Goal: Task Accomplishment & Management: Complete application form

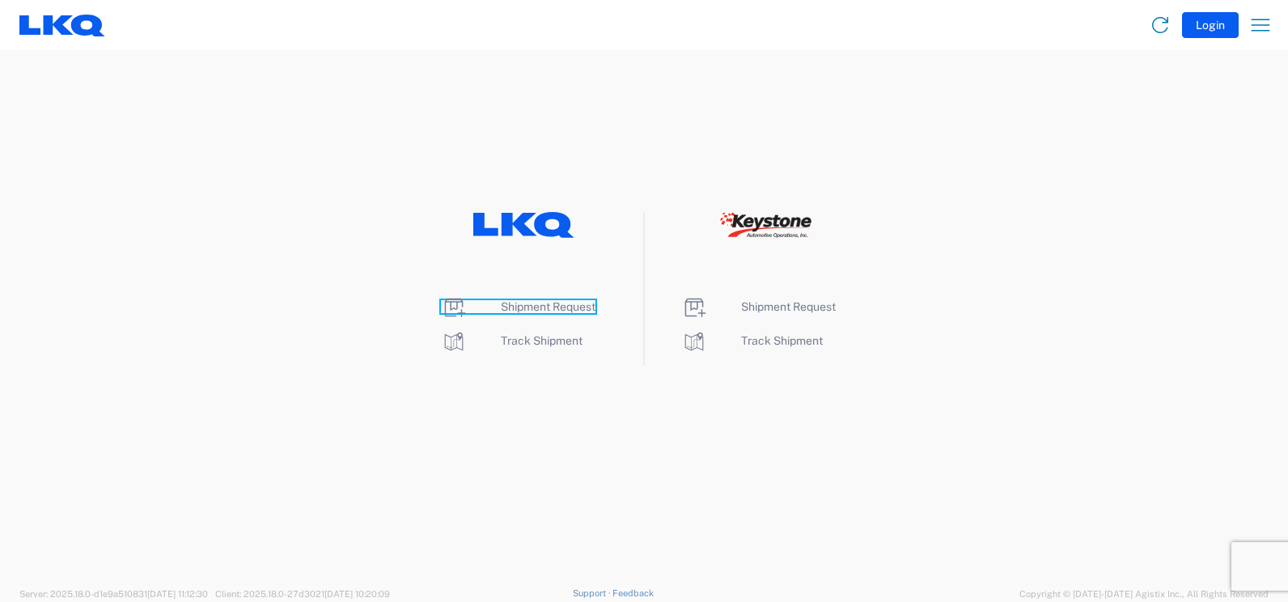
click at [546, 304] on span "Shipment Request" at bounding box center [548, 306] width 95 height 13
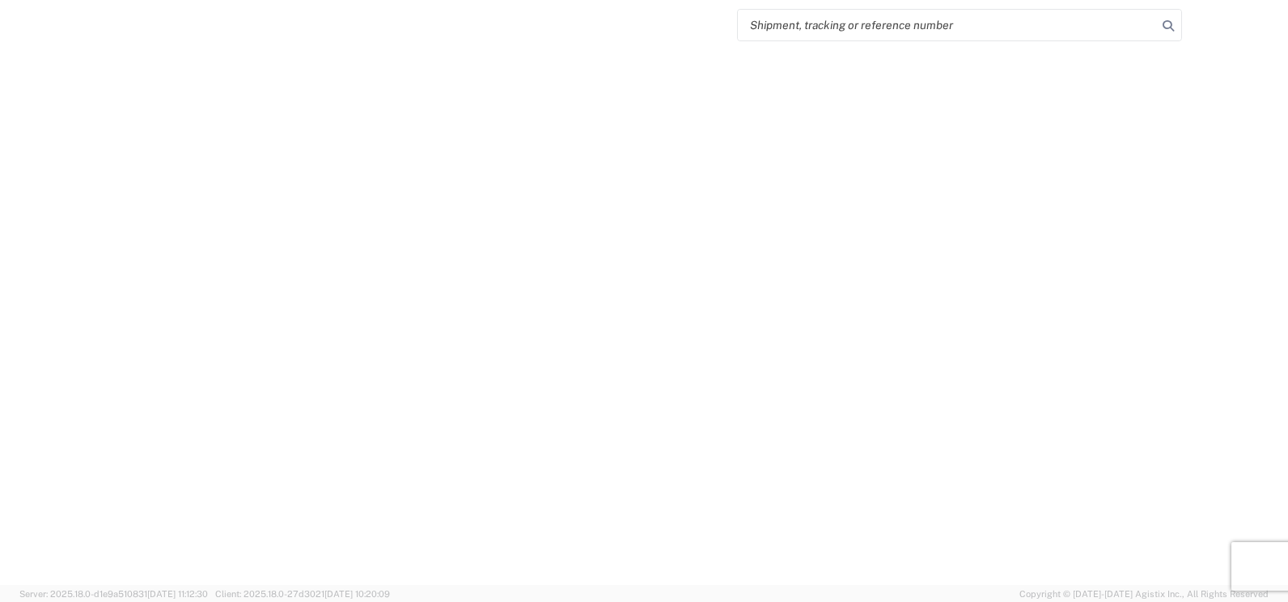
select select "FULL"
select select "LBS"
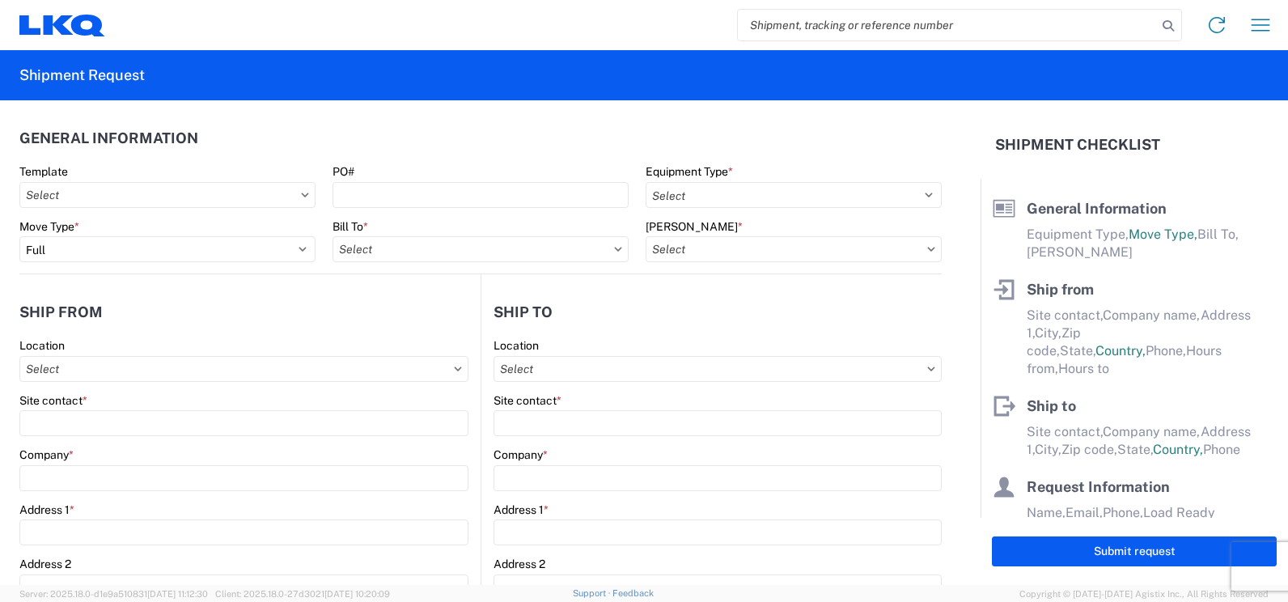
click at [304, 196] on icon at bounding box center [305, 195] width 8 height 5
click at [303, 196] on icon at bounding box center [305, 195] width 8 height 5
click at [265, 195] on input "Template" at bounding box center [167, 195] width 296 height 26
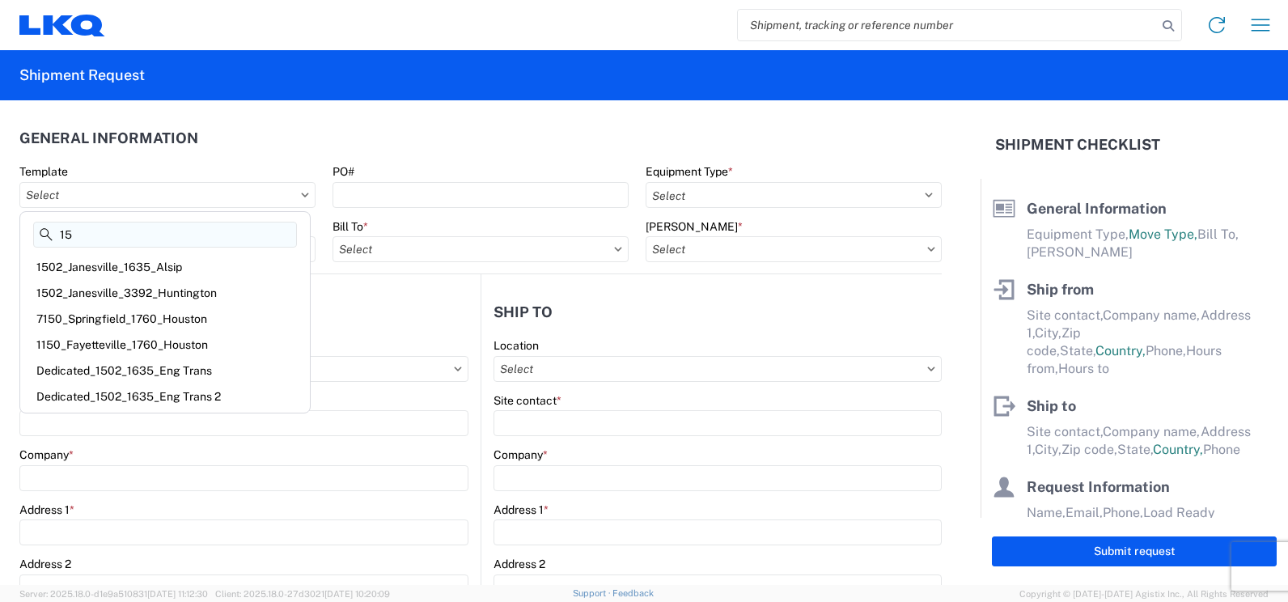
type input "1"
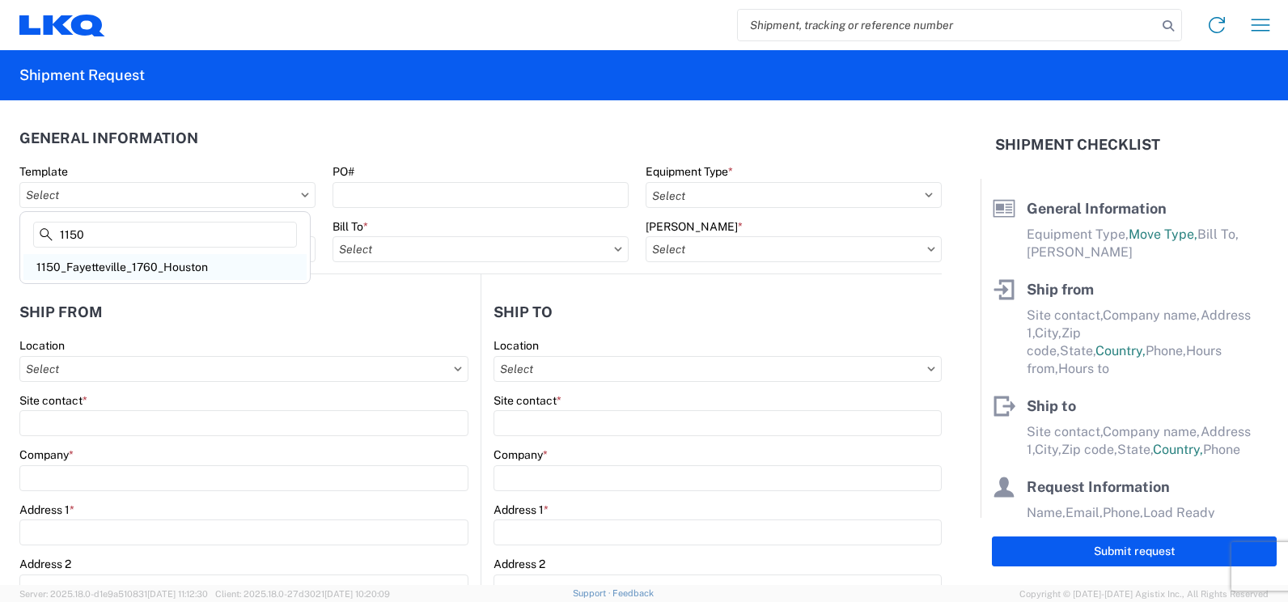
type input "1150"
click at [210, 268] on div "1150_Fayetteville_1760_Houston" at bounding box center [164, 267] width 283 height 26
type input "1150_Fayetteville_1760_Houston"
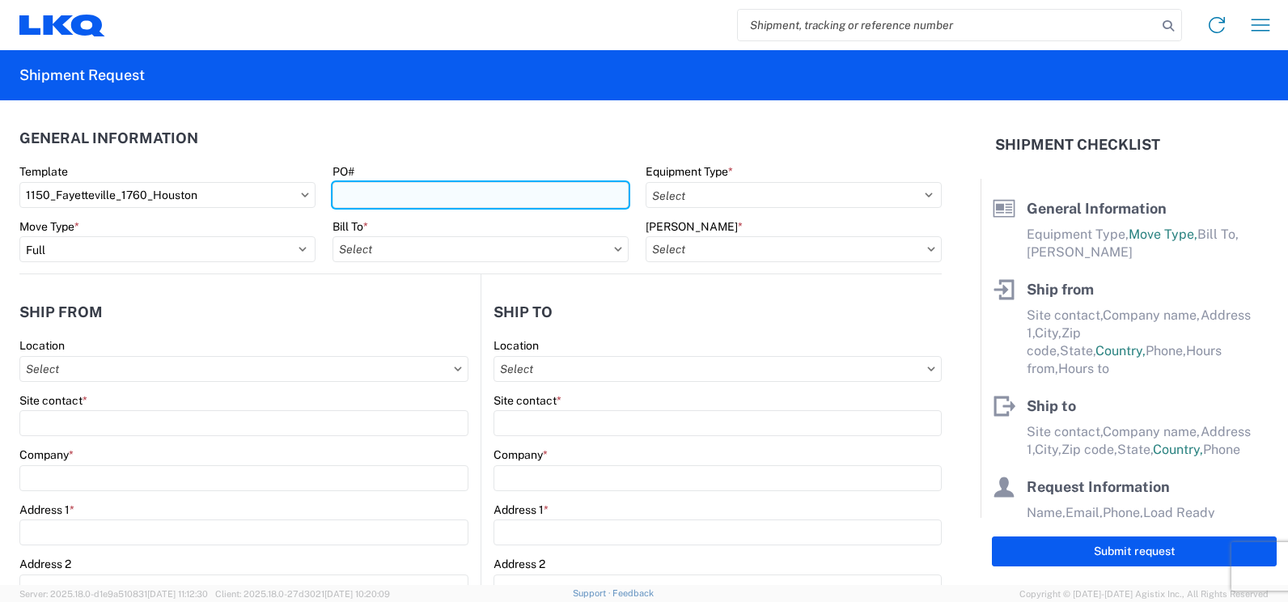
click at [385, 191] on input "PO#" at bounding box center [481, 195] width 296 height 26
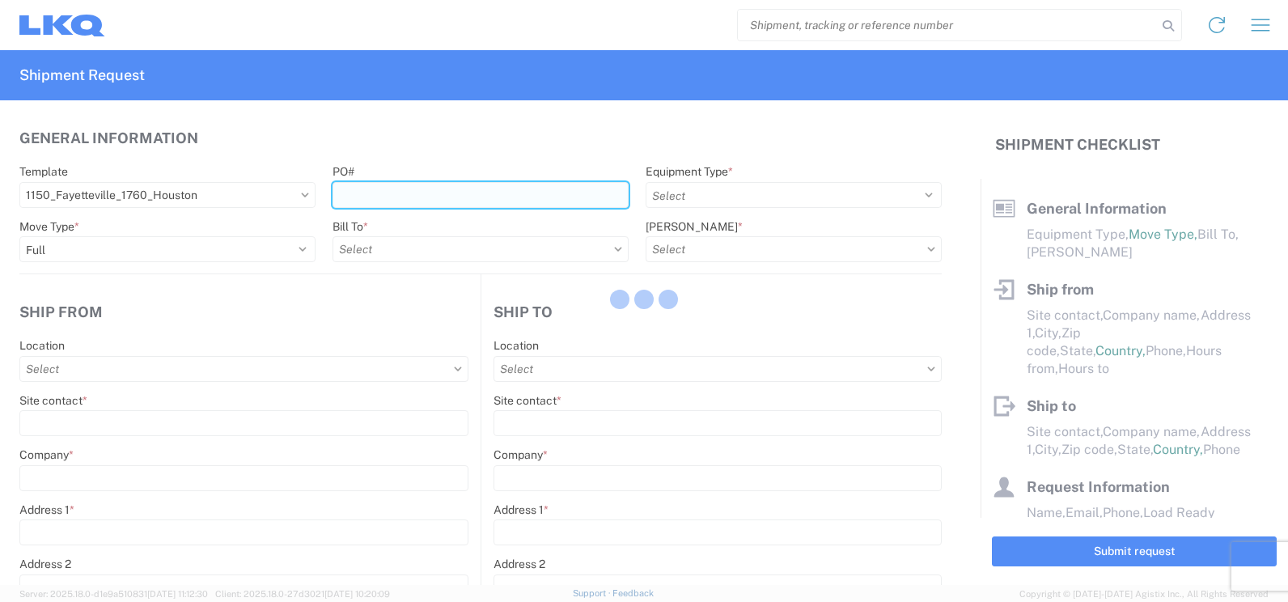
select select
type input "Shipping"
type input "[GEOGRAPHIC_DATA], [GEOGRAPHIC_DATA] (f/k/a [PERSON_NAME] Auto Salvage)"
type input "[STREET_ADDRESS][PERSON_NAME]"
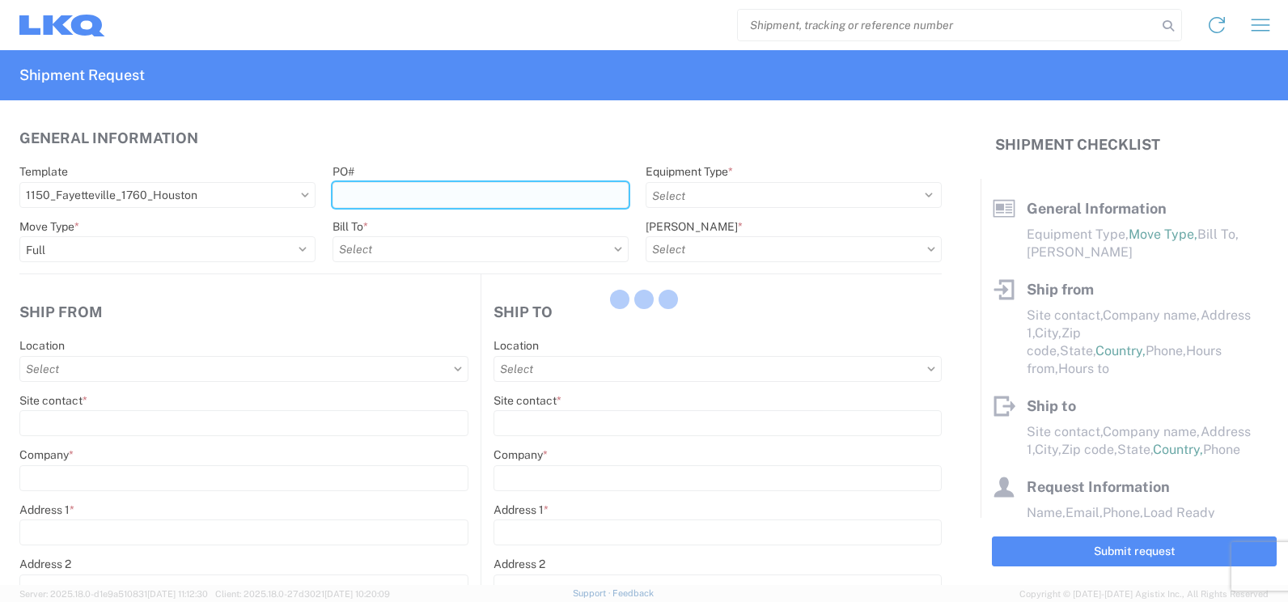
type input "[GEOGRAPHIC_DATA]"
type input "72701"
type input "Receiving"
type input "LKQ Best Core"
type input "[STREET_ADDRESS]"
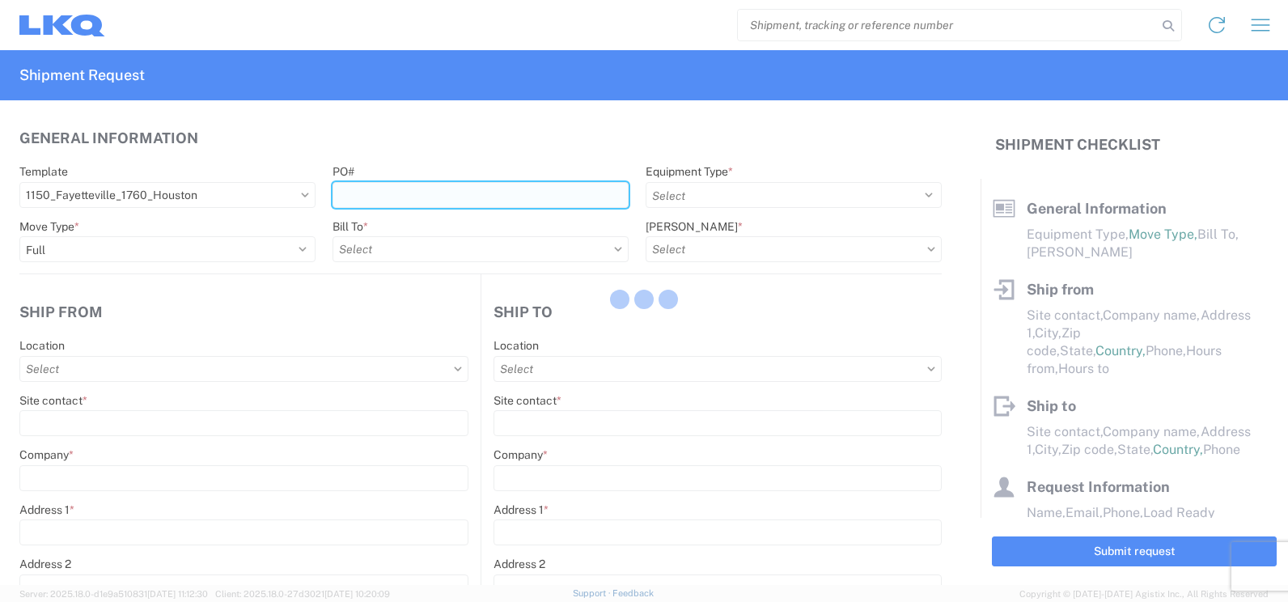
type input "[GEOGRAPHIC_DATA]"
type input "77038"
type input "[DATE]"
type input "42000"
type input "Miscellaneous (alt, comp, conv, etc)"
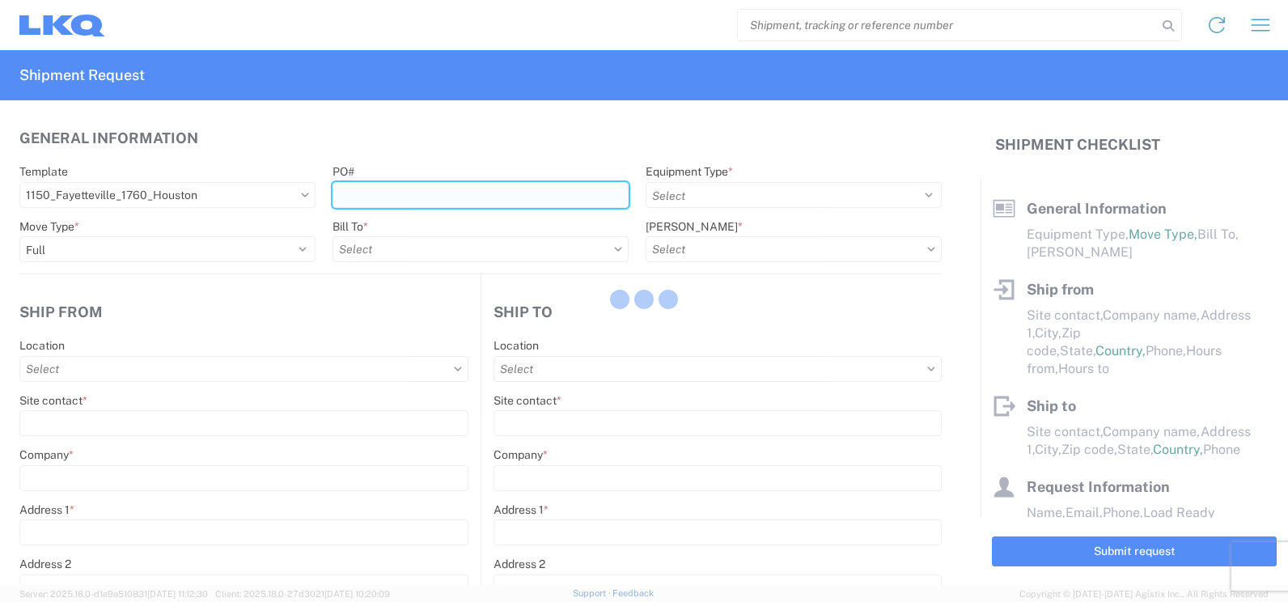
type input "1"
type input "12"
select select "IN"
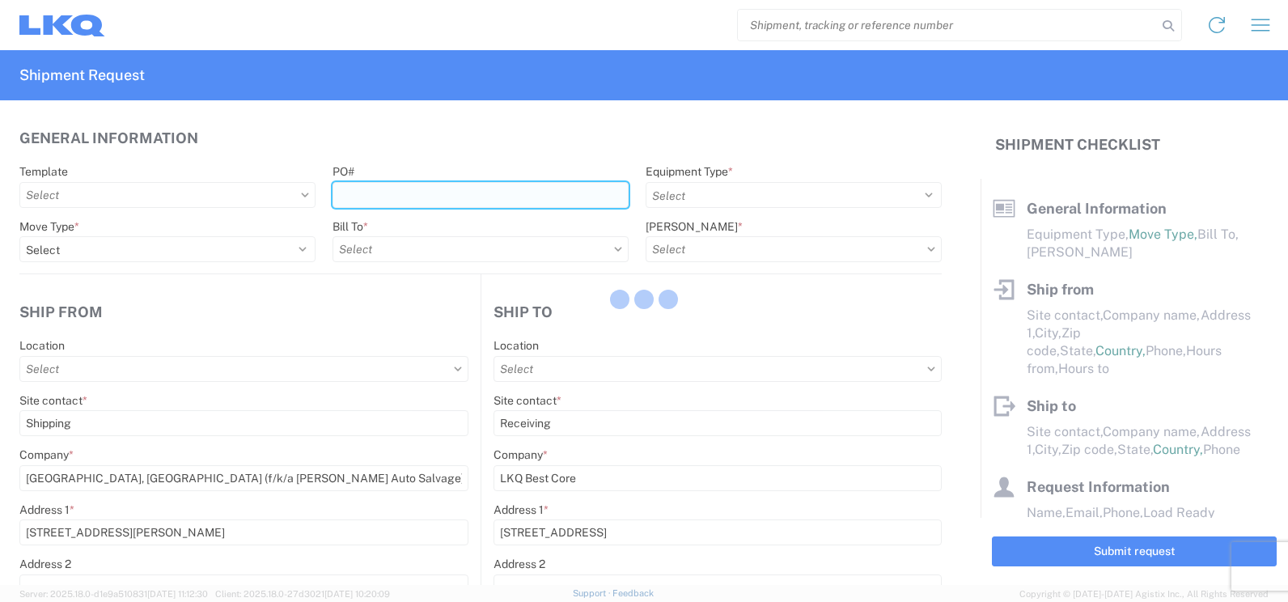
select select "US"
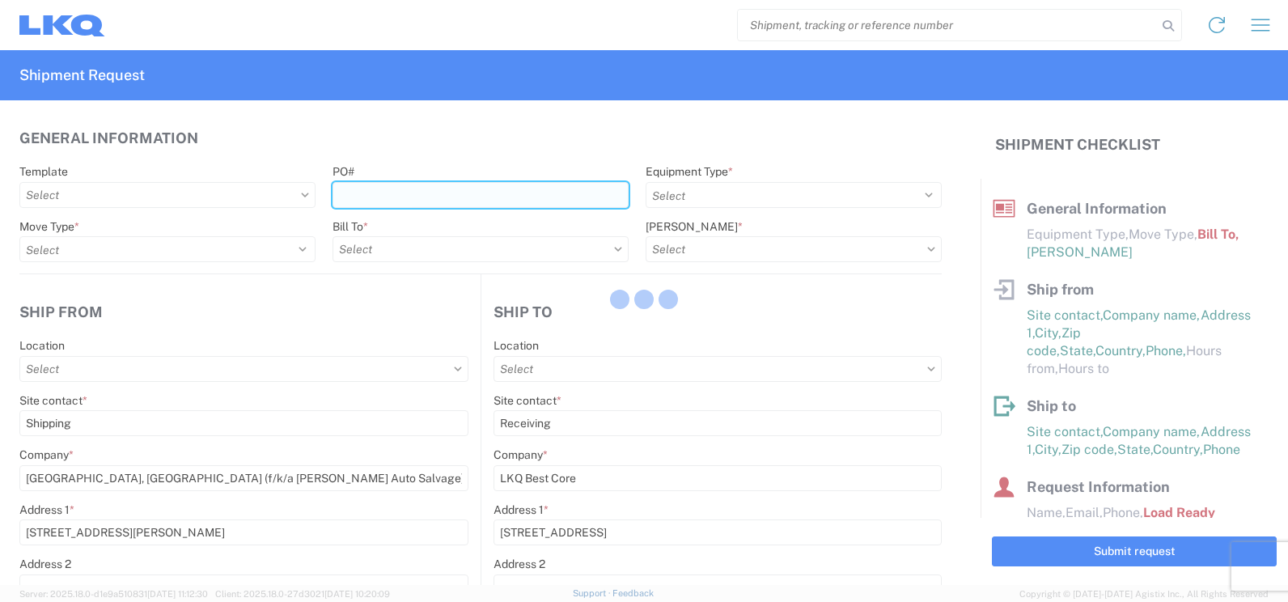
type input "1150 - Fayetteville AR (f k a [PERSON_NAME] Auto Salvage)"
type input "1760 - LKQ Best Core"
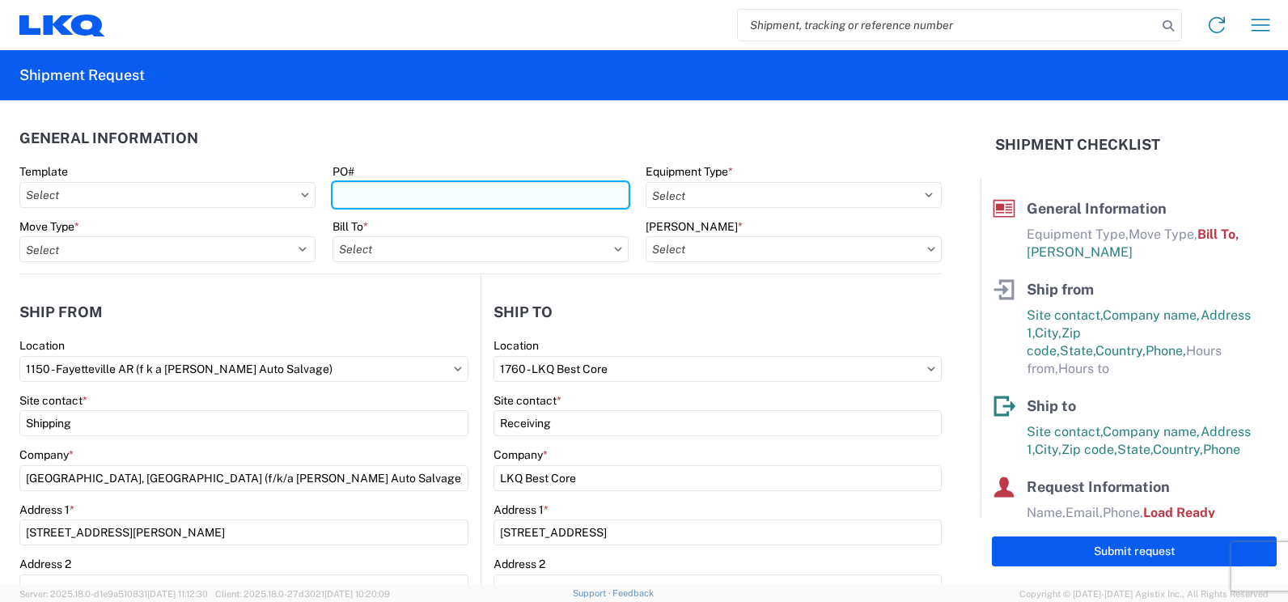
type input "1760-1300-50180-0000 - 1760 Freight In - Cores"
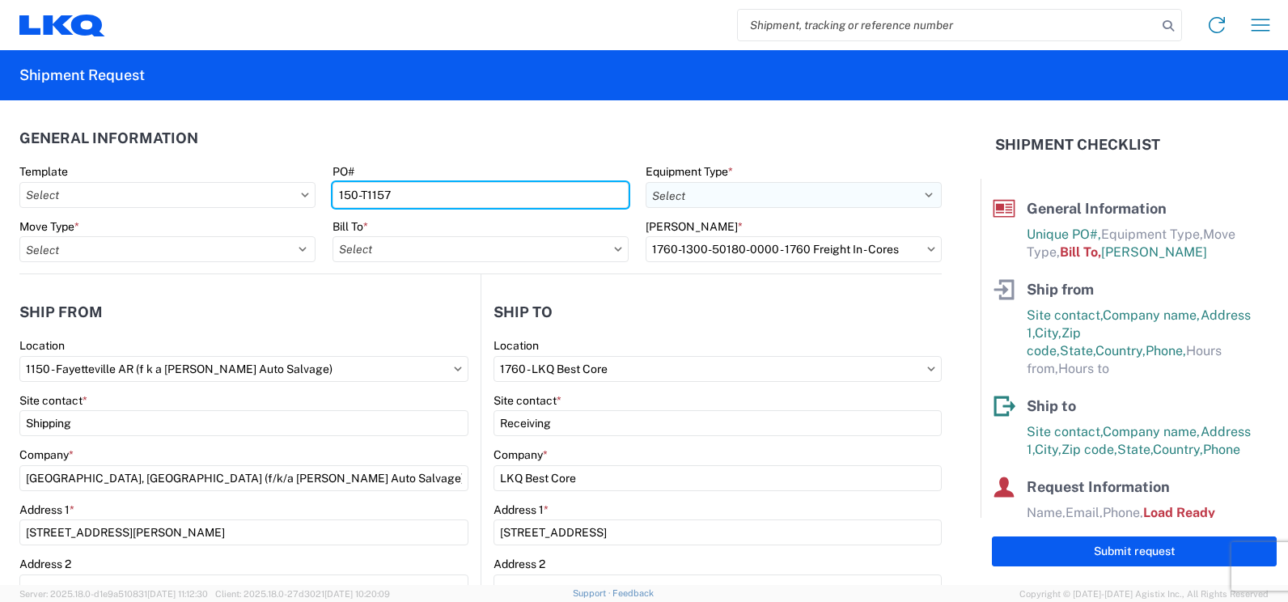
type input "150-T1157"
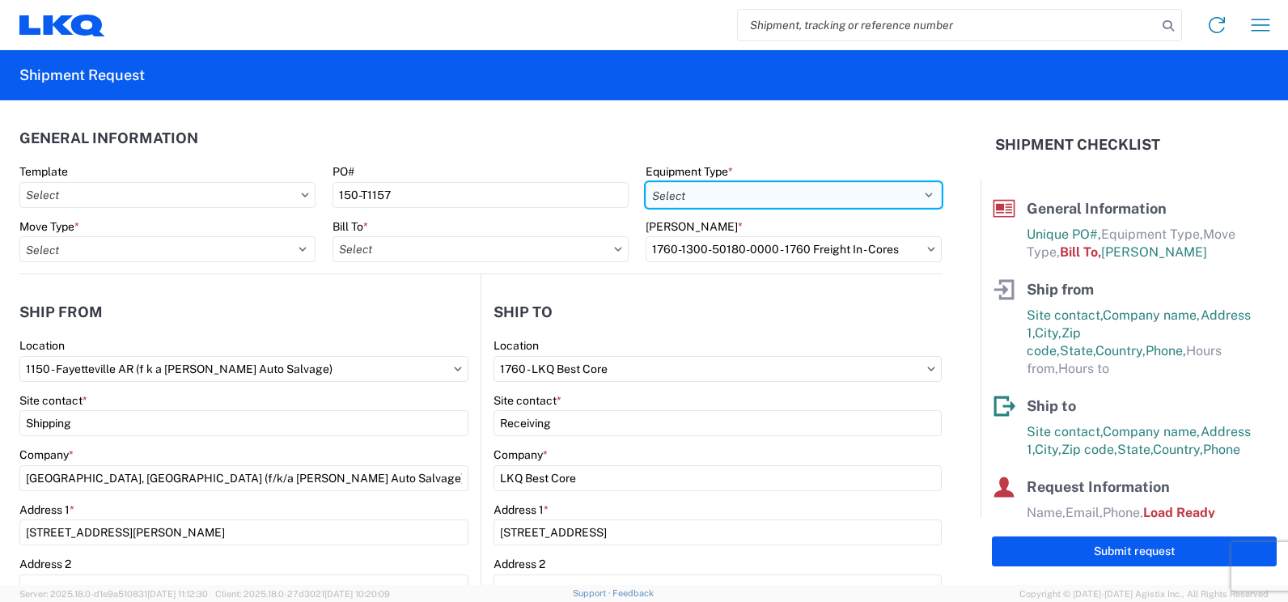
click at [697, 190] on select "Select 53’ Dry Van Flatbed Dropdeck (van) Lowboy (flatbed) Rail" at bounding box center [794, 195] width 296 height 26
select select "STDV"
click at [646, 182] on select "Select 53’ Dry Van Flatbed Dropdeck (van) Lowboy (flatbed) Rail" at bounding box center [794, 195] width 296 height 26
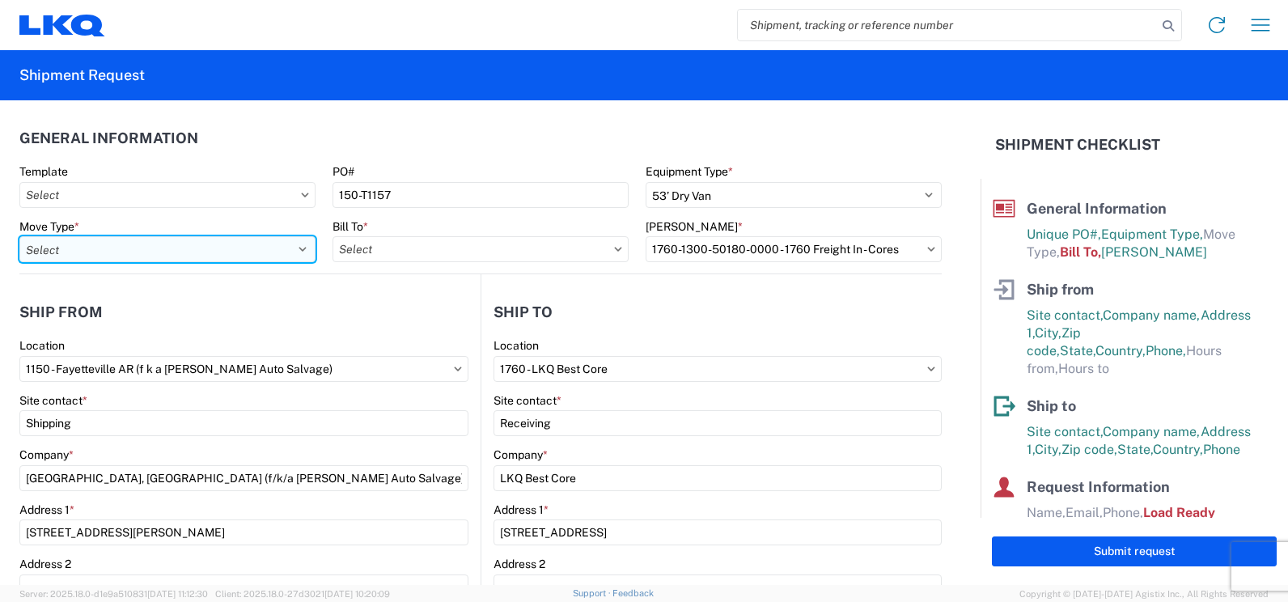
click at [120, 242] on select "Select Full Partial TL" at bounding box center [167, 249] width 296 height 26
select select "FULL"
click at [19, 236] on select "Select Full Partial TL" at bounding box center [167, 249] width 296 height 26
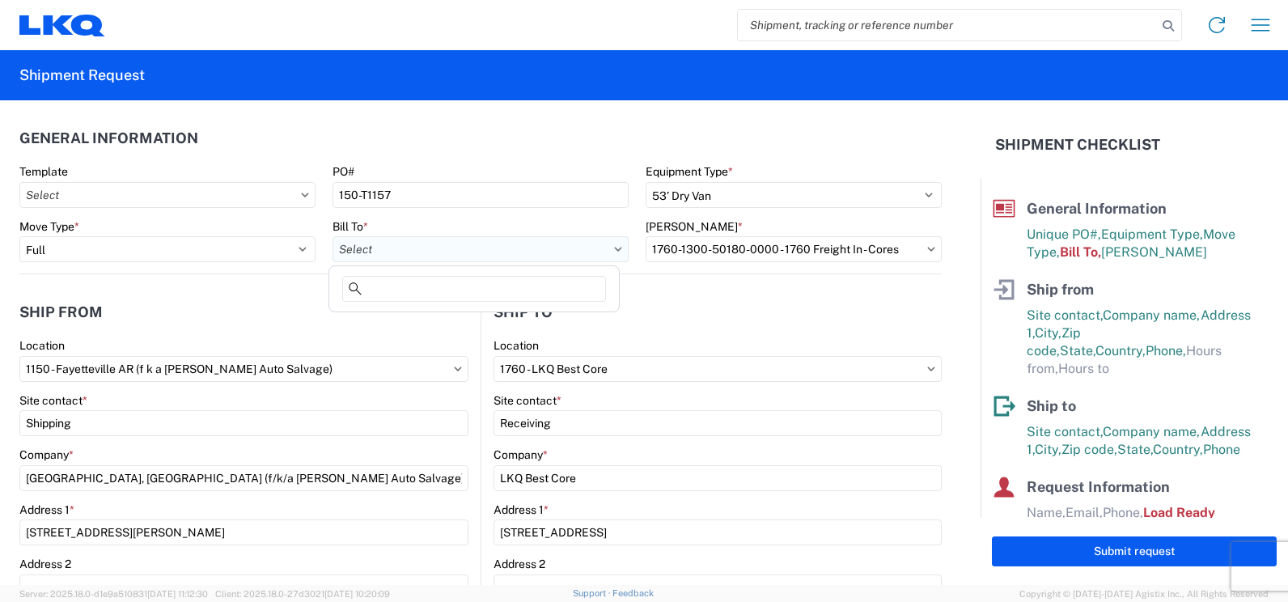
click at [361, 251] on input "Bill To *" at bounding box center [481, 249] width 296 height 26
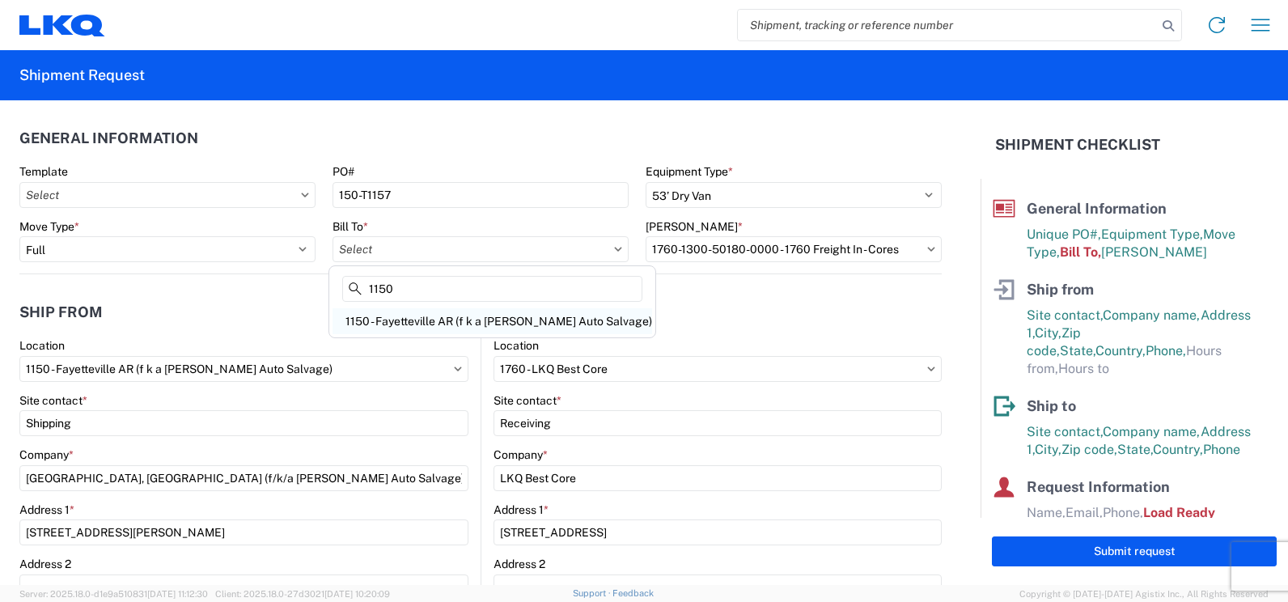
type input "1150"
click at [468, 329] on div "1150 - Fayetteville AR (f k a [PERSON_NAME] Auto Salvage)" at bounding box center [493, 321] width 320 height 26
type input "1150 - Fayetteville AR (f k a [PERSON_NAME] Auto Salvage)"
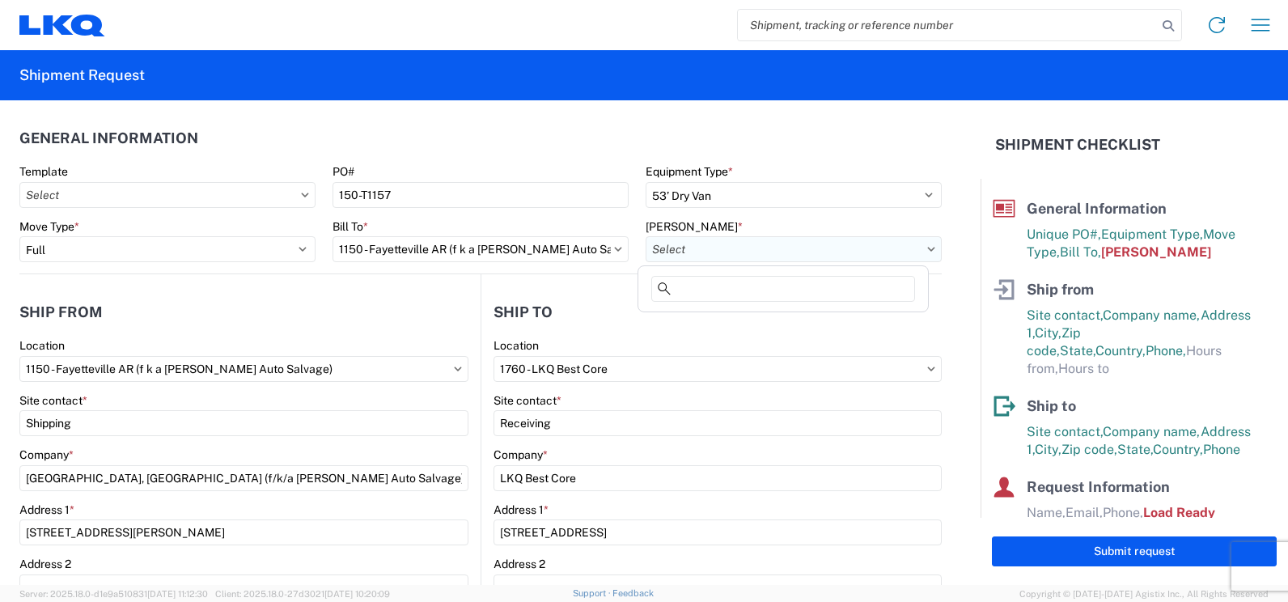
click at [727, 243] on input "[PERSON_NAME] *" at bounding box center [794, 249] width 296 height 26
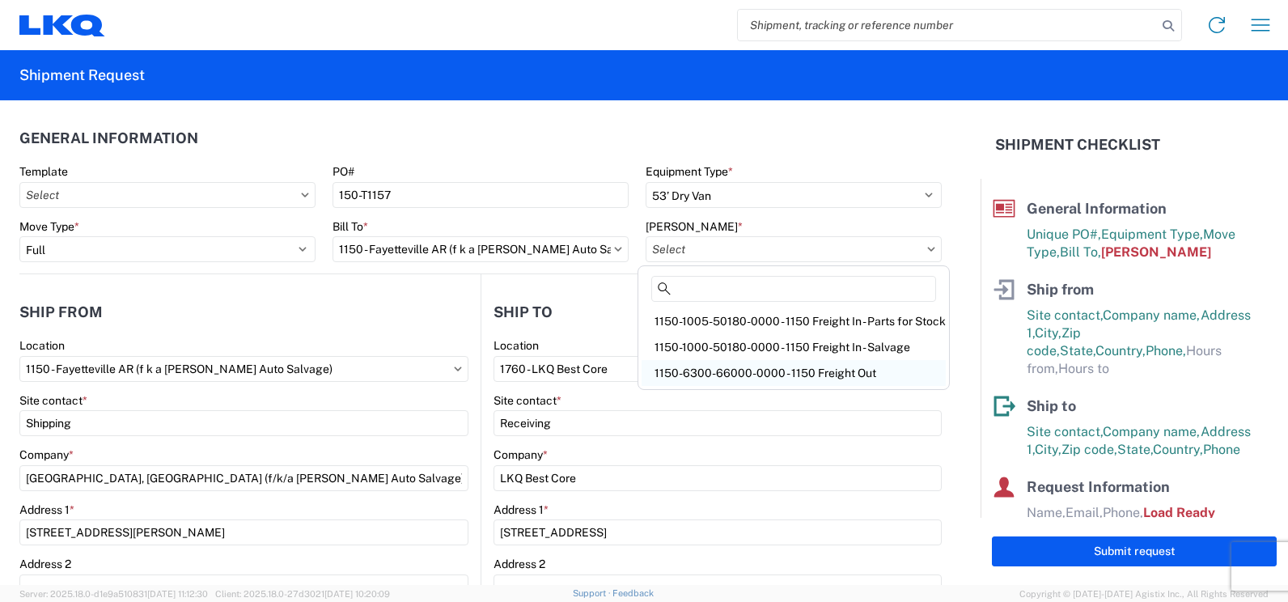
click at [757, 367] on div "1150-6300-66000-0000 - 1150 Freight Out" at bounding box center [794, 373] width 304 height 26
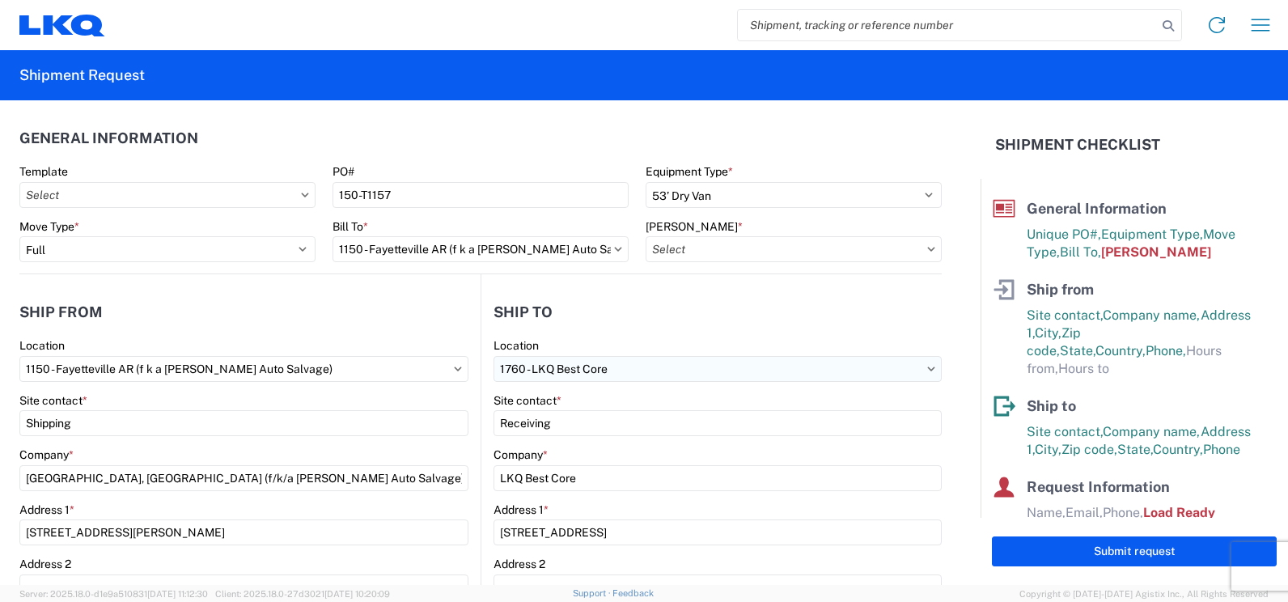
type input "1150-6300-66000-0000 - 1150 Freight Out"
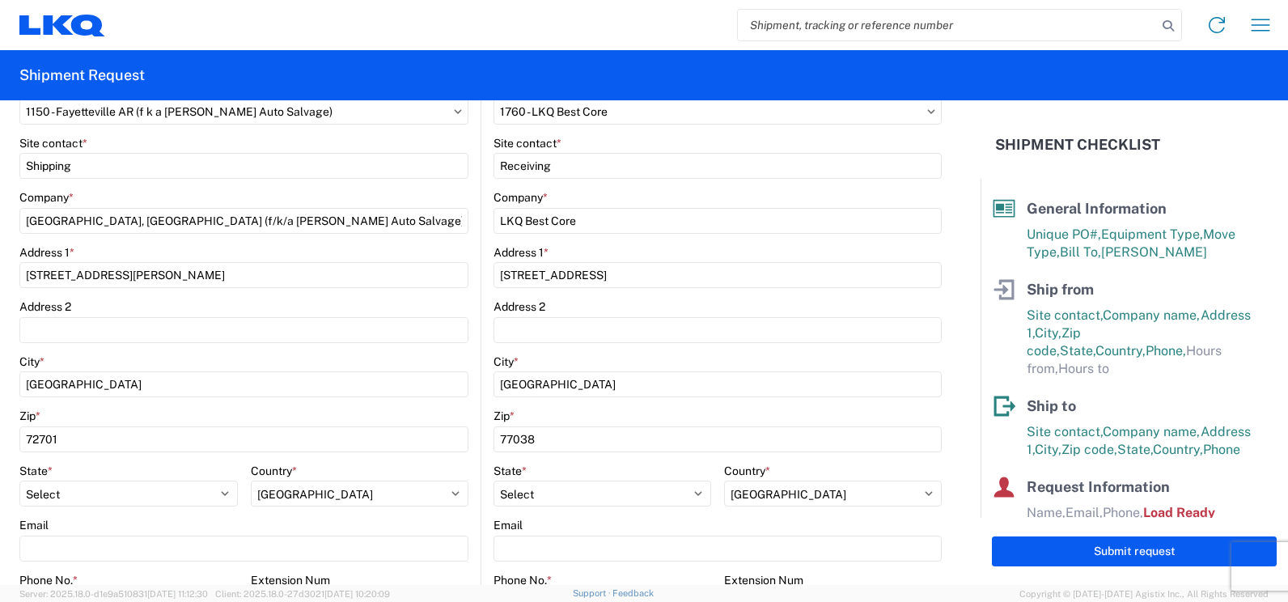
scroll to position [405, 0]
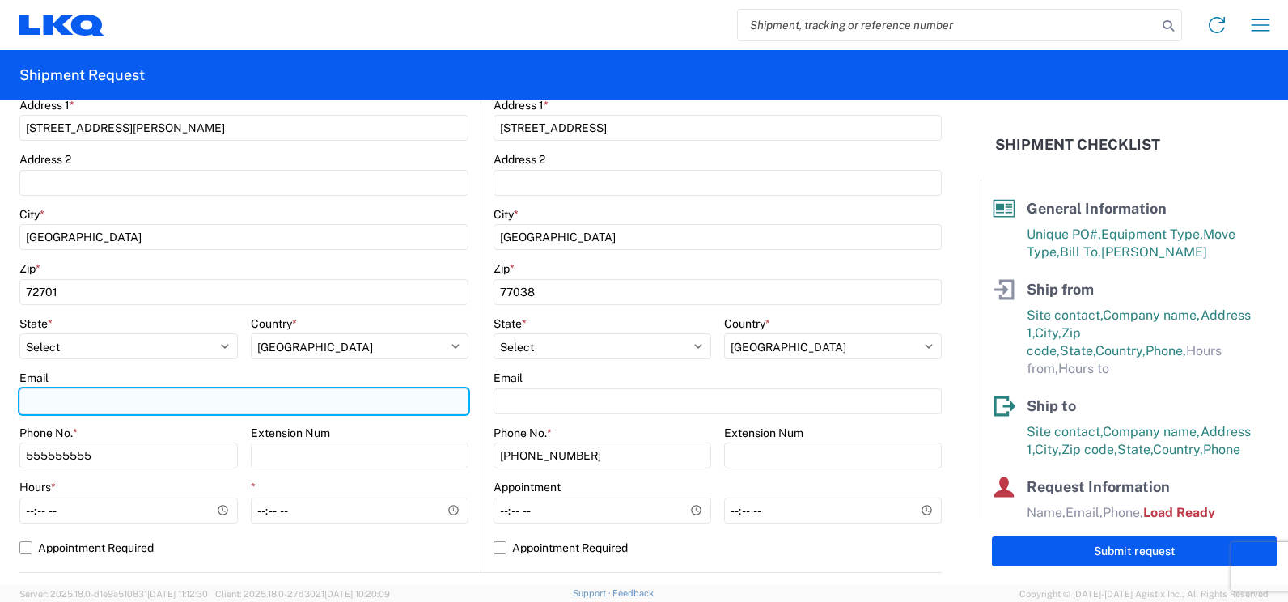
click at [61, 401] on input "Email" at bounding box center [243, 401] width 449 height 26
type input "[EMAIL_ADDRESS][DOMAIN_NAME]"
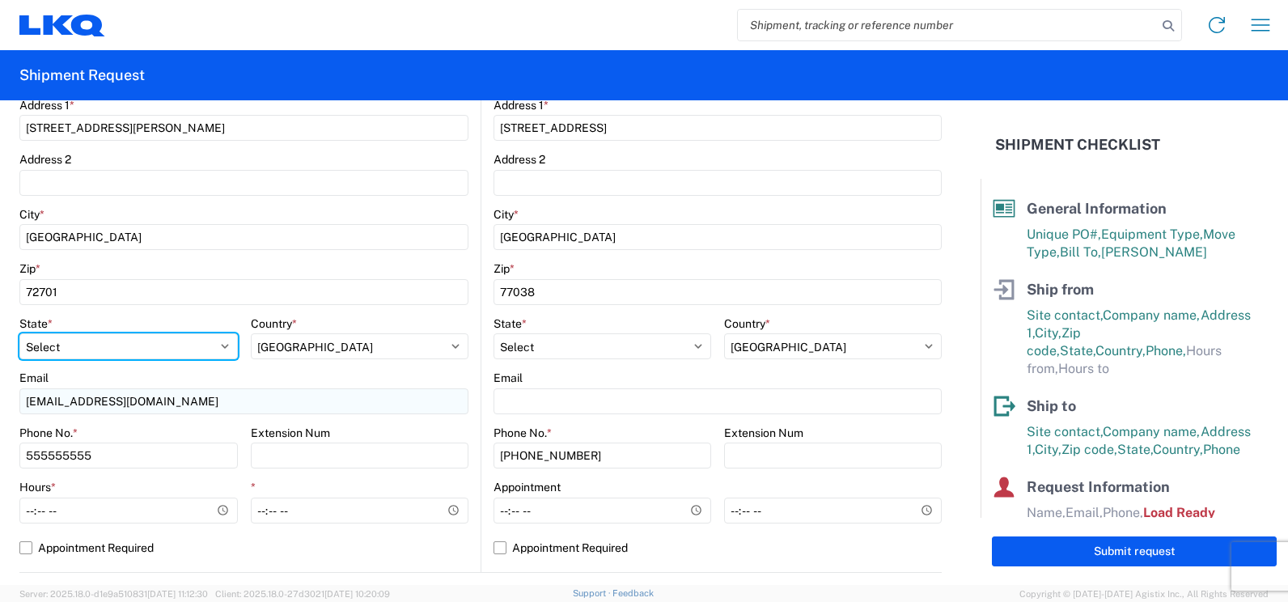
select select "[GEOGRAPHIC_DATA]"
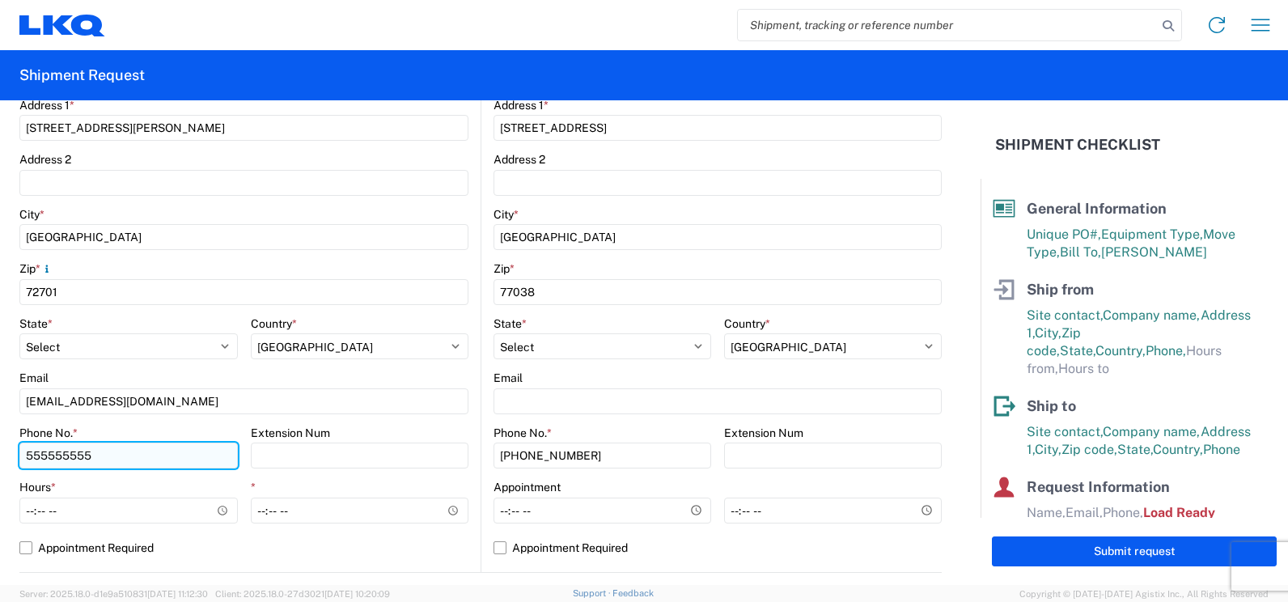
click at [113, 460] on input "555555555" at bounding box center [128, 456] width 218 height 26
drag, startPoint x: 100, startPoint y: 455, endPoint x: 22, endPoint y: 456, distance: 78.5
click at [22, 456] on input "555555555" at bounding box center [128, 456] width 218 height 26
type input "4796858886"
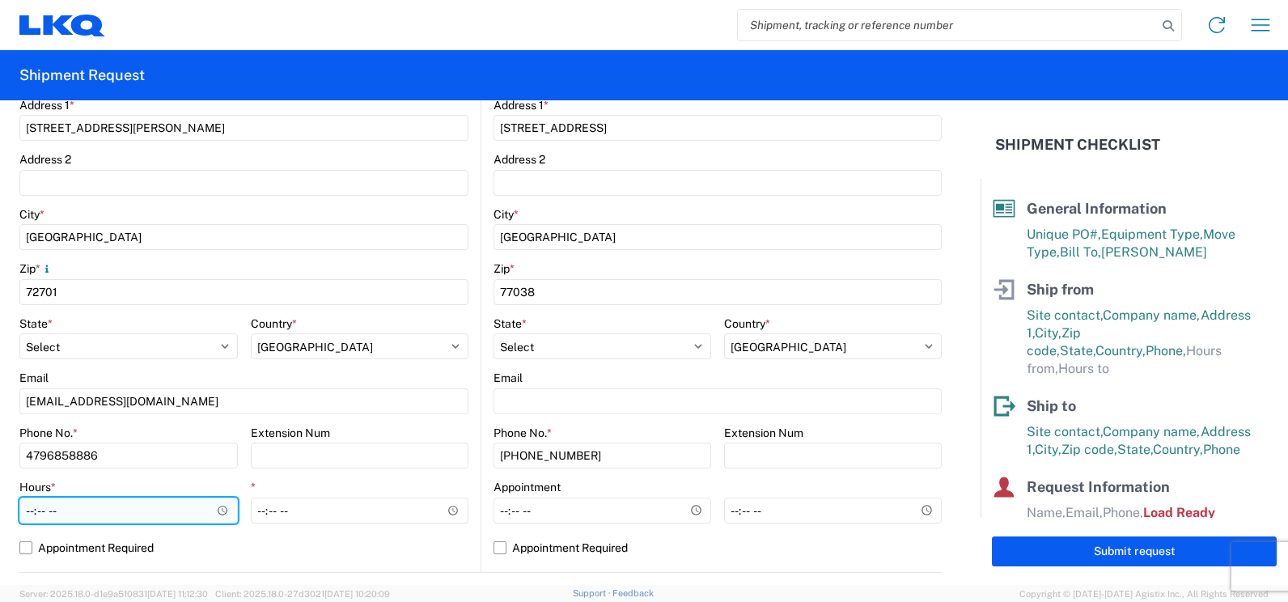
click at [119, 515] on input "Hours *" at bounding box center [128, 511] width 218 height 26
type input "09:00"
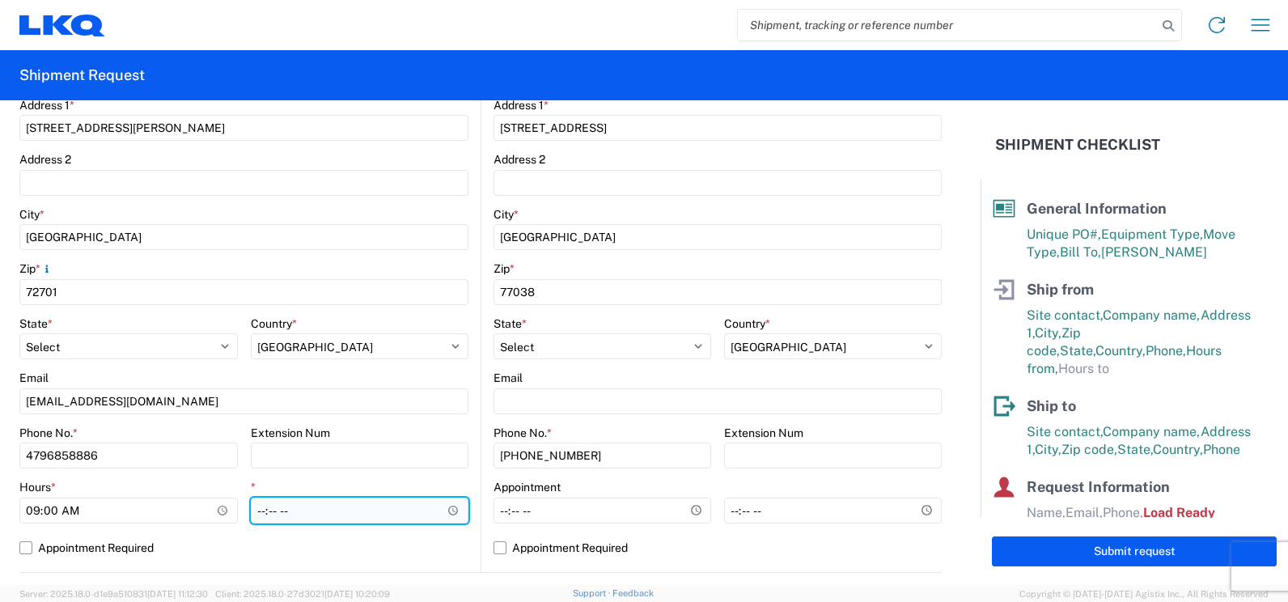
click at [257, 511] on input "*" at bounding box center [360, 511] width 218 height 26
type input "15:00"
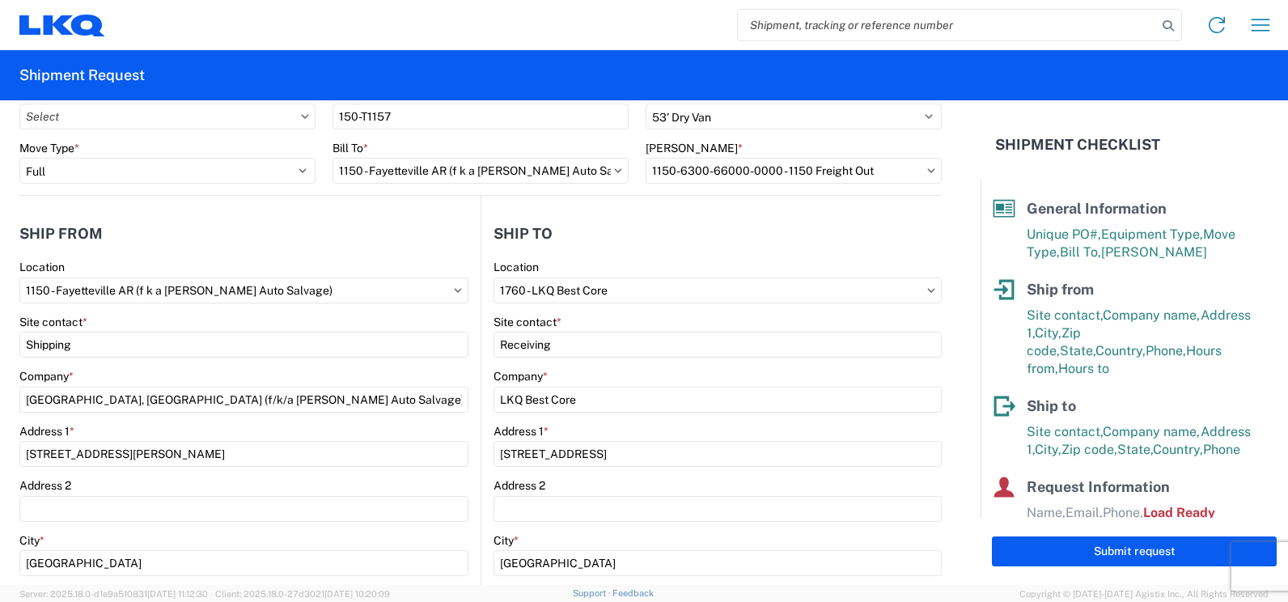
scroll to position [0, 0]
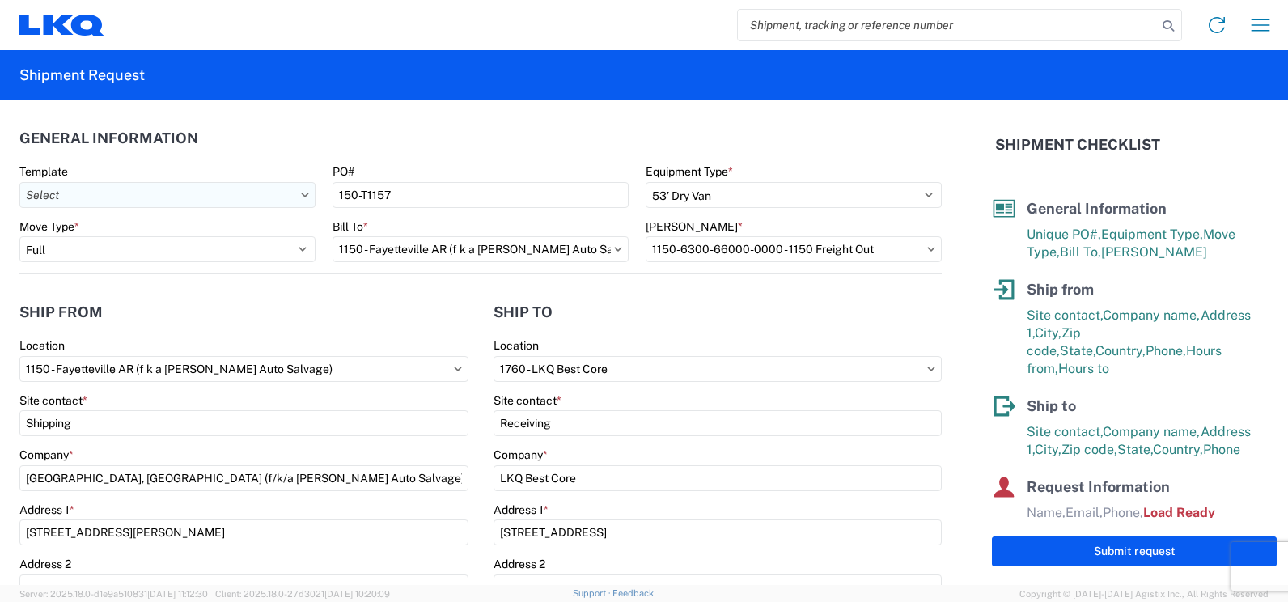
click at [140, 198] on input "Template" at bounding box center [167, 195] width 296 height 26
type input "1150"
click at [159, 266] on div "1150_Fayetteville_1760_Houston" at bounding box center [164, 267] width 283 height 26
type input "1150_Fayetteville_1760_Houston"
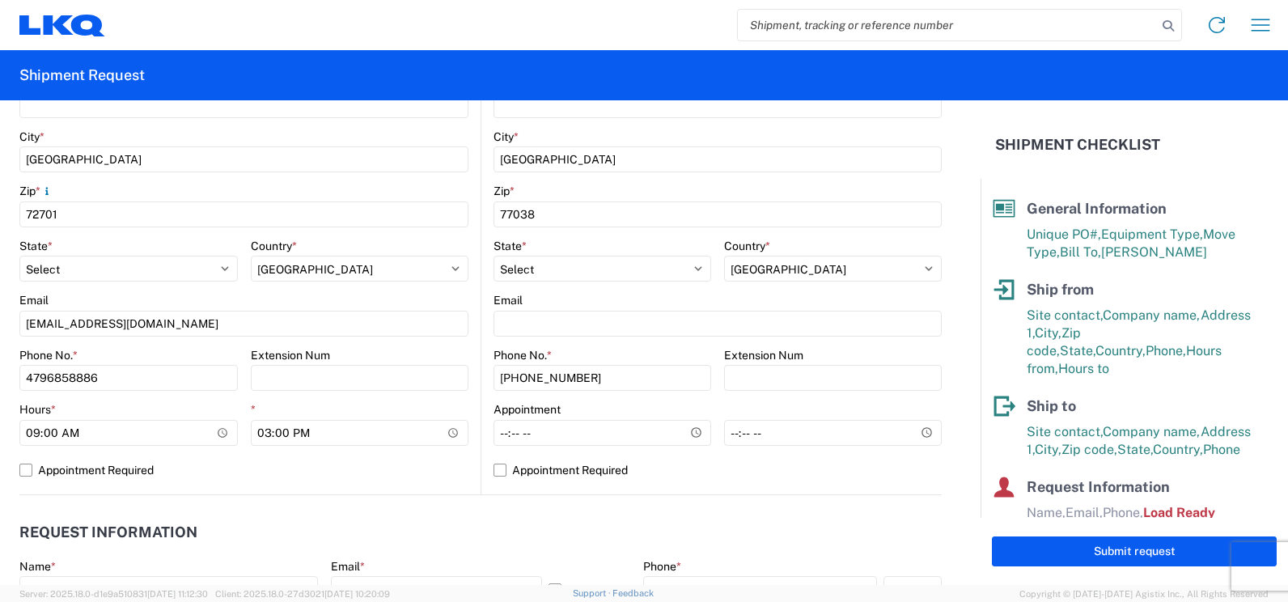
scroll to position [485, 0]
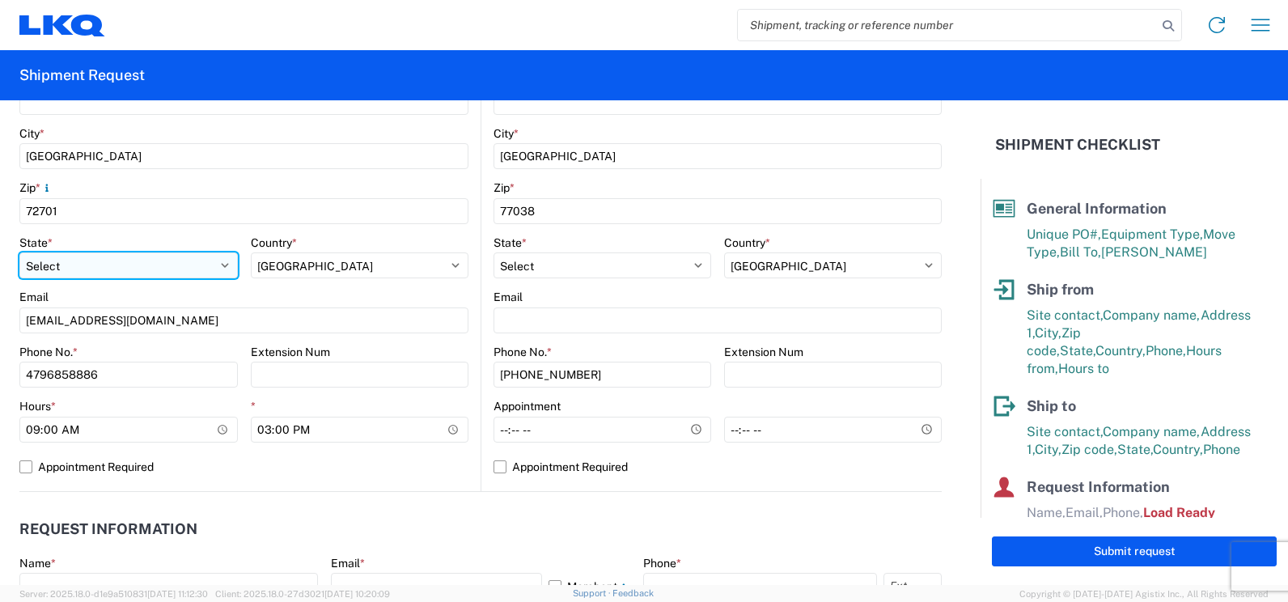
click at [60, 261] on select "Select [US_STATE] [US_STATE] [US_STATE] [US_STATE] Armed Forces Americas Armed …" at bounding box center [128, 265] width 218 height 26
select select "AR"
click at [19, 252] on select "Select [US_STATE] [US_STATE] [US_STATE] [US_STATE] Armed Forces Americas Armed …" at bounding box center [128, 265] width 218 height 26
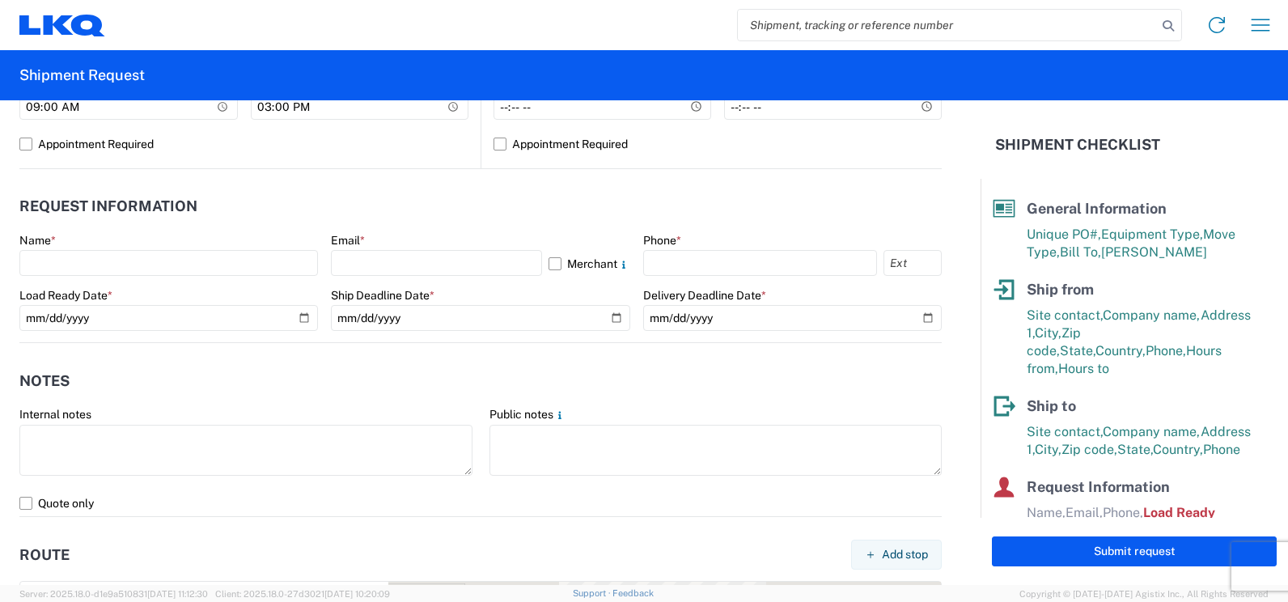
scroll to position [809, 0]
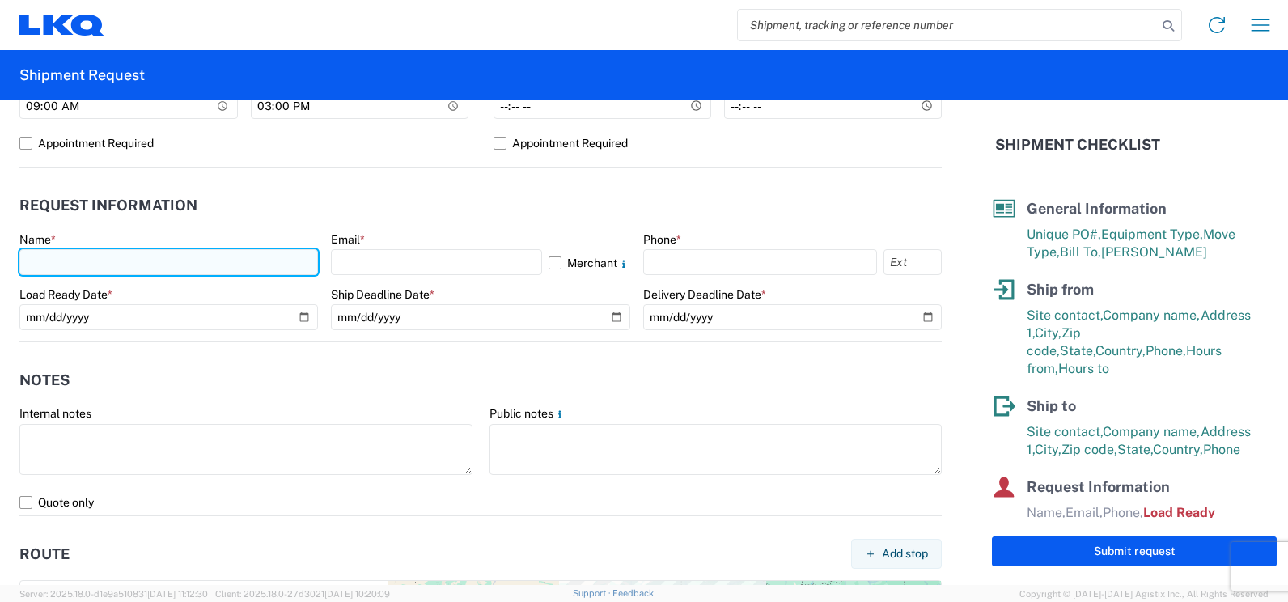
click at [104, 266] on input "text" at bounding box center [168, 262] width 299 height 26
type input "[PERSON_NAME]"
type input "[EMAIL_ADDRESS][DOMAIN_NAME]"
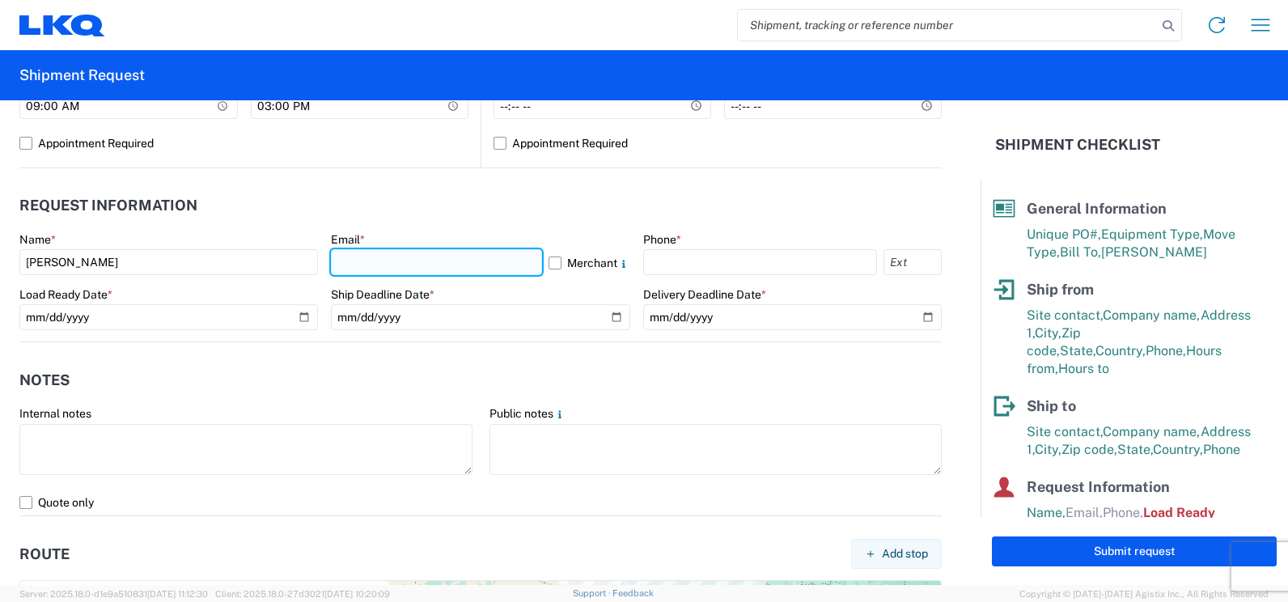
click at [341, 261] on input "text" at bounding box center [436, 262] width 210 height 26
type input "e"
click at [583, 201] on header "Request Information" at bounding box center [480, 206] width 922 height 36
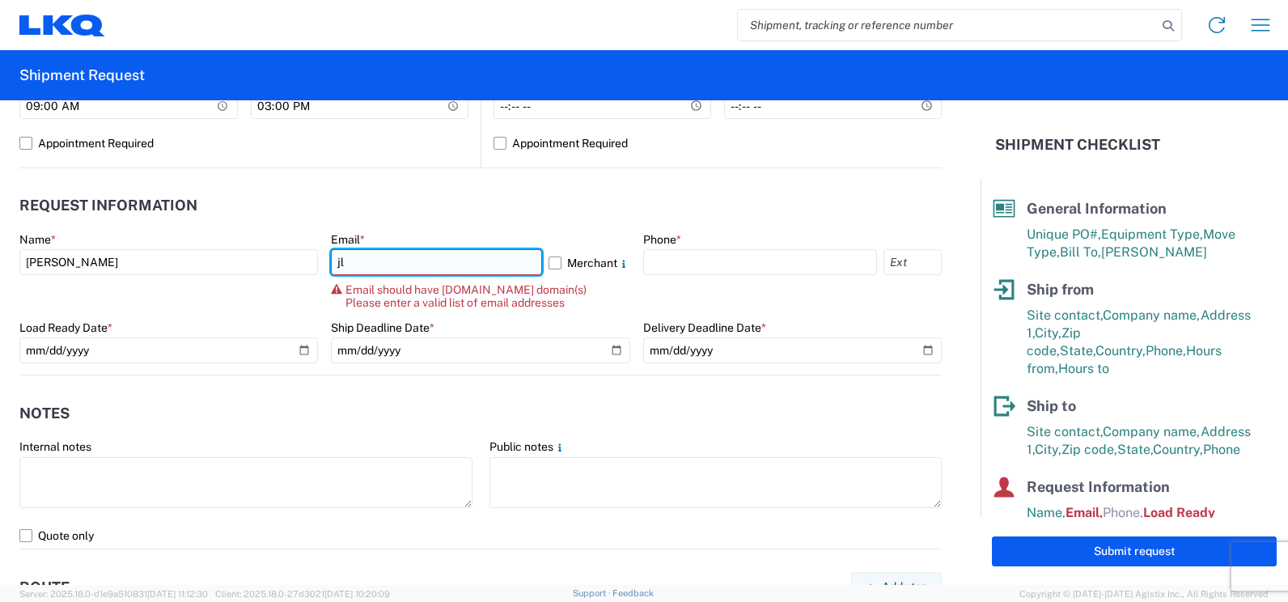
click at [361, 266] on input "jl" at bounding box center [436, 262] width 210 height 26
click at [516, 203] on header "Request Information" at bounding box center [480, 206] width 922 height 36
click at [358, 260] on input "jl" at bounding box center [436, 262] width 210 height 26
type input "[EMAIL_ADDRESS][DOMAIN_NAME]"
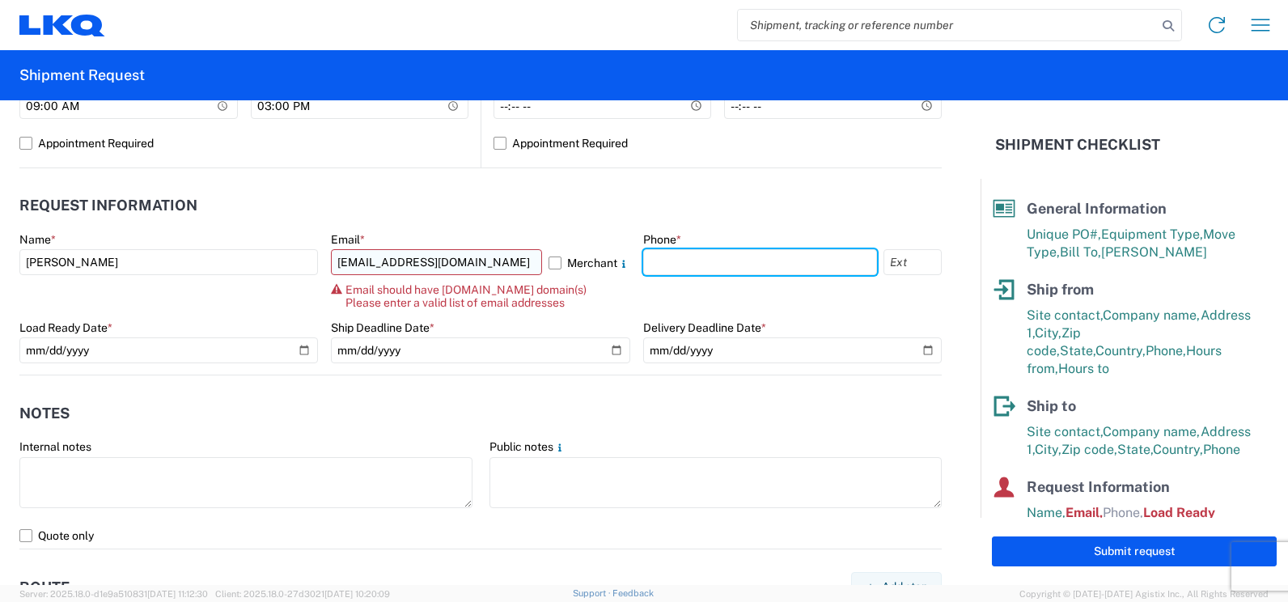
type input "4795277148"
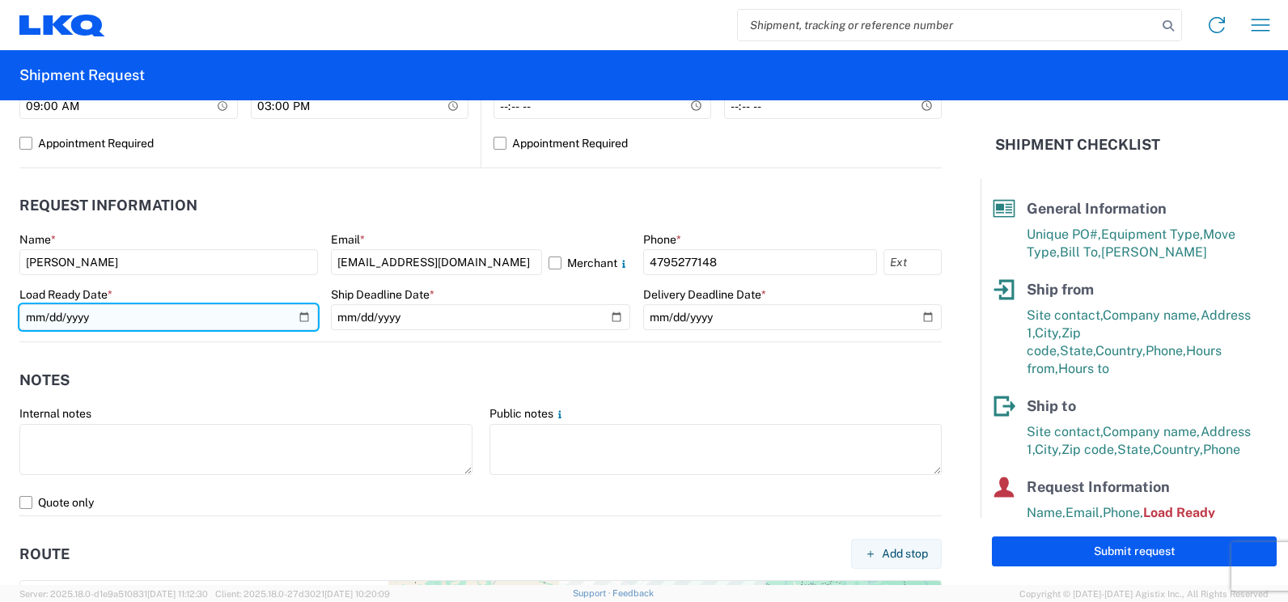
click at [293, 324] on input "[DATE]" at bounding box center [168, 317] width 299 height 26
type input "[DATE]"
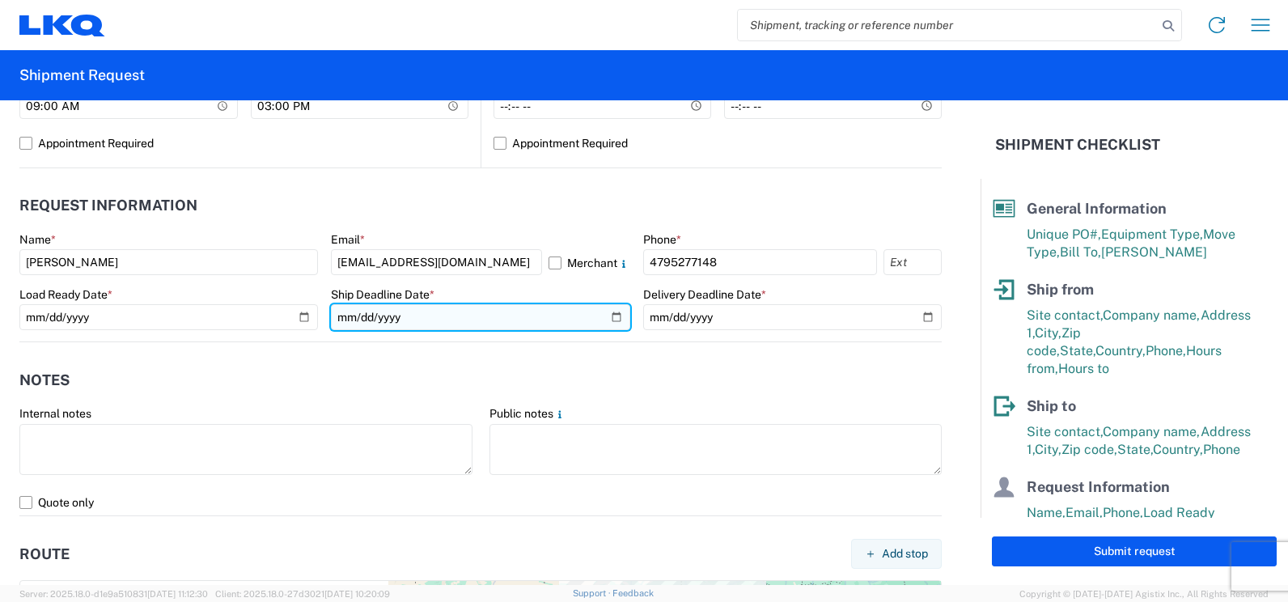
click at [481, 312] on input "date" at bounding box center [480, 317] width 299 height 26
click at [613, 320] on input "date" at bounding box center [480, 317] width 299 height 26
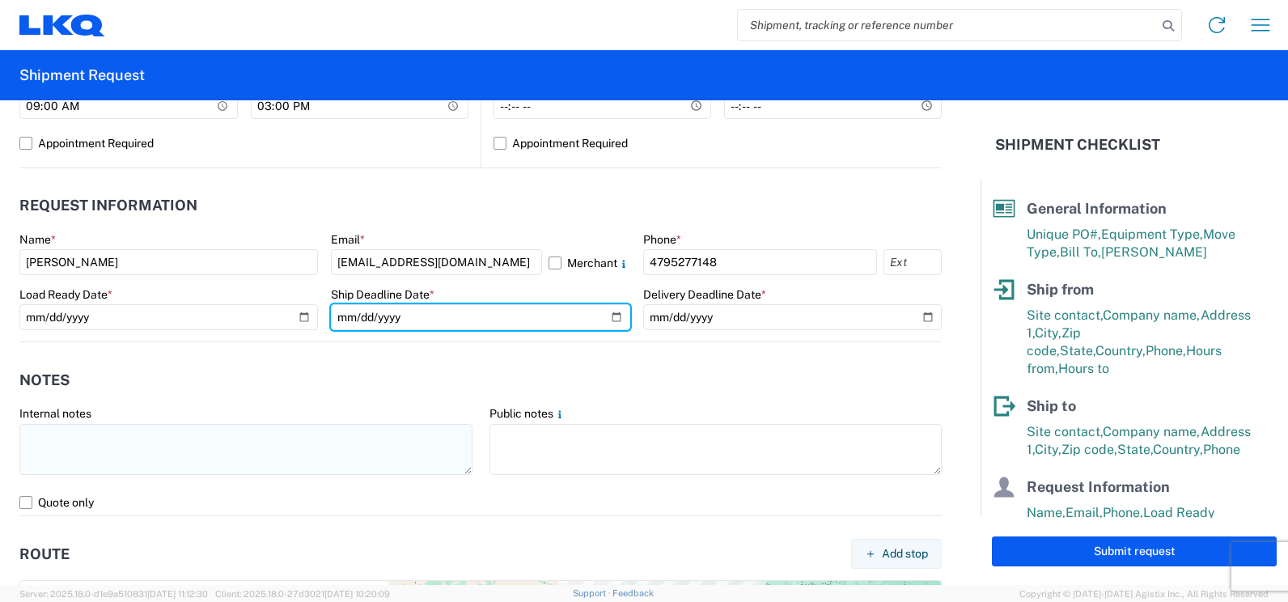
type input "[DATE]"
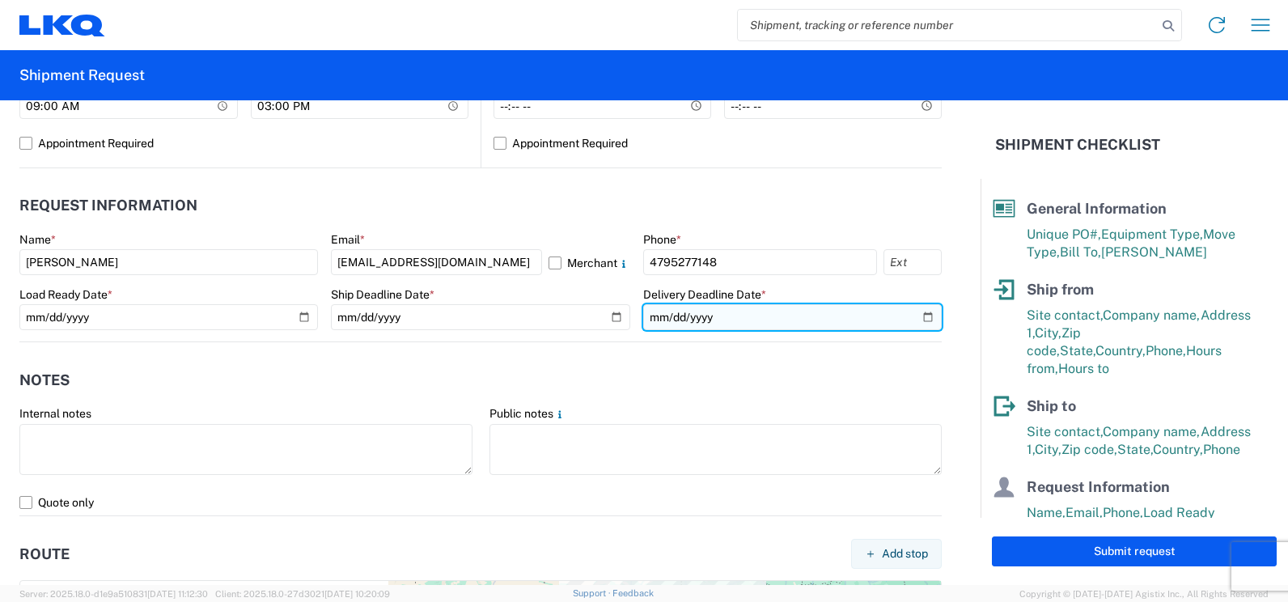
click at [914, 314] on input "date" at bounding box center [792, 317] width 299 height 26
type input "[DATE]"
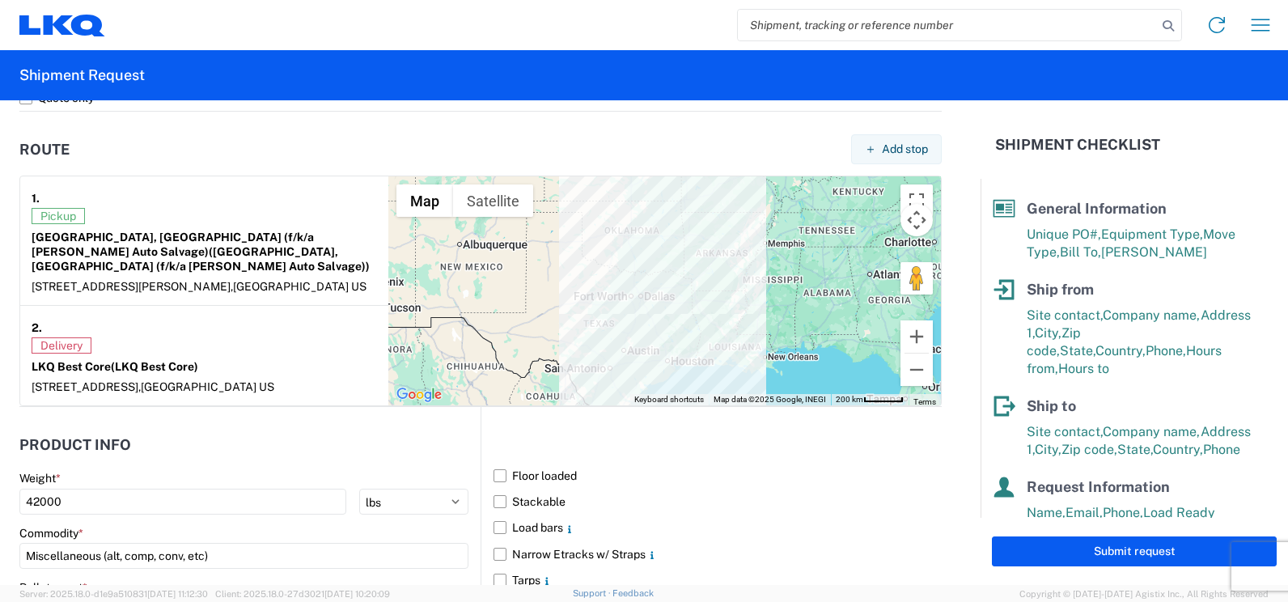
scroll to position [1295, 0]
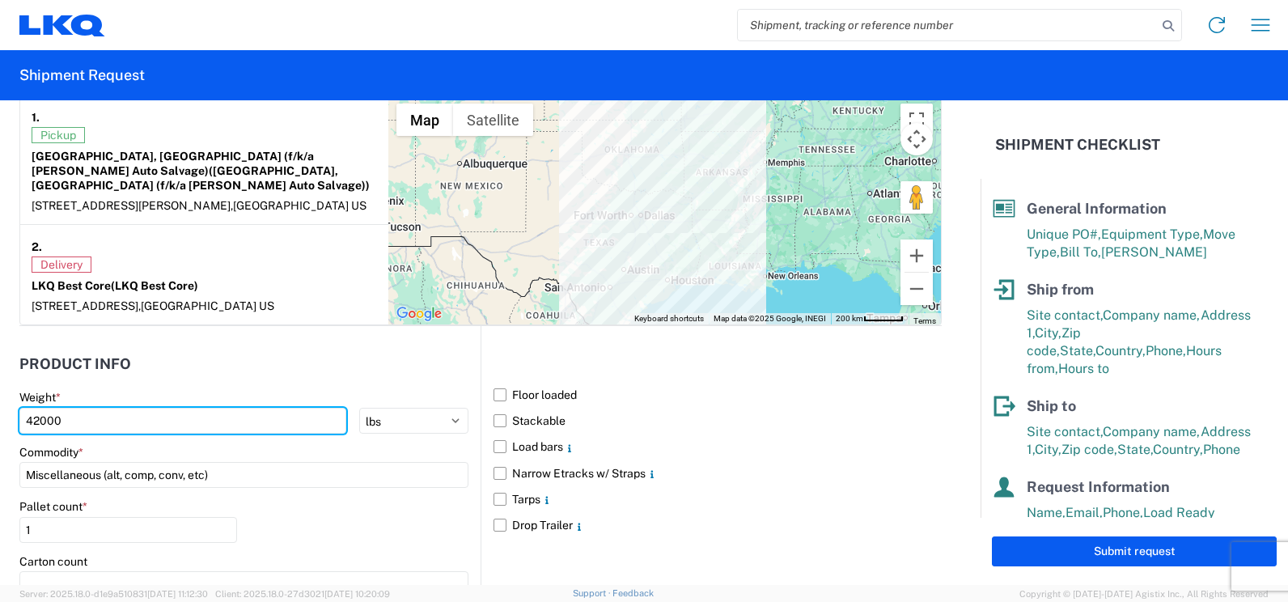
drag, startPoint x: 70, startPoint y: 405, endPoint x: 6, endPoint y: 416, distance: 64.9
click at [6, 416] on form "General Information Template 1150_Fayetteville_1760_Houston PO# 150-T1157 Equip…" at bounding box center [490, 342] width 981 height 485
type input "35281"
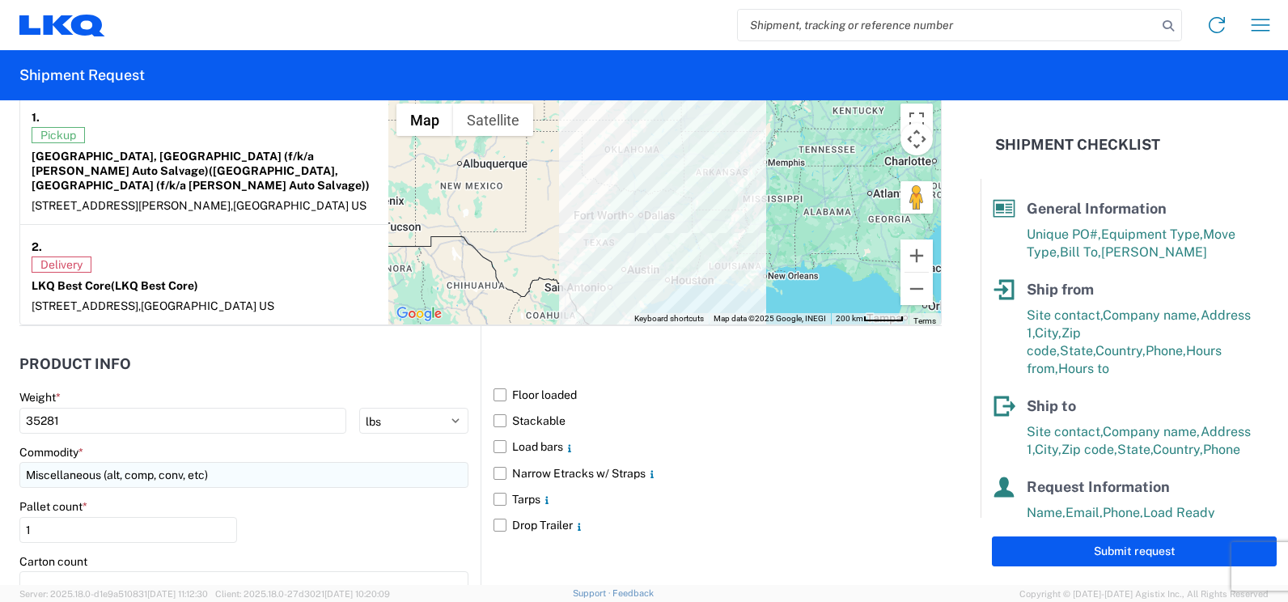
click at [135, 464] on input "Miscellaneous (alt, comp, conv, etc)" at bounding box center [243, 475] width 449 height 26
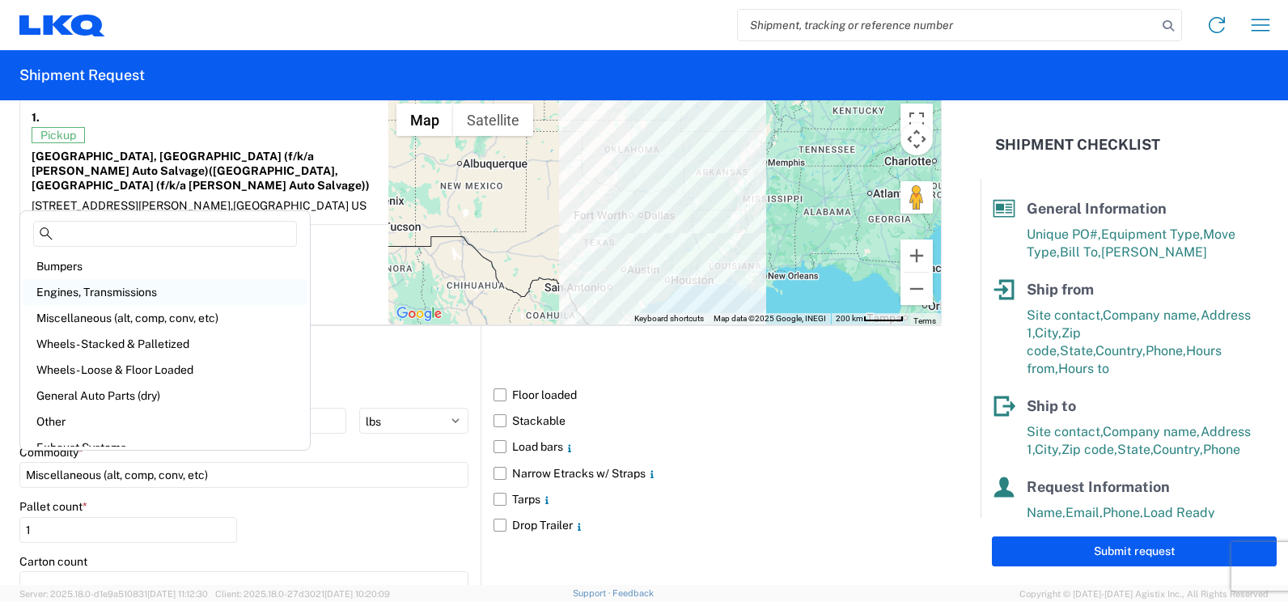
click at [146, 295] on div "Engines, Transmissions" at bounding box center [164, 292] width 283 height 26
type input "Engines, Transmissions"
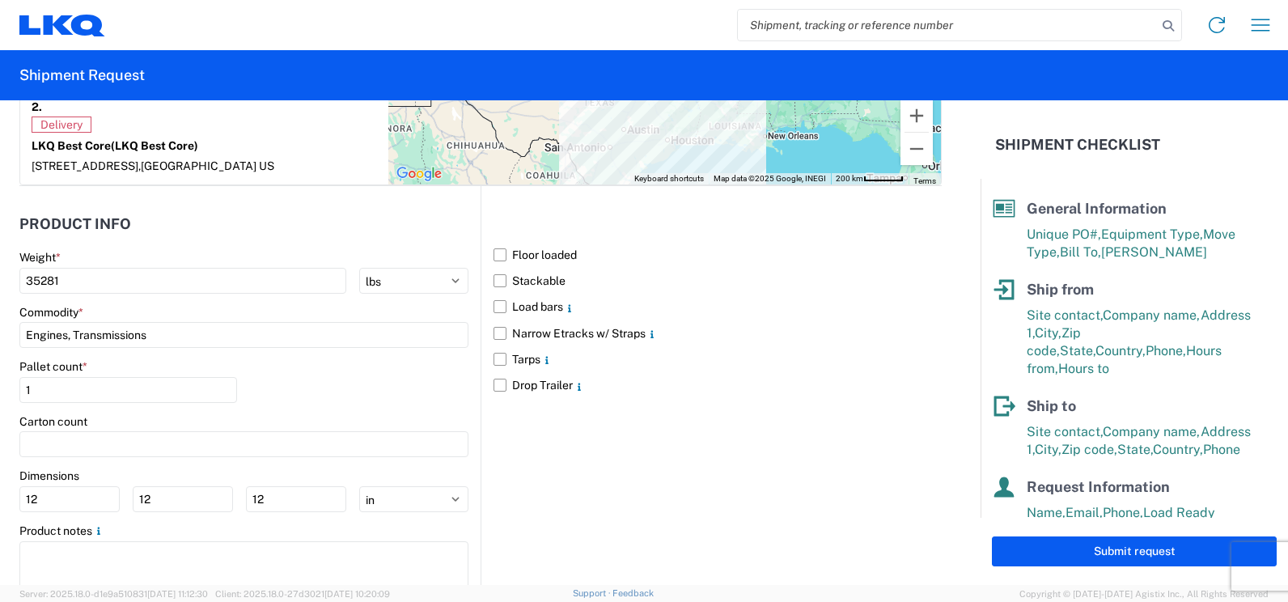
scroll to position [1456, 0]
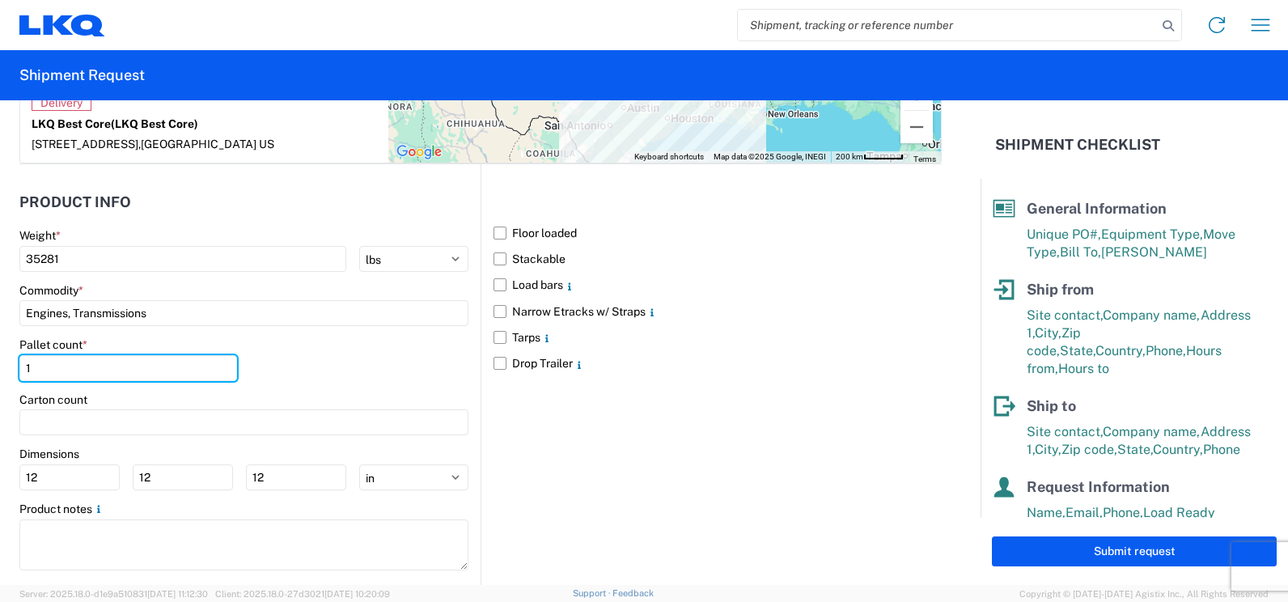
drag, startPoint x: 35, startPoint y: 354, endPoint x: 17, endPoint y: 354, distance: 17.8
click at [17, 354] on form "General Information Template 1150_Fayetteville_1760_Houston PO# 150-T1157 Equip…" at bounding box center [490, 342] width 981 height 485
type input "24"
click at [494, 220] on label "Floor loaded" at bounding box center [718, 233] width 448 height 26
click at [0, 0] on input "Floor loaded" at bounding box center [0, 0] width 0 height 0
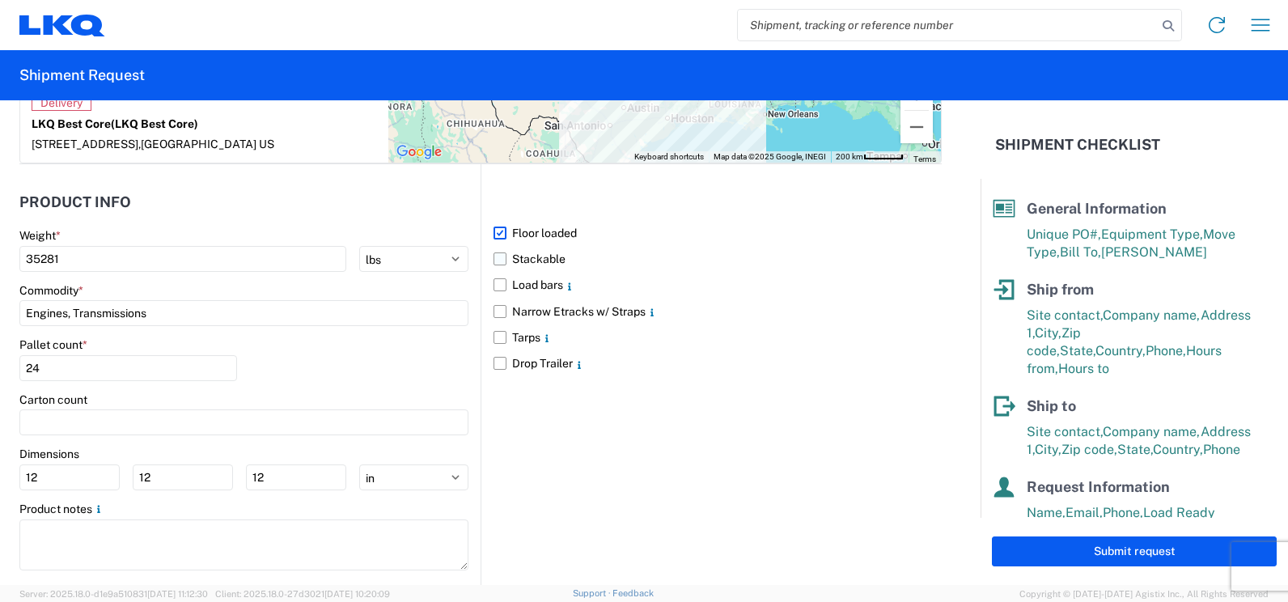
click at [494, 246] on label "Stackable" at bounding box center [718, 259] width 448 height 26
click at [0, 0] on input "Stackable" at bounding box center [0, 0] width 0 height 0
click at [494, 272] on label "Load bars" at bounding box center [718, 285] width 448 height 26
click at [0, 0] on input "Load bars" at bounding box center [0, 0] width 0 height 0
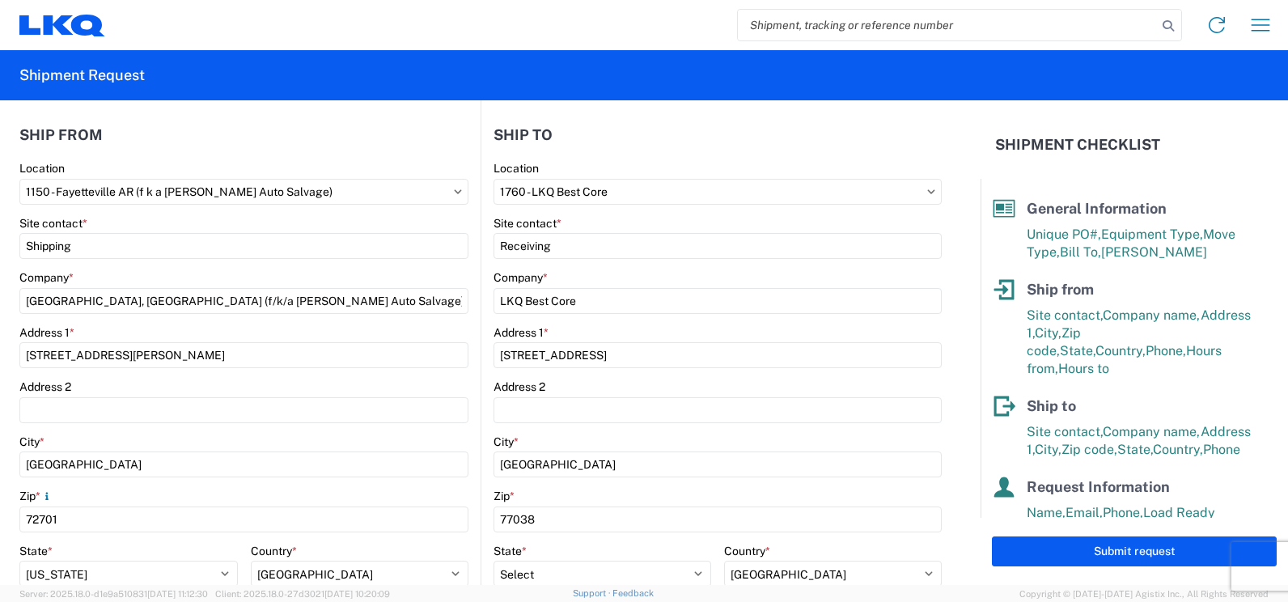
scroll to position [96, 0]
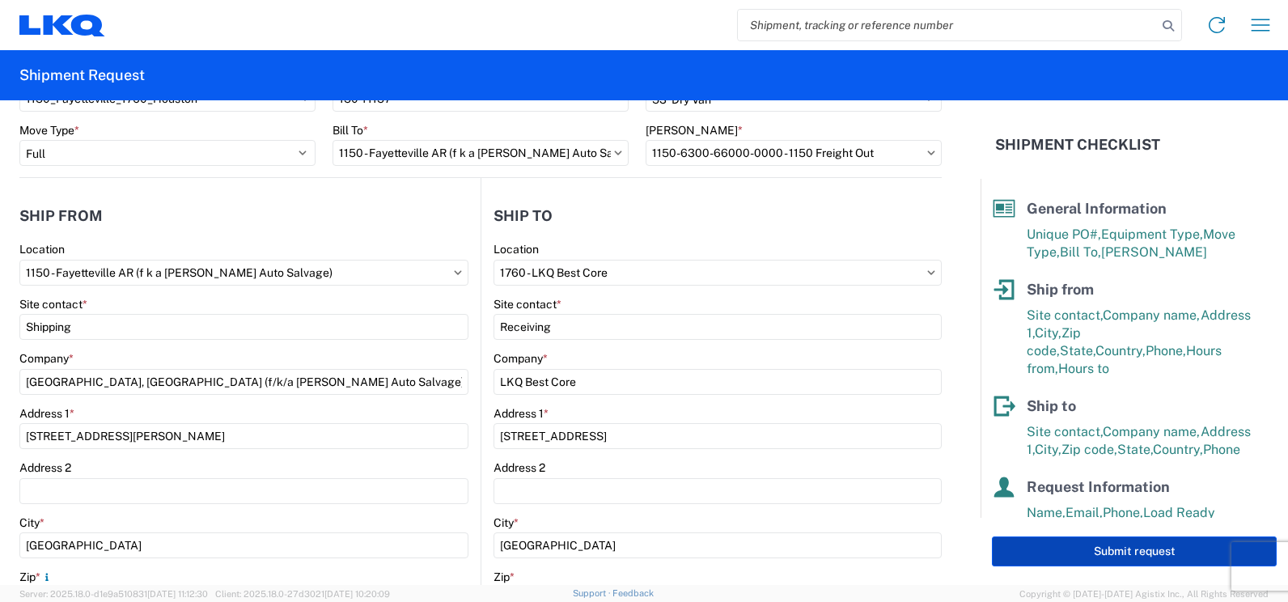
click at [1045, 554] on button "Submit request" at bounding box center [1134, 551] width 285 height 30
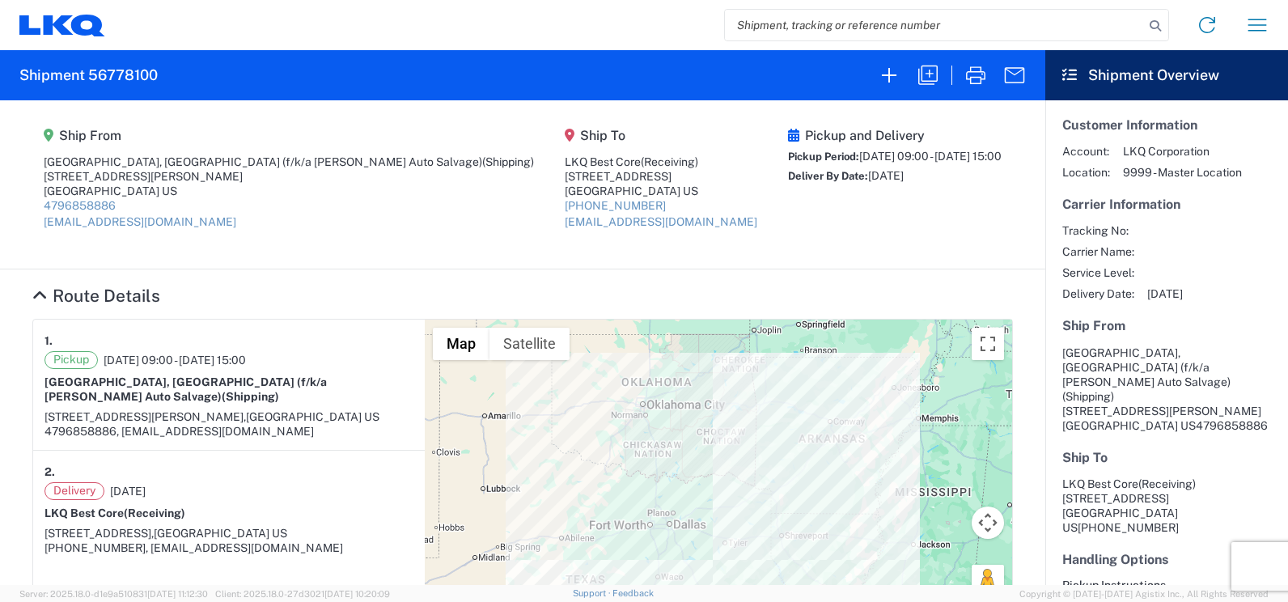
select select "FULL"
select select "LBS"
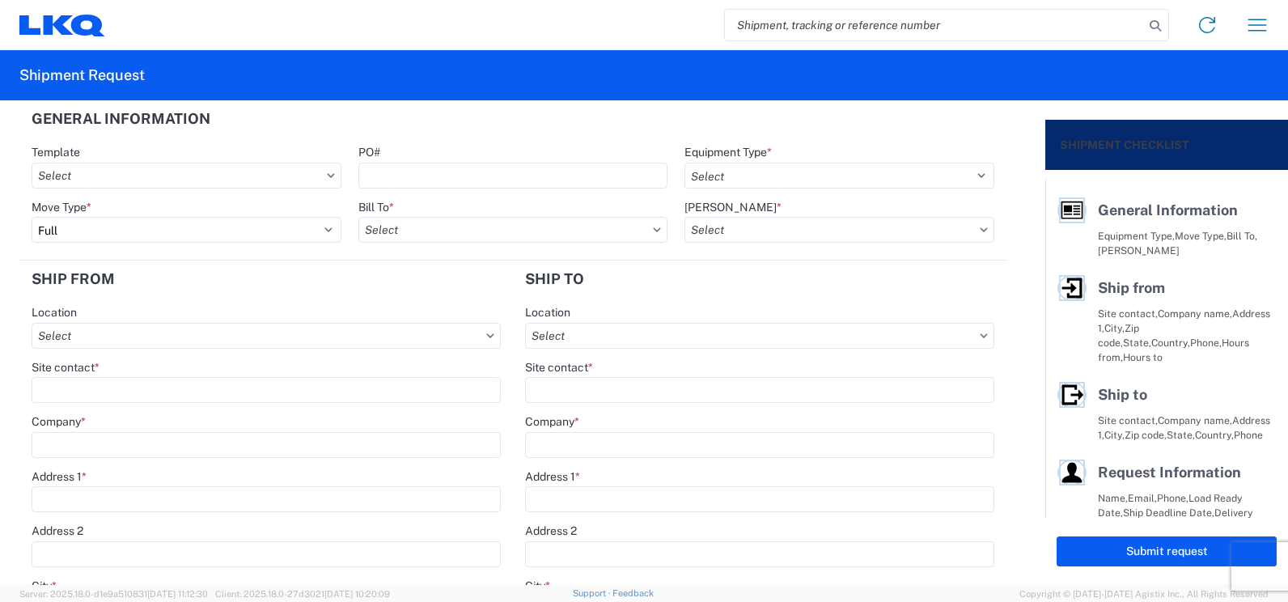
select select
type input "Shipping"
type input "[GEOGRAPHIC_DATA], [GEOGRAPHIC_DATA] (f/k/a [PERSON_NAME] Auto Salvage)"
type input "[STREET_ADDRESS][PERSON_NAME]"
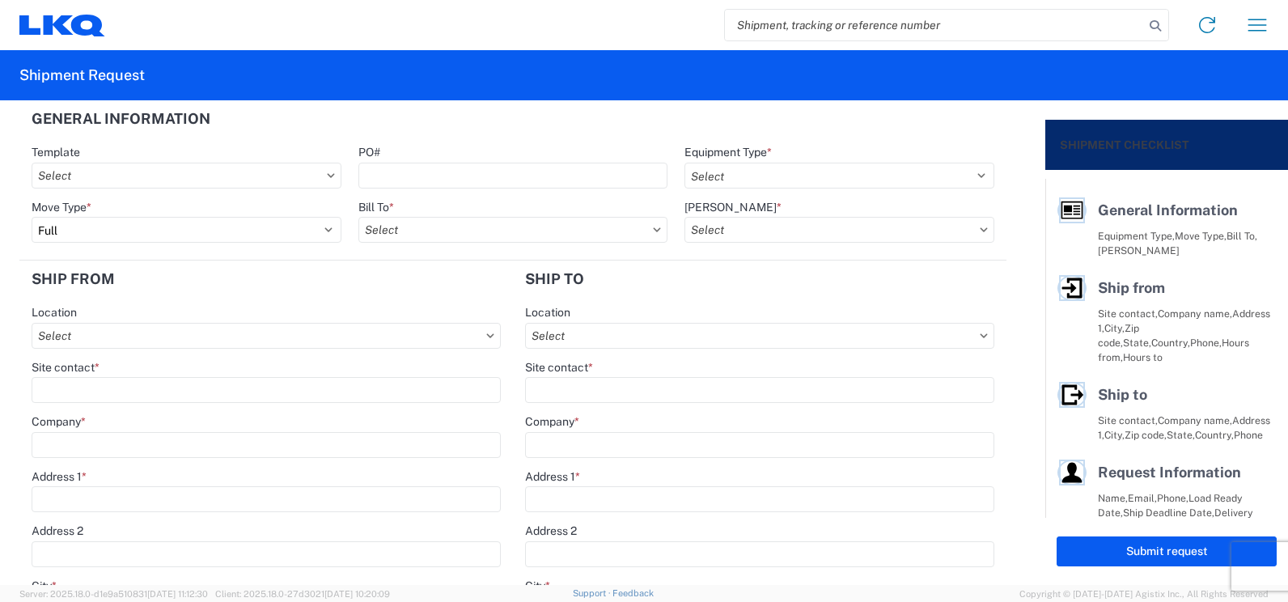
type input "[GEOGRAPHIC_DATA]"
type input "72701"
type input "Receiving"
type input "LKQ Best Core"
type input "[STREET_ADDRESS]"
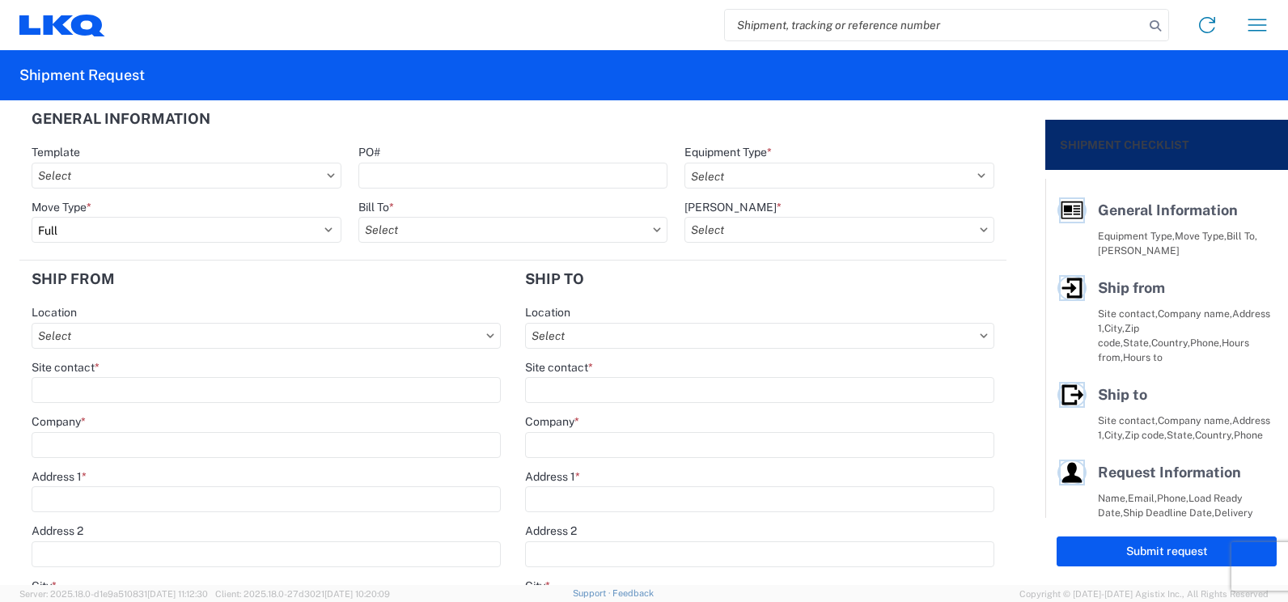
type input "[GEOGRAPHIC_DATA]"
type input "77038"
type input "[DATE]"
type input "42000"
type input "Miscellaneous (alt, comp, conv, etc)"
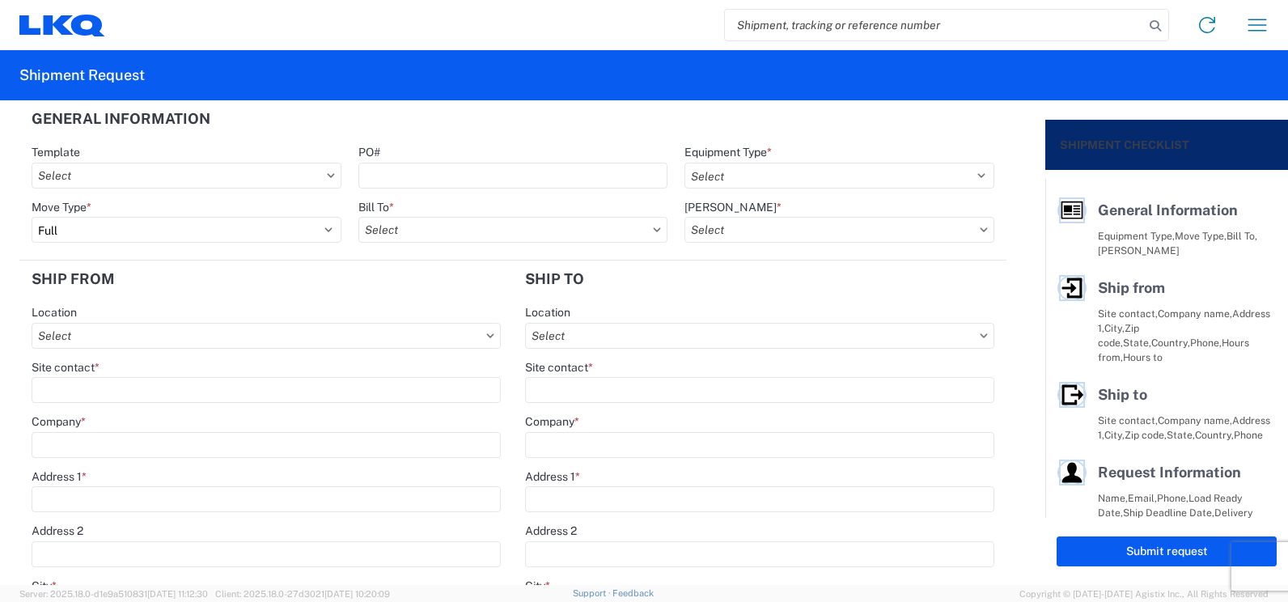
type input "1"
type input "12"
select select "IN"
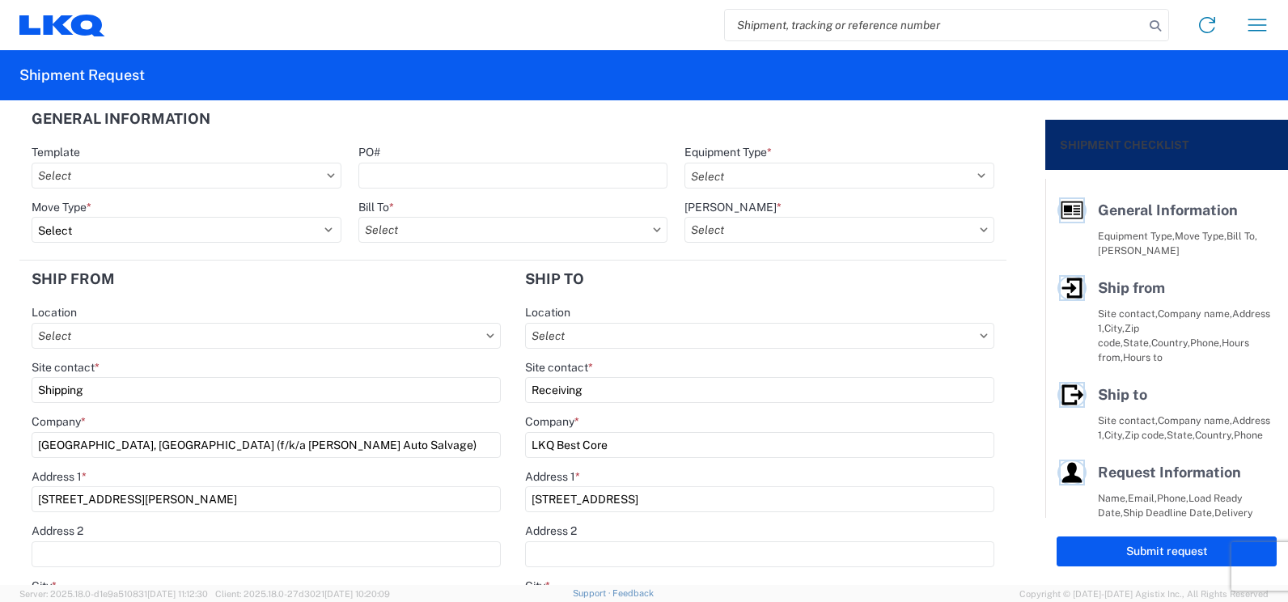
type input "1760-1300-50180-0000 - 1760 Freight In - Cores"
type input "1150 - Fayetteville AR (f k a [PERSON_NAME] Auto Salvage)"
type input "1760 - LKQ Best Core"
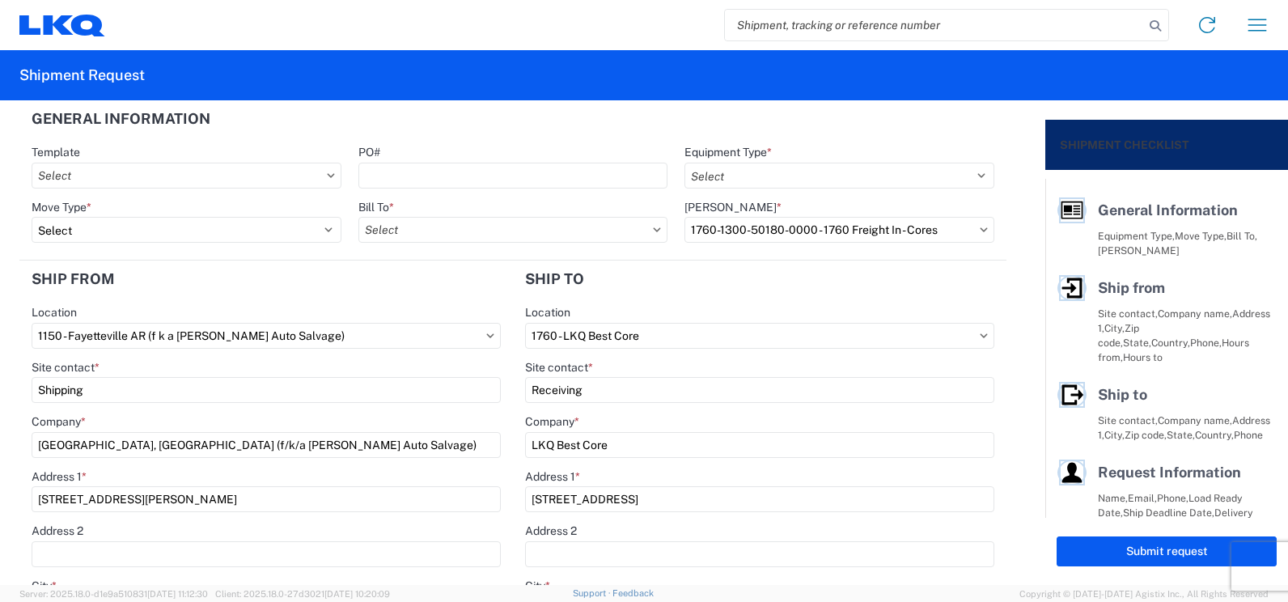
select select "US"
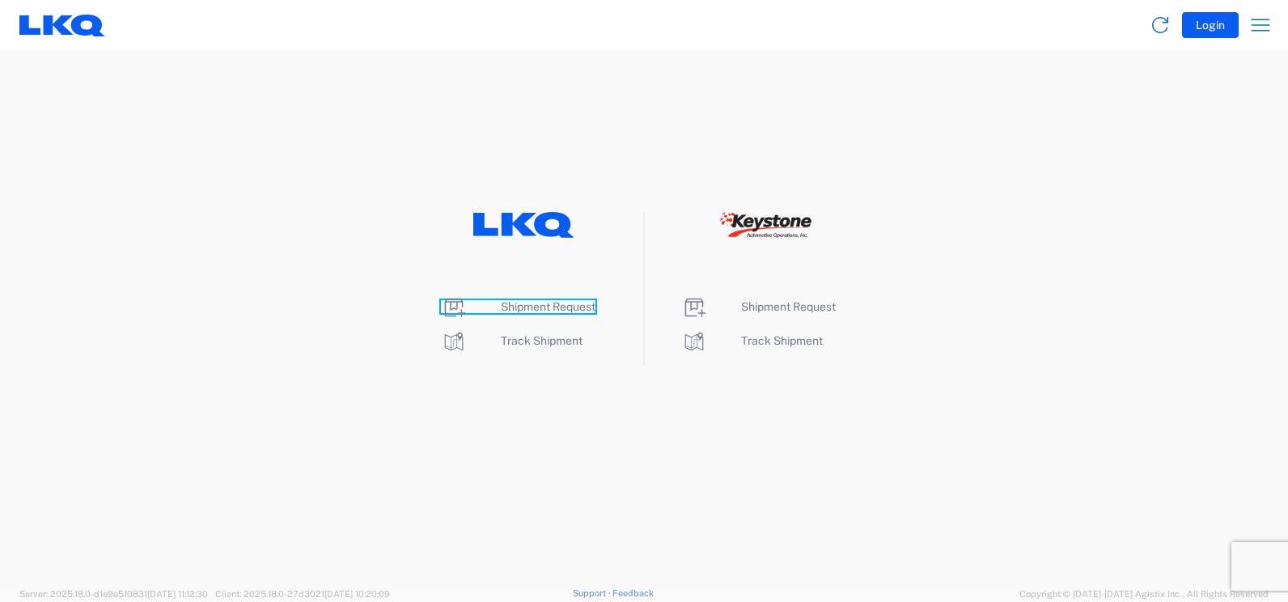
click at [539, 310] on span "Shipment Request" at bounding box center [548, 306] width 95 height 13
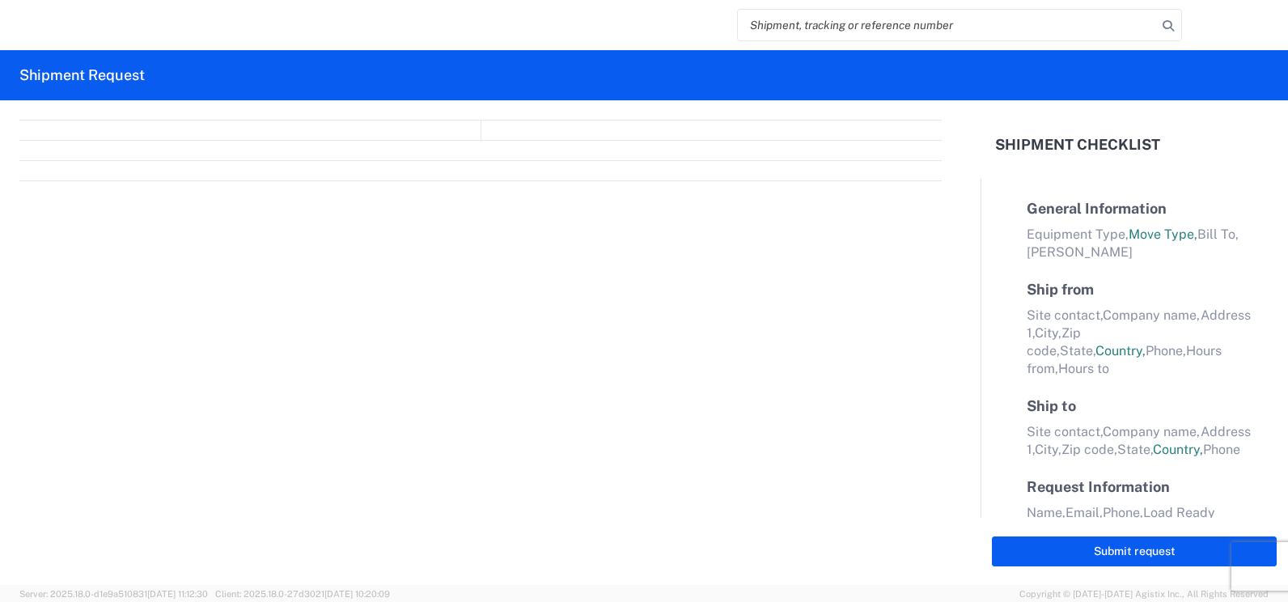
select select "FULL"
select select "LBS"
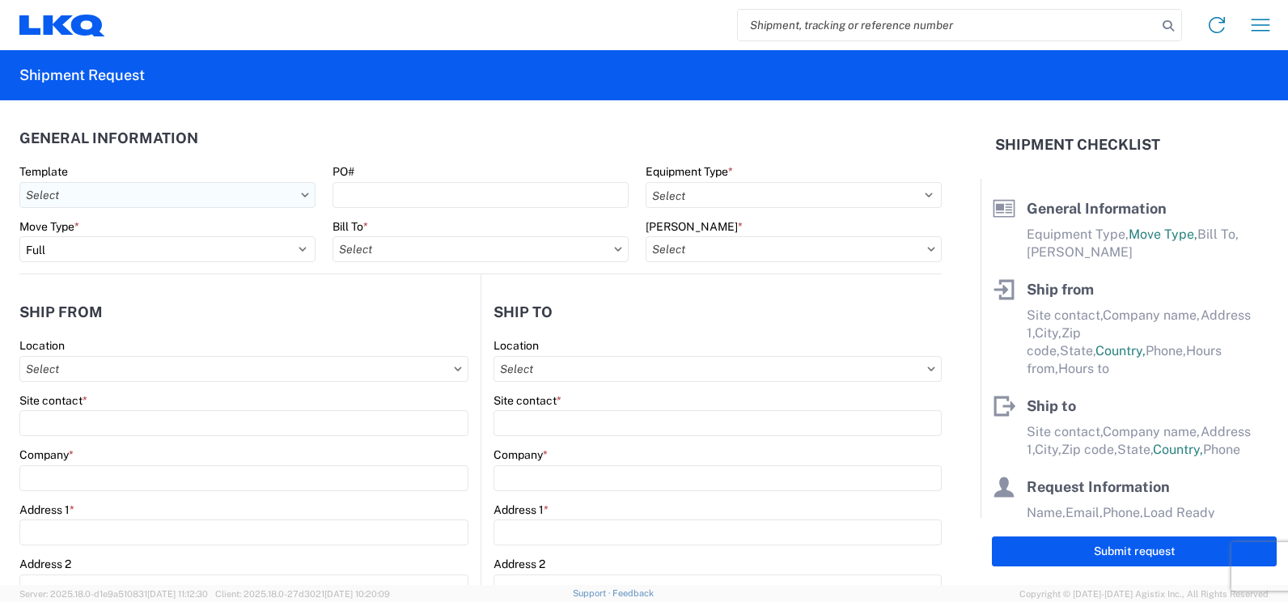
click at [158, 193] on input "Template" at bounding box center [167, 195] width 296 height 26
type input "1150"
click at [150, 275] on div "1150_Fayetteville_1760_Houston" at bounding box center [164, 267] width 283 height 26
type input "1150_Fayetteville_1760_Houston"
select select
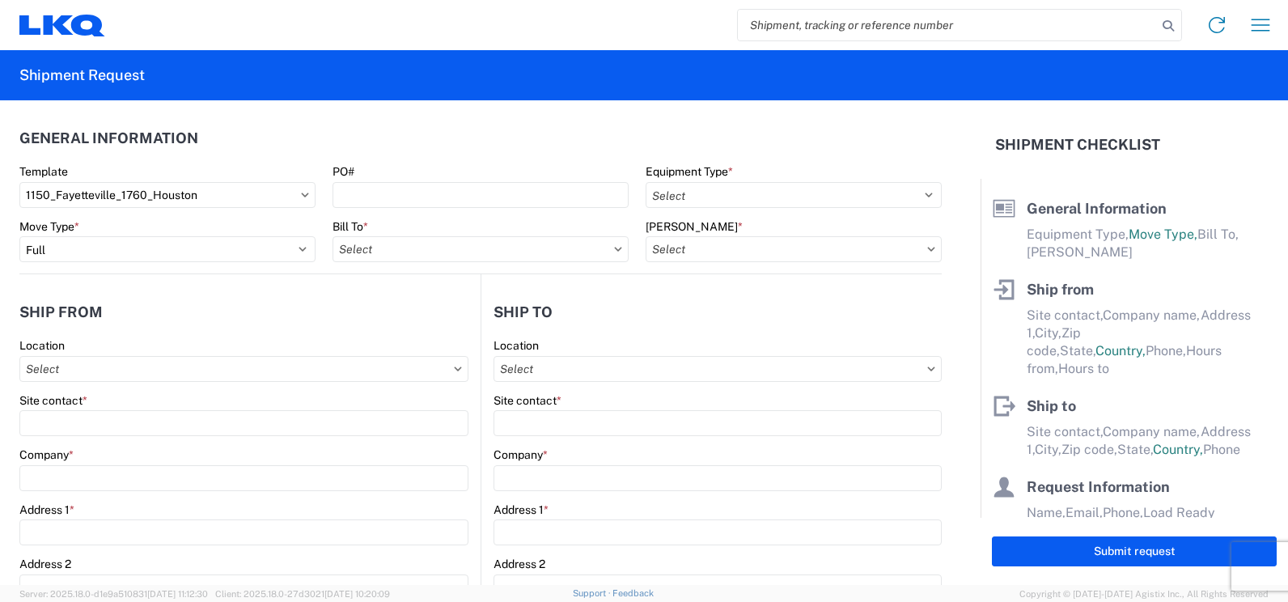
select select
type input "Shipping"
type input "[GEOGRAPHIC_DATA], [GEOGRAPHIC_DATA] (f/k/a [PERSON_NAME] Auto Salvage)"
type input "[STREET_ADDRESS][PERSON_NAME]"
type input "[GEOGRAPHIC_DATA]"
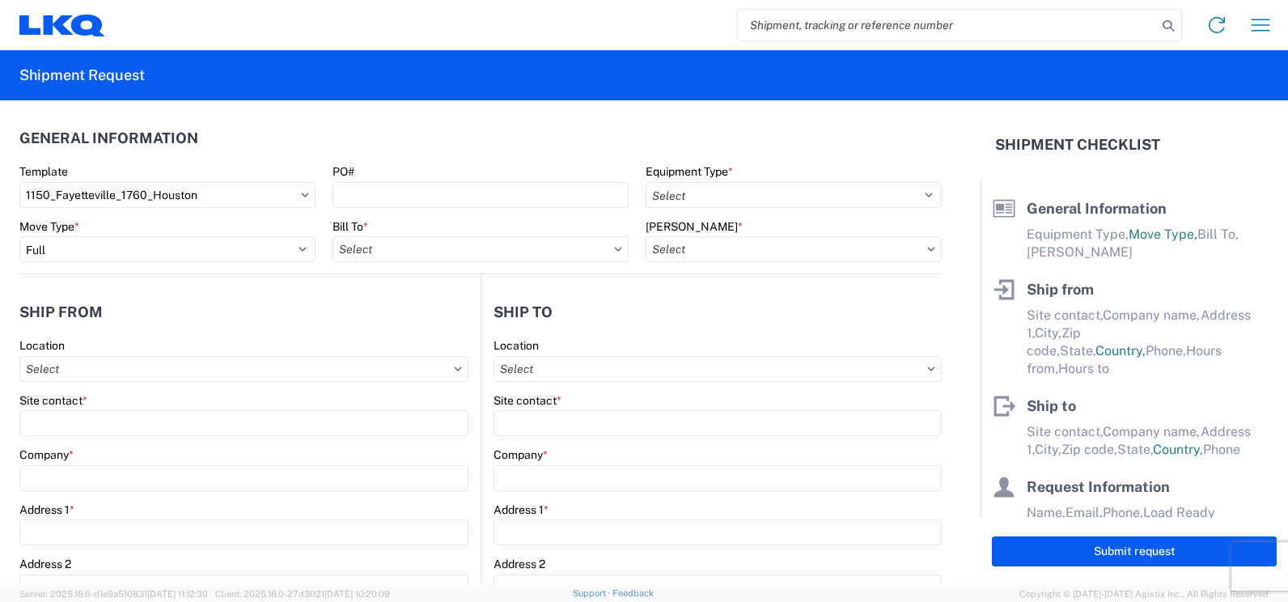
type input "72701"
type input "Receiving"
type input "LKQ Best Core"
type input "[STREET_ADDRESS]"
type input "[GEOGRAPHIC_DATA]"
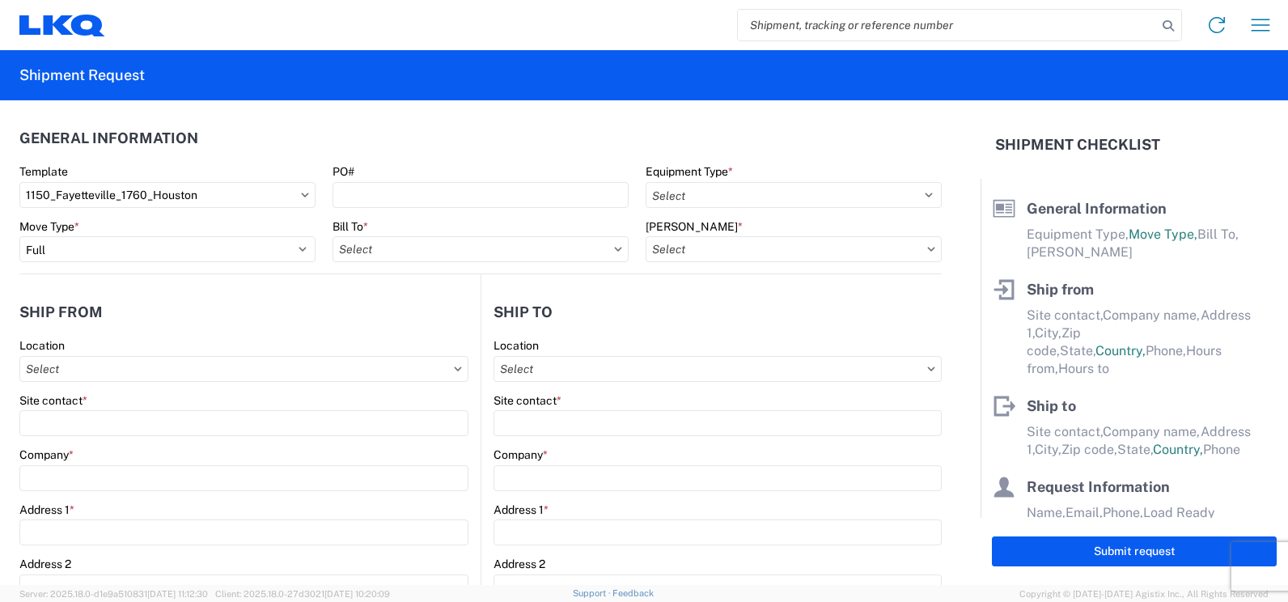
type input "77038"
type input "[DATE]"
type input "42000"
type input "Miscellaneous (alt, comp, conv, etc)"
type input "1"
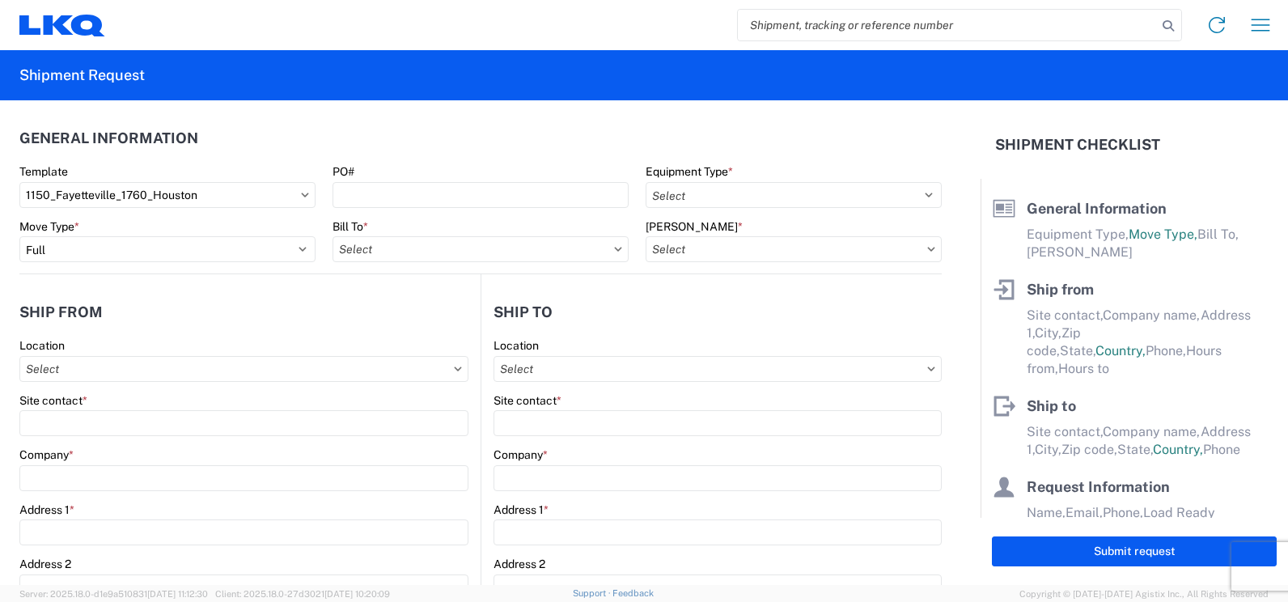
type input "12"
select select "IN"
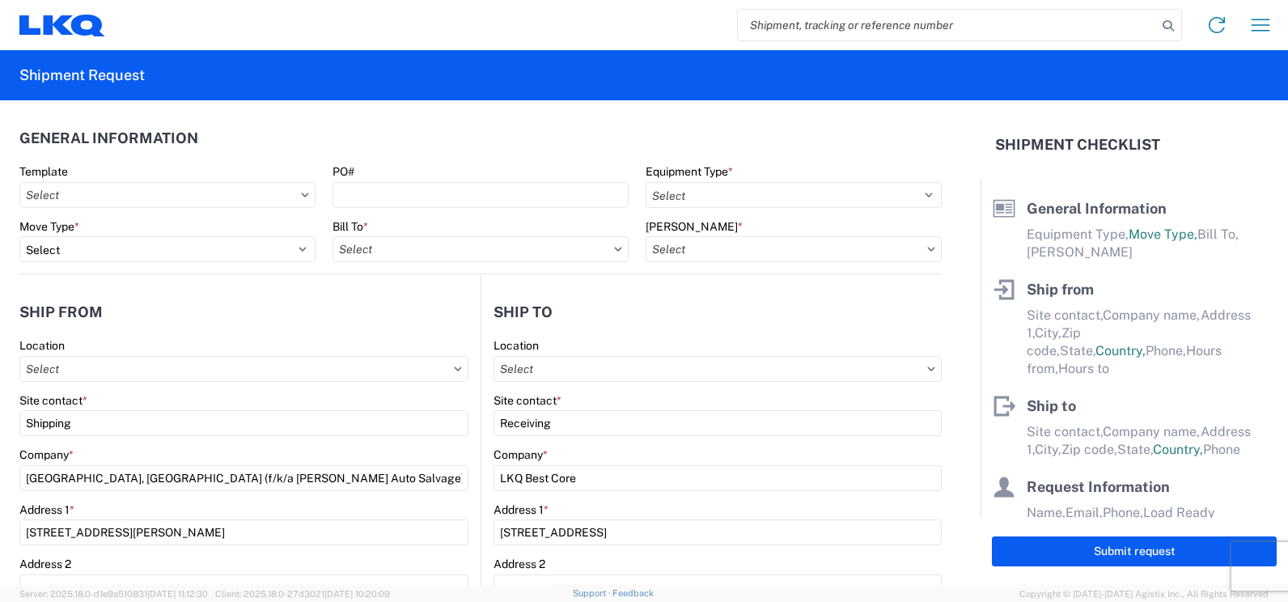
type input "1760-1300-50180-0000 - 1760 Freight In - Cores"
type input "1150 - Fayetteville AR (f k a [PERSON_NAME] Auto Salvage)"
type input "1760 - LKQ Best Core"
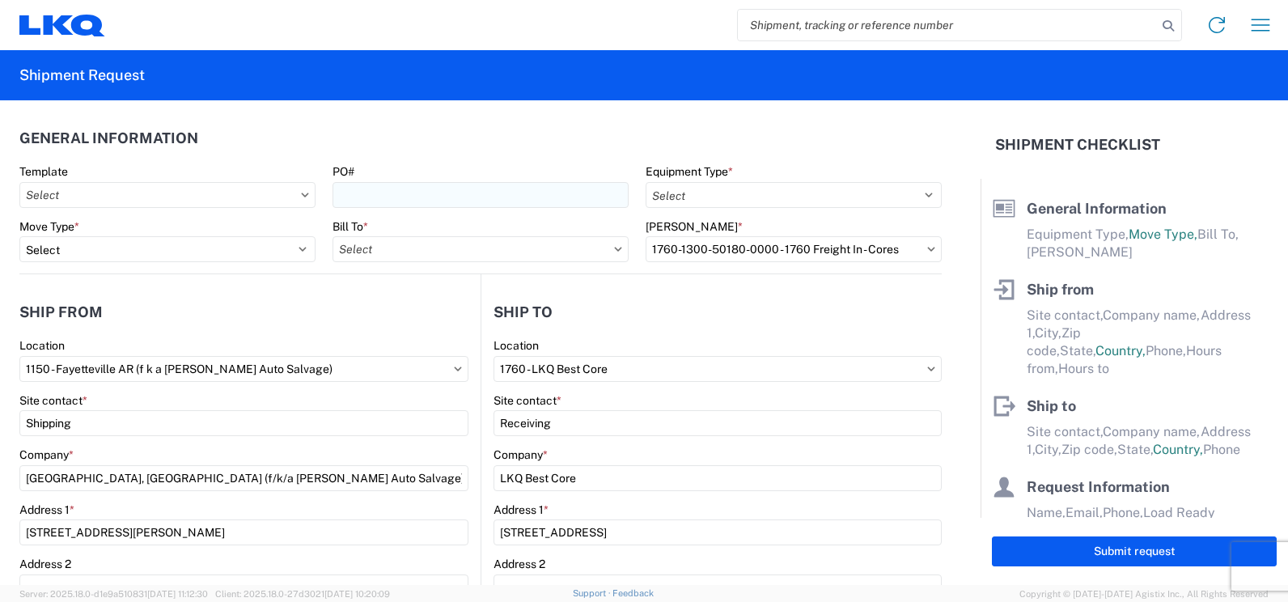
select select "AR"
select select "US"
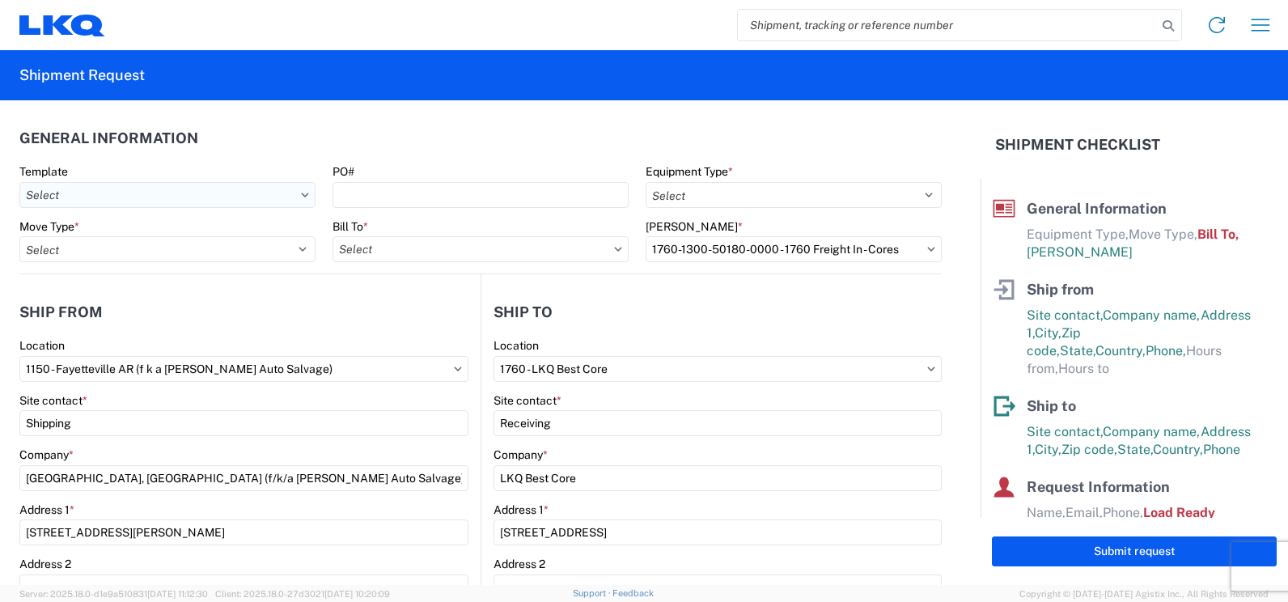
click at [125, 187] on input "Template" at bounding box center [167, 195] width 296 height 26
type input "1150"
click at [122, 264] on div "1150_Fayetteville_1760_Houston" at bounding box center [164, 267] width 283 height 26
type input "1150_Fayetteville_1760_Houston"
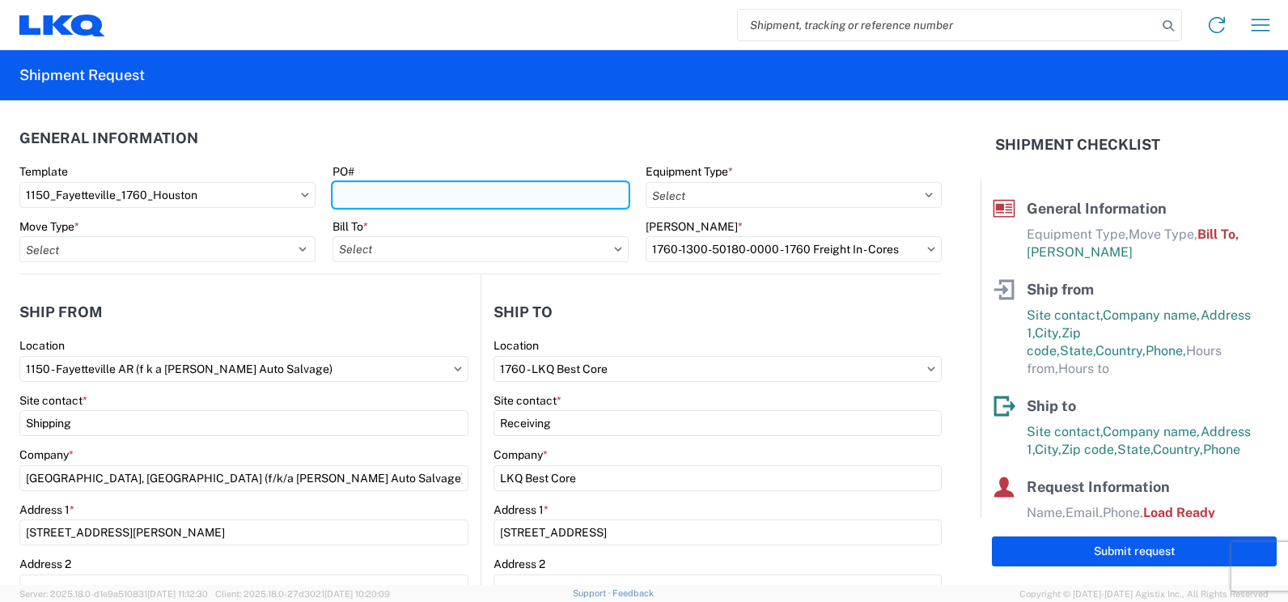
click at [375, 191] on input "PO#" at bounding box center [481, 195] width 296 height 26
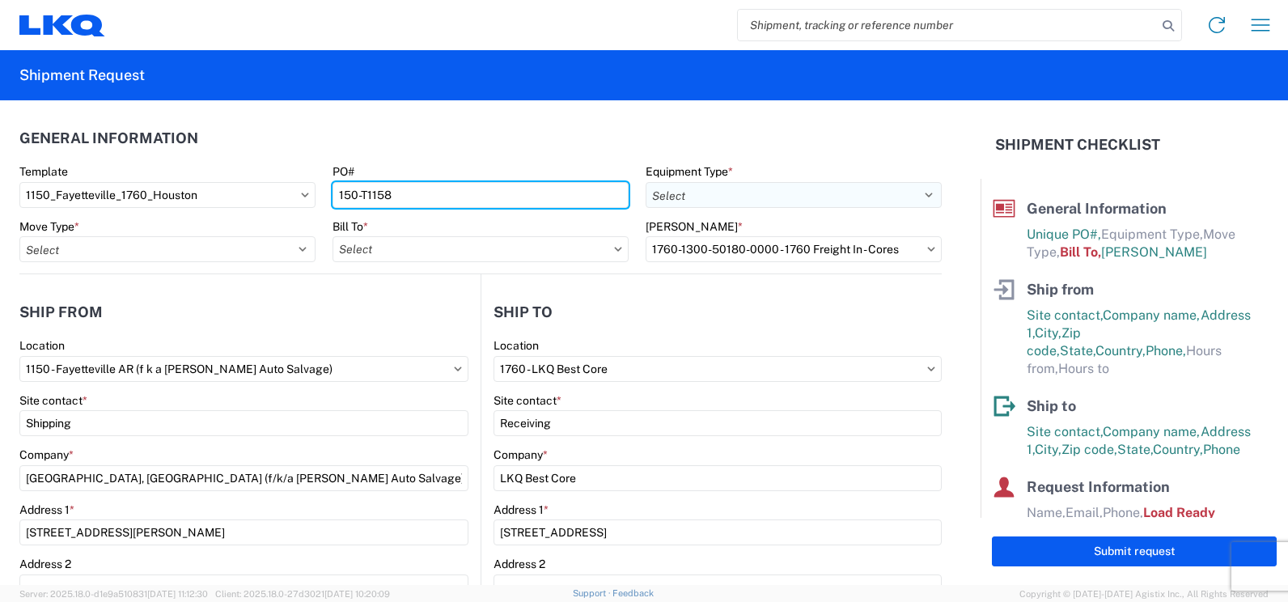
type input "150-T1158"
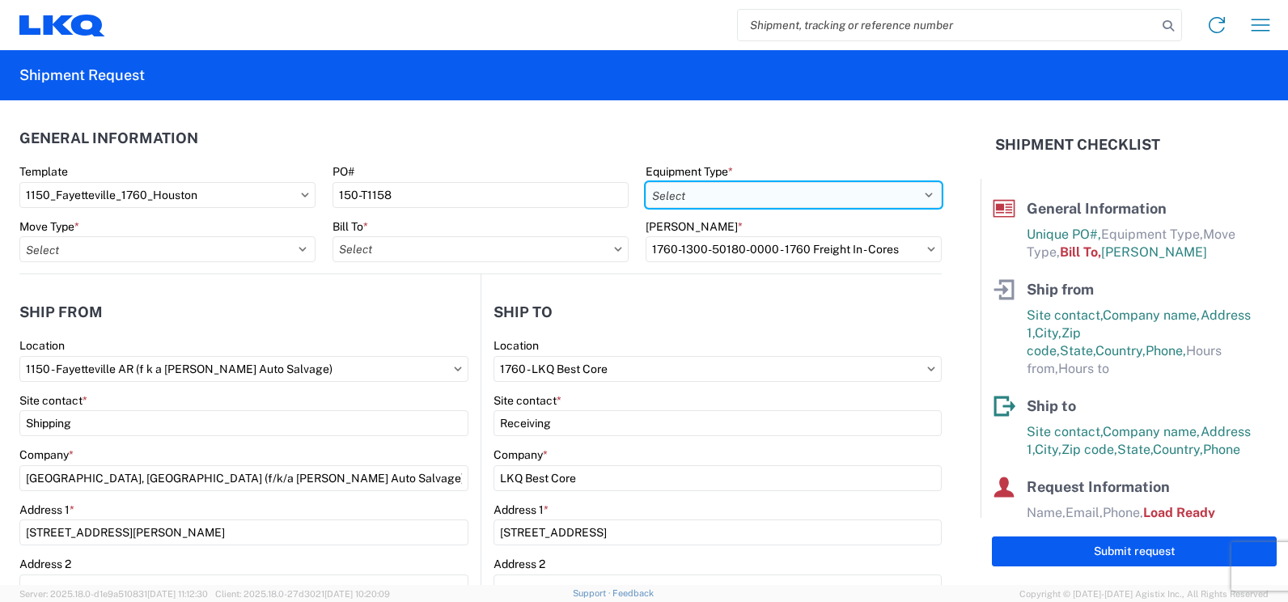
click at [820, 197] on select "Select 53’ Dry Van Flatbed Dropdeck (van) Lowboy (flatbed) Rail" at bounding box center [794, 195] width 296 height 26
select select "STDV"
click at [646, 182] on select "Select 53’ Dry Van Flatbed Dropdeck (van) Lowboy (flatbed) Rail" at bounding box center [794, 195] width 296 height 26
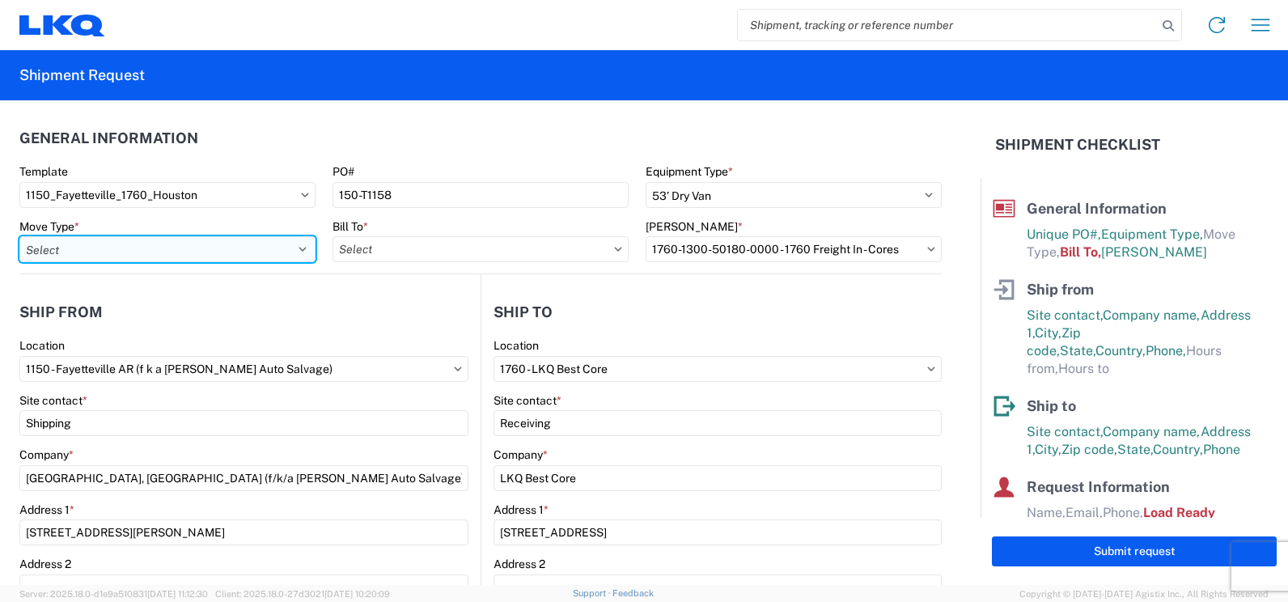
click at [182, 257] on select "Select Full Partial TL" at bounding box center [167, 249] width 296 height 26
select select "FULL"
click at [19, 236] on select "Select Full Partial TL" at bounding box center [167, 249] width 296 height 26
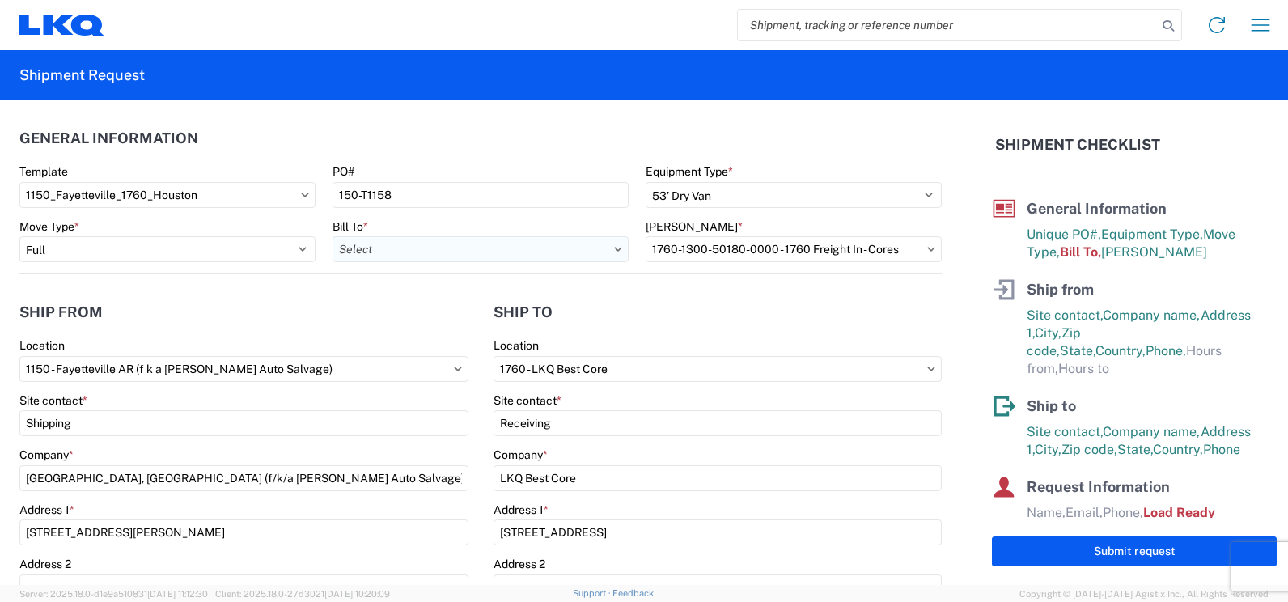
click at [371, 256] on input "Bill To *" at bounding box center [481, 249] width 296 height 26
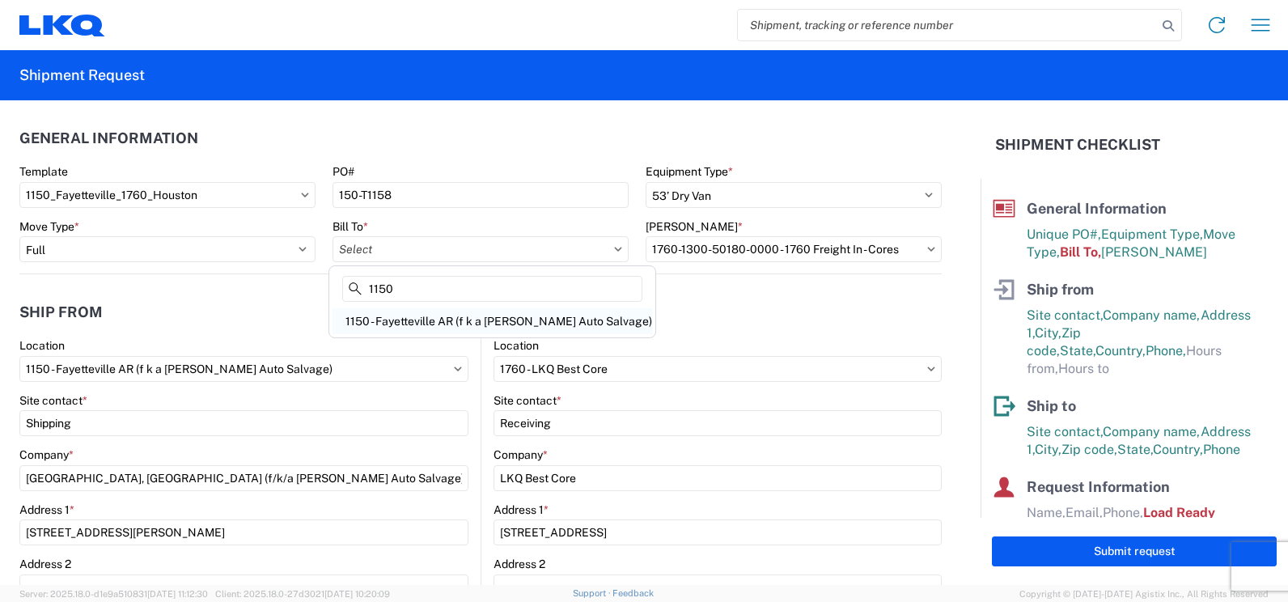
type input "1150"
click at [409, 329] on div "1150 - Fayetteville AR (f k a [PERSON_NAME] Auto Salvage)" at bounding box center [493, 321] width 320 height 26
type input "1150 - Fayetteville AR (f k a [PERSON_NAME] Auto Salvage)"
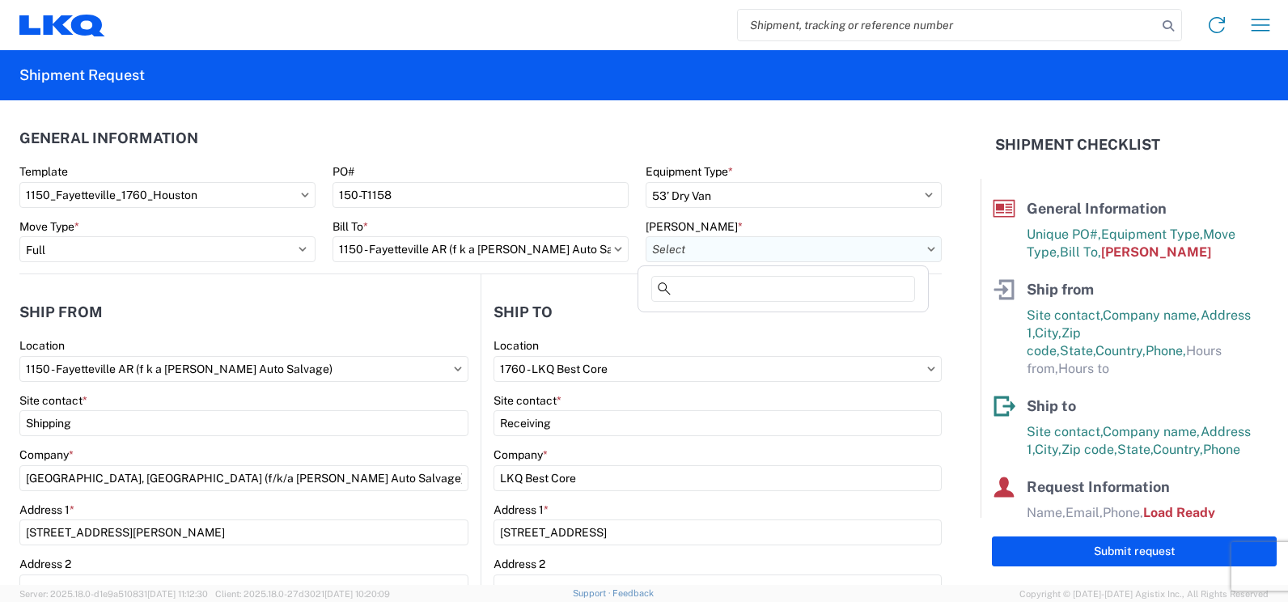
click at [696, 247] on input "[PERSON_NAME] *" at bounding box center [794, 249] width 296 height 26
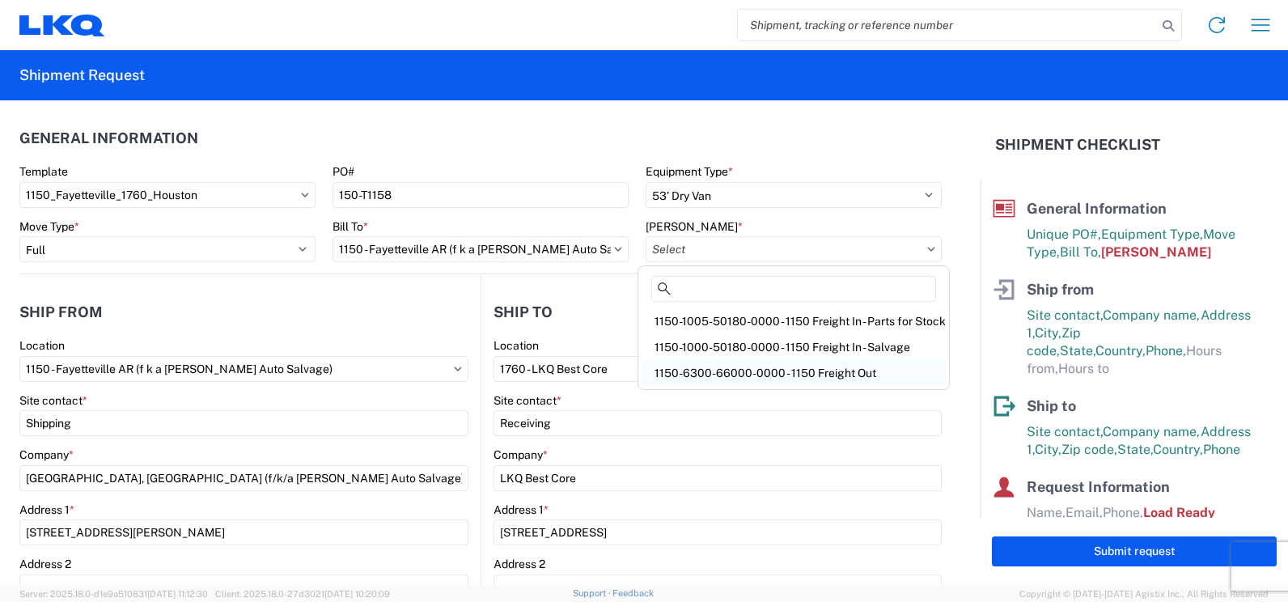
click at [818, 364] on div "1150-6300-66000-0000 - 1150 Freight Out" at bounding box center [794, 373] width 304 height 26
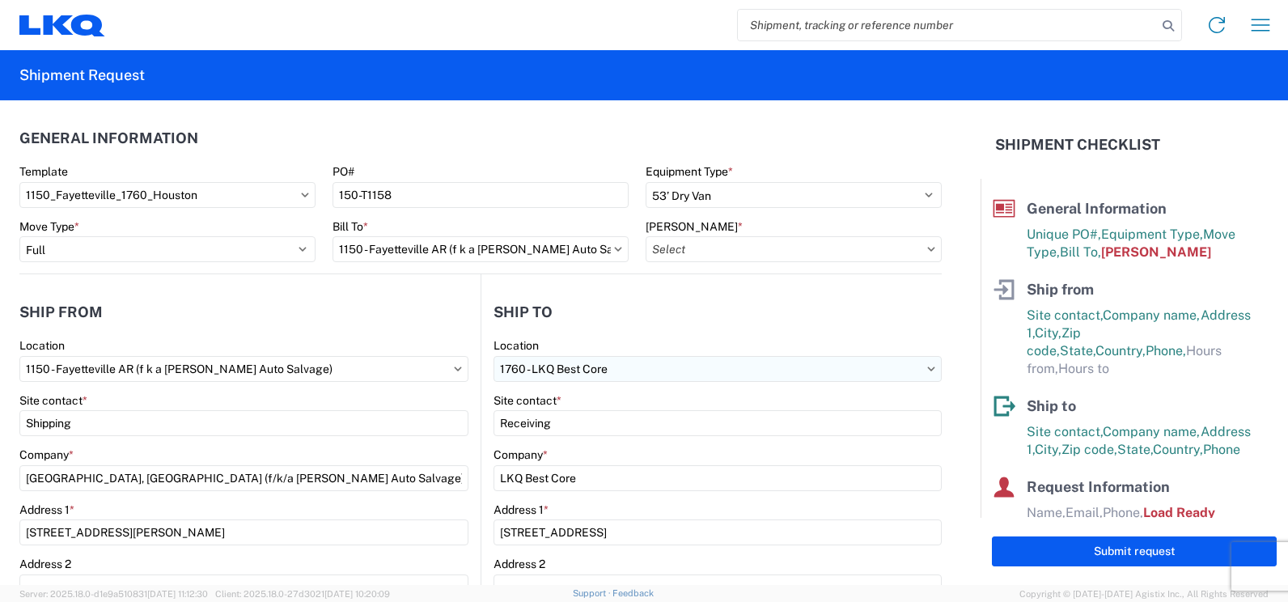
type input "1150-6300-66000-0000 - 1150 Freight Out"
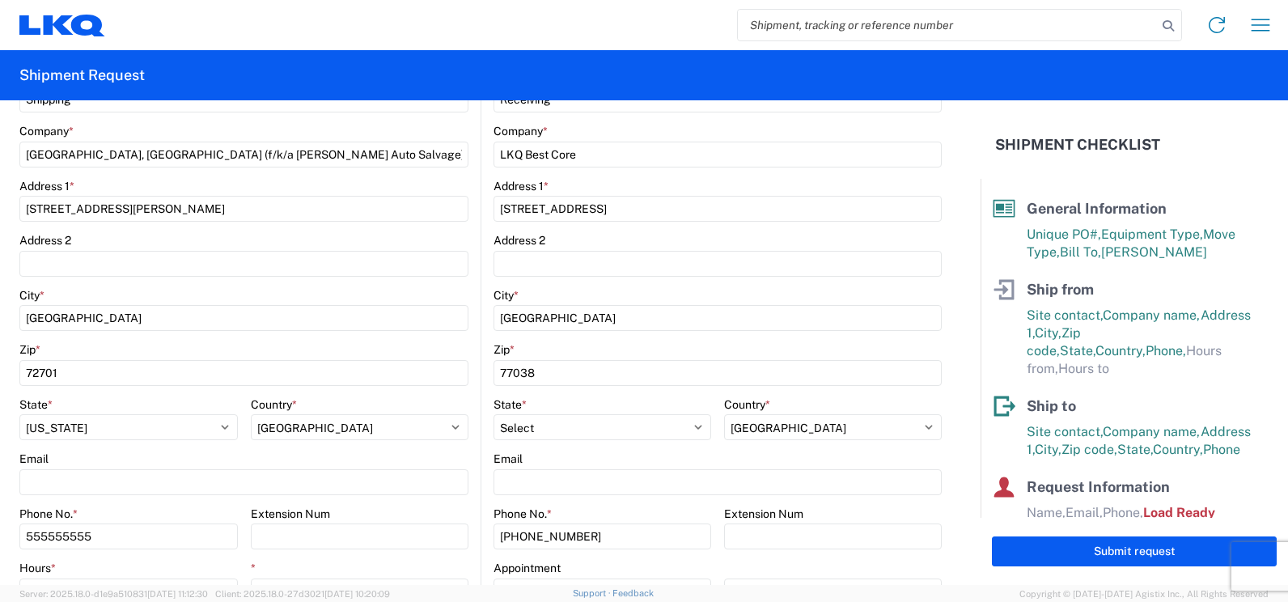
scroll to position [405, 0]
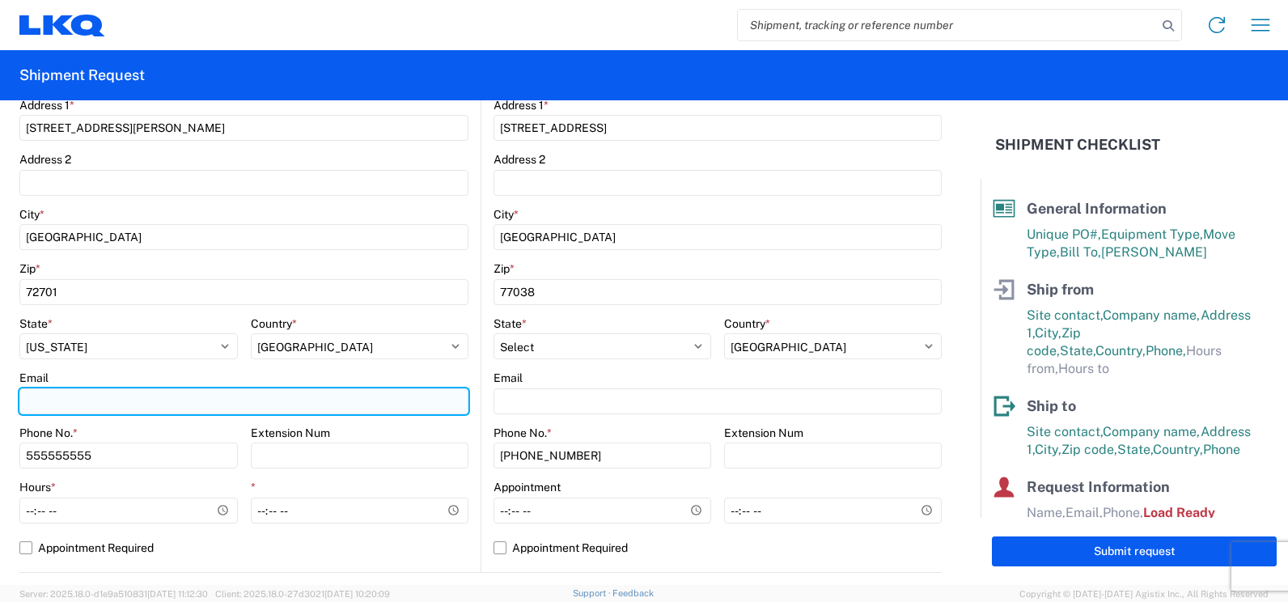
click at [56, 407] on input "Email" at bounding box center [243, 401] width 449 height 26
type input "[EMAIL_ADDRESS][DOMAIN_NAME]"
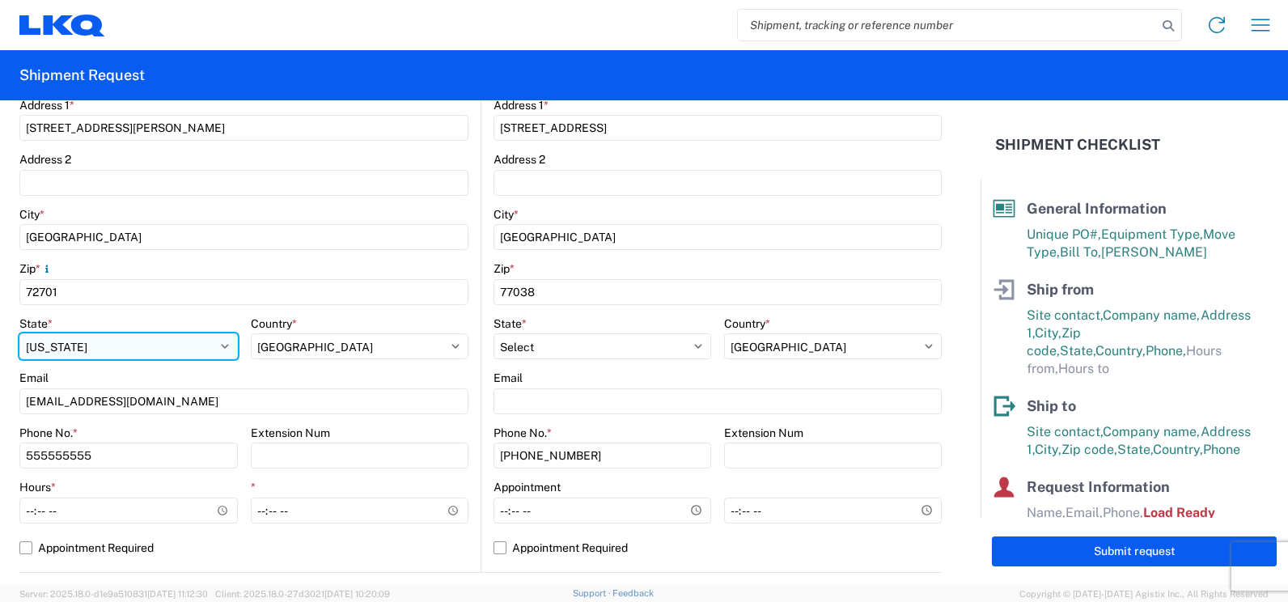
click at [74, 352] on select "Select [US_STATE] [US_STATE] [US_STATE] [US_STATE] Armed Forces Americas Armed …" at bounding box center [128, 346] width 218 height 26
select select "AR"
click at [19, 333] on select "Select [US_STATE] [US_STATE] [US_STATE] [US_STATE] Armed Forces Americas Armed …" at bounding box center [128, 346] width 218 height 26
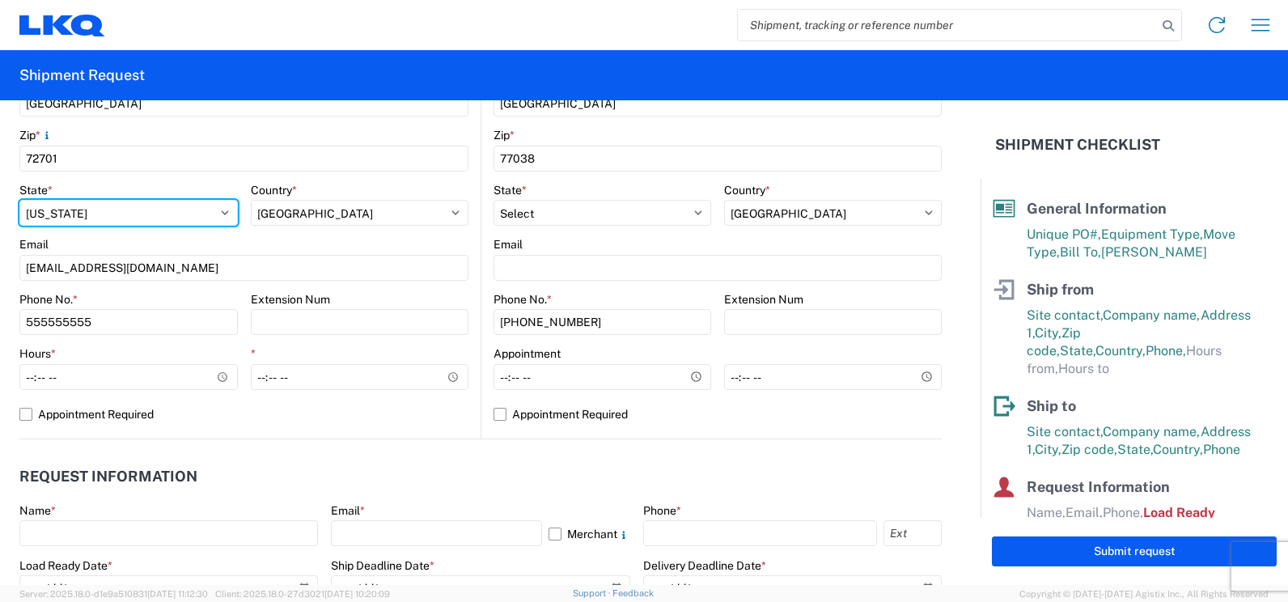
scroll to position [566, 0]
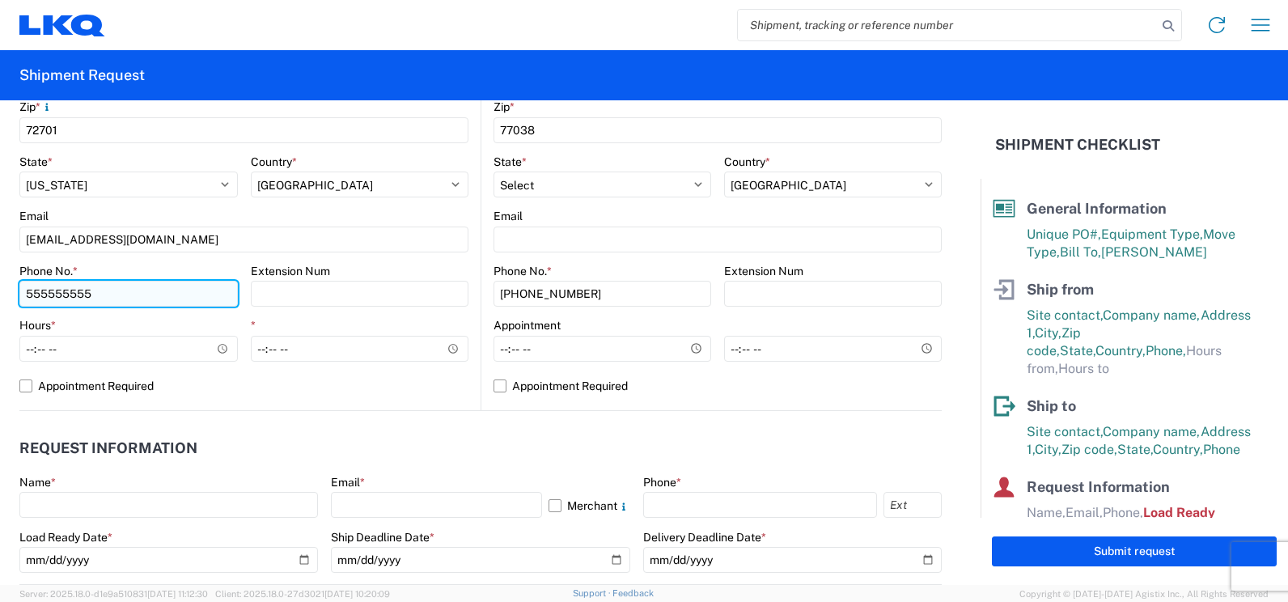
click at [113, 289] on input "555555555" at bounding box center [128, 294] width 218 height 26
drag, startPoint x: 113, startPoint y: 289, endPoint x: 5, endPoint y: 294, distance: 108.5
click at [5, 294] on form "General Information Template 1150_Fayetteville_1760_Houston PO# 150-T1158 Equip…" at bounding box center [490, 342] width 981 height 485
click at [59, 295] on input "Phone No. *" at bounding box center [128, 294] width 218 height 26
type input "4796858886"
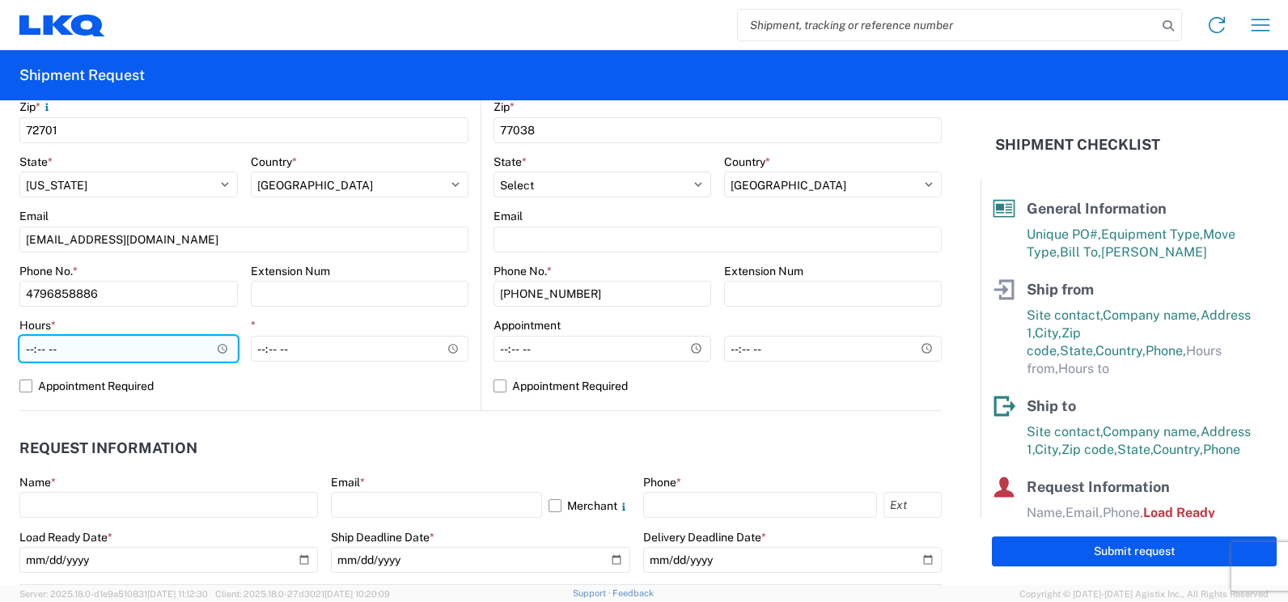
click at [96, 358] on input "Hours *" at bounding box center [128, 349] width 218 height 26
type input "09:00"
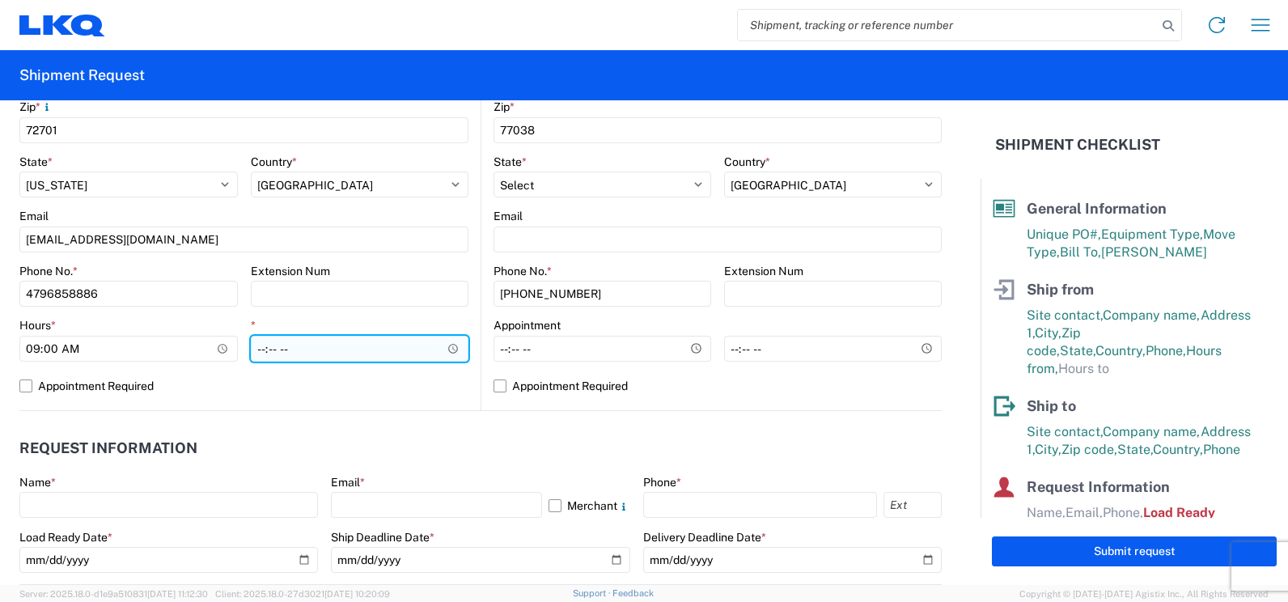
click at [258, 346] on input "*" at bounding box center [360, 349] width 218 height 26
type input "15:00"
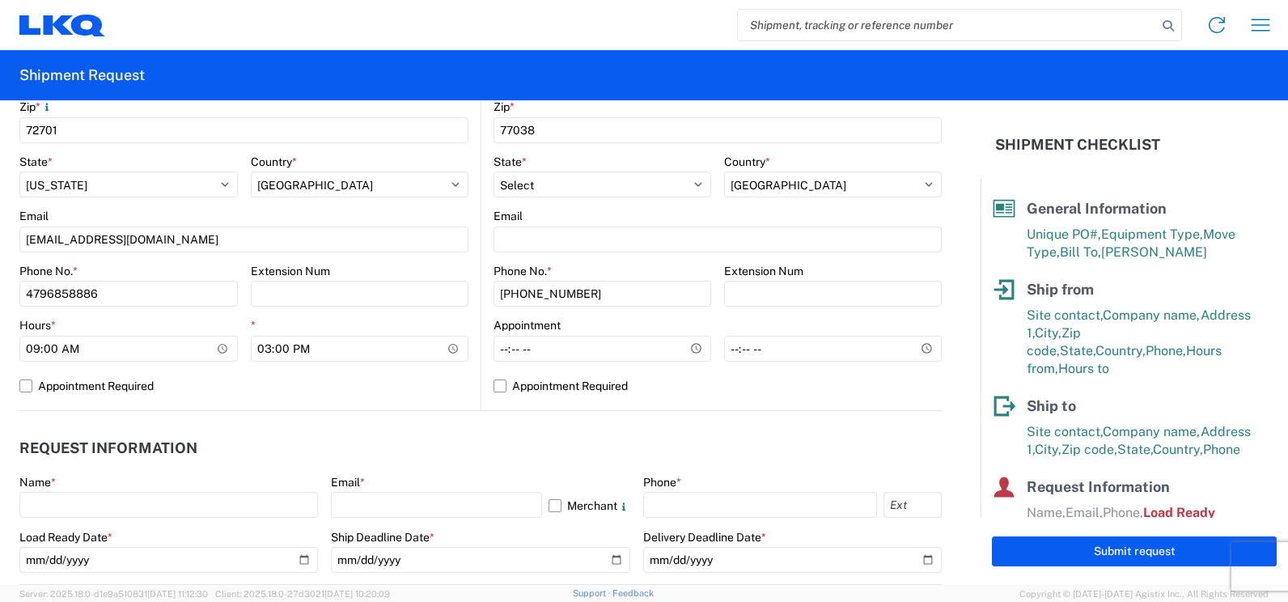
drag, startPoint x: 460, startPoint y: 428, endPoint x: 470, endPoint y: 431, distance: 10.2
click at [465, 430] on agx-request-info "Request Information Name * Email * Merchant Phone * Load Ready Date * 2019-06-1…" at bounding box center [480, 498] width 922 height 174
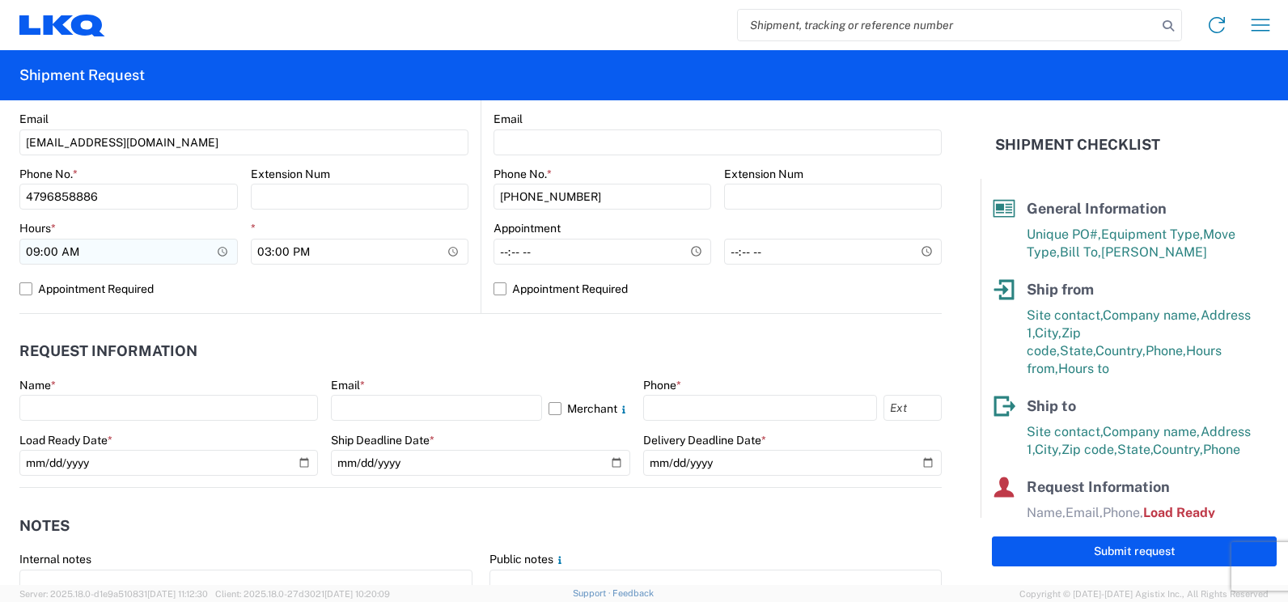
scroll to position [728, 0]
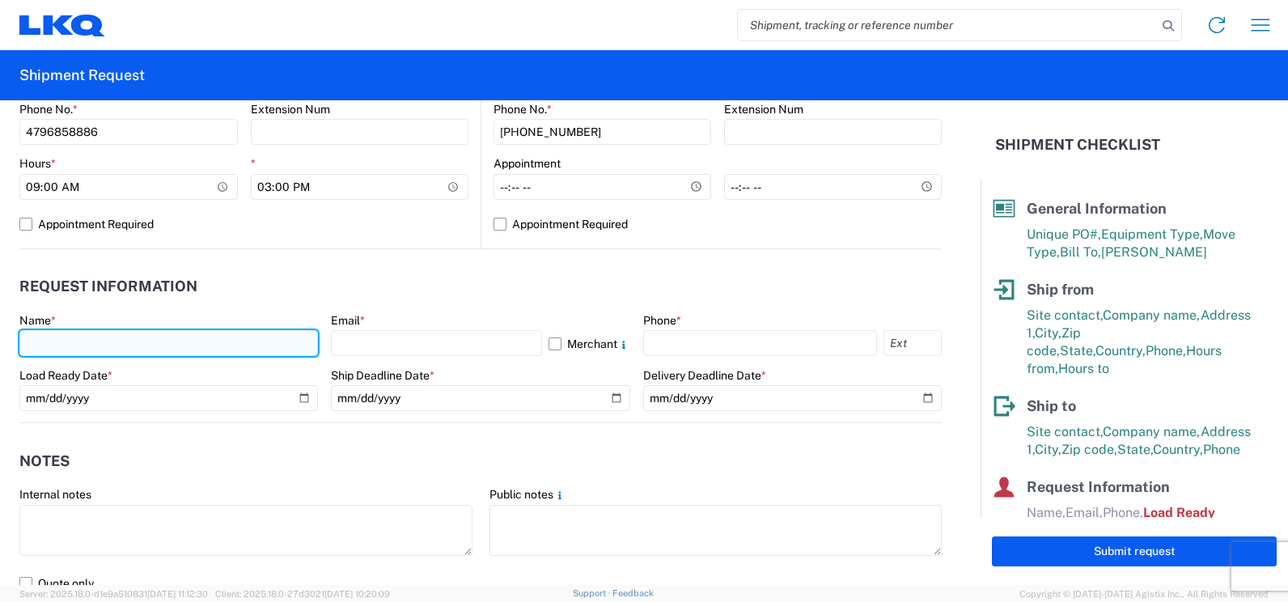
click at [78, 341] on input "text" at bounding box center [168, 343] width 299 height 26
type input "[PERSON_NAME]"
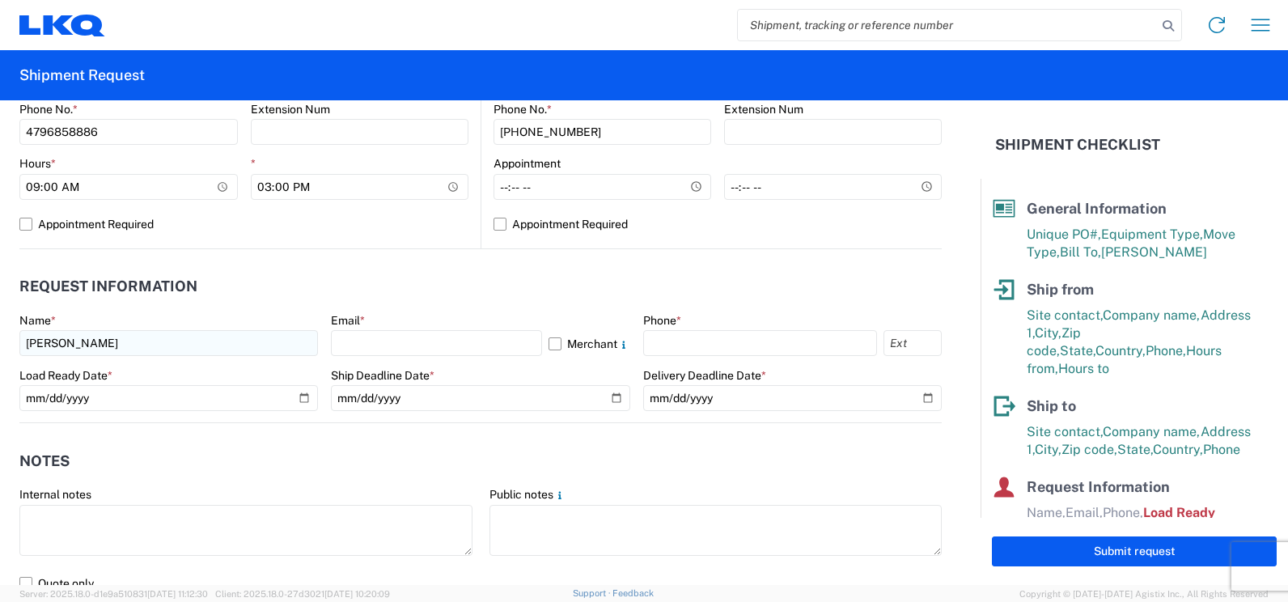
type input "[EMAIL_ADDRESS][DOMAIN_NAME]"
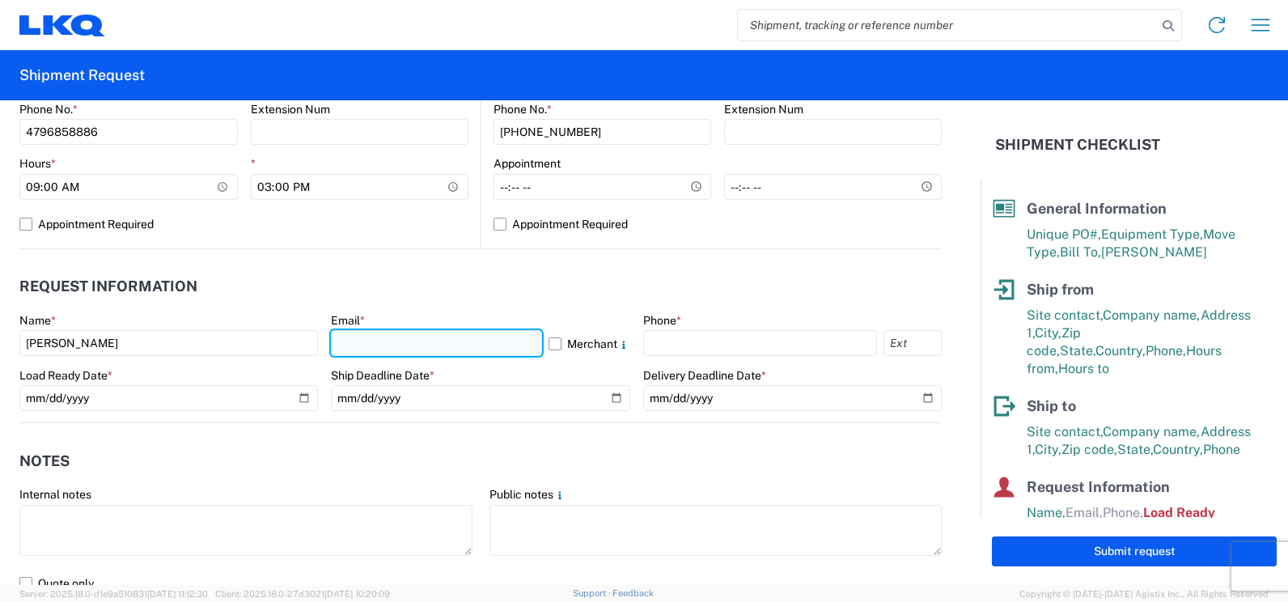
click at [368, 344] on input "text" at bounding box center [436, 343] width 210 height 26
type input "[EMAIL_ADDRESS][DOMAIN_NAME]"
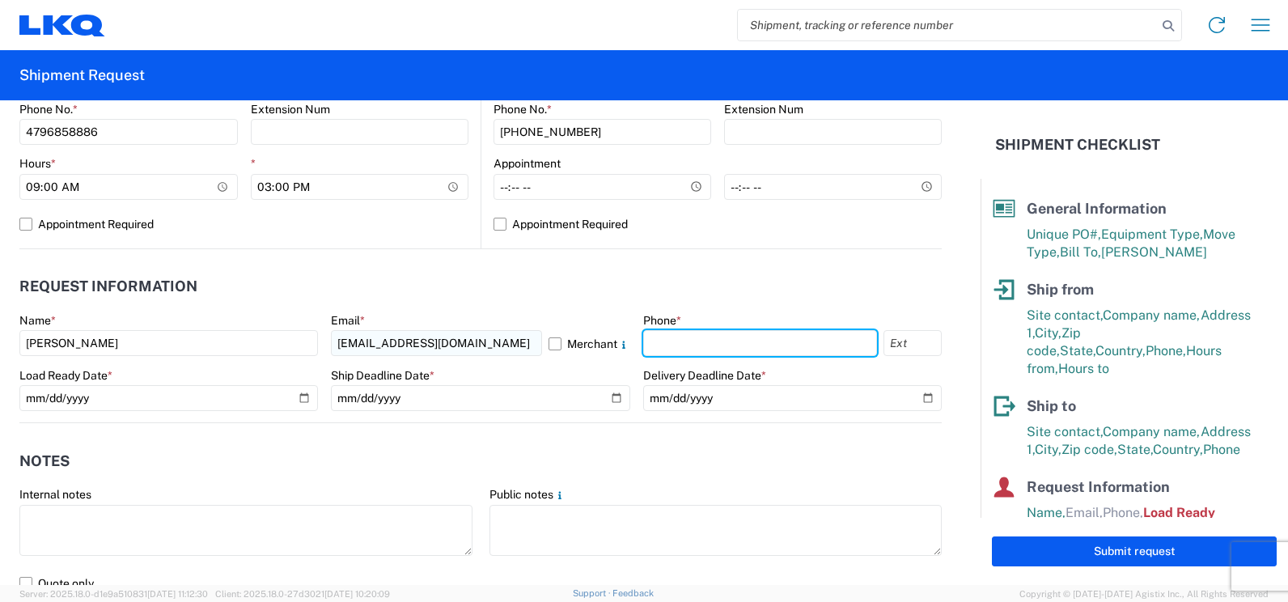
type input "4795277148"
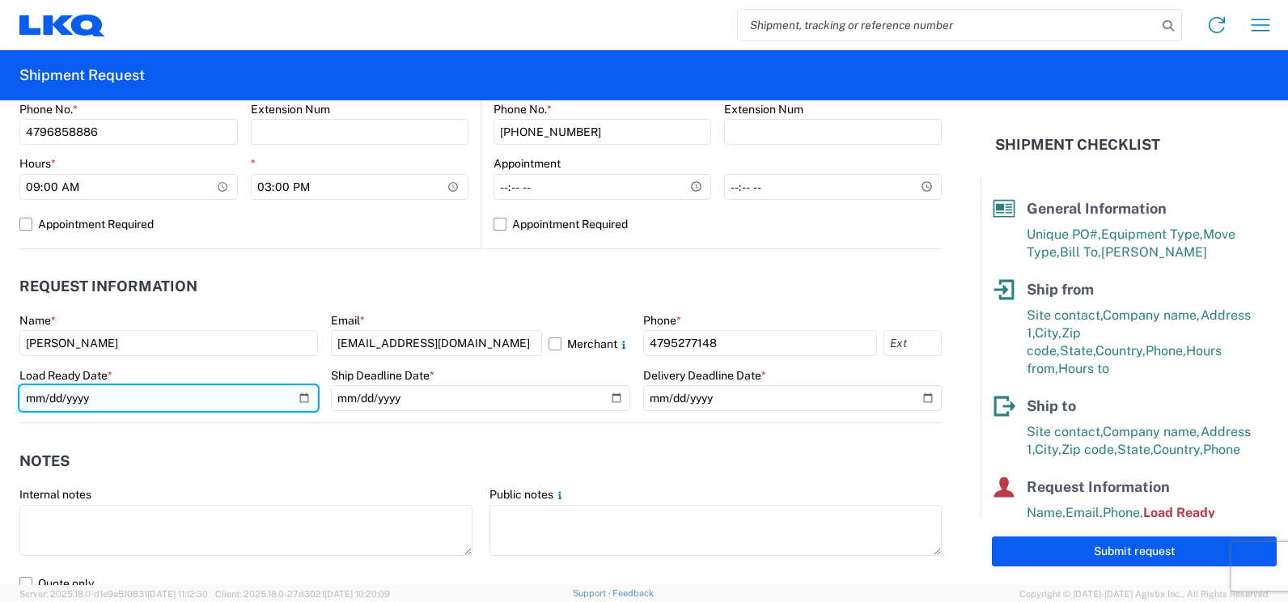
click at [303, 398] on input "[DATE]" at bounding box center [168, 398] width 299 height 26
type input "[DATE]"
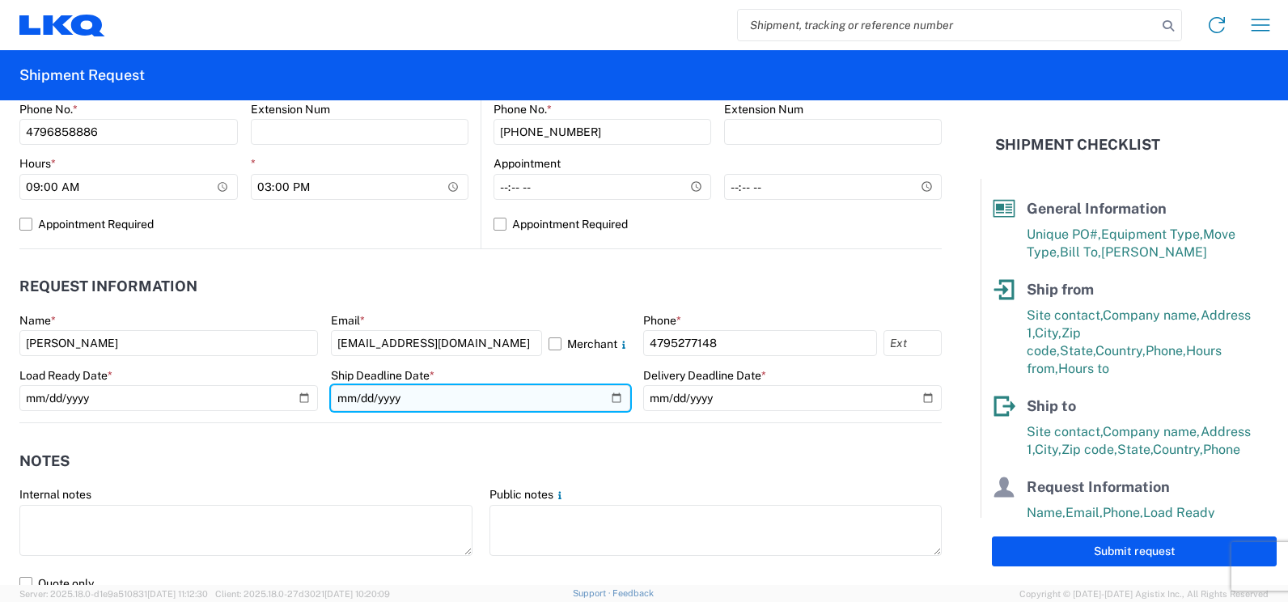
click at [617, 397] on input "date" at bounding box center [480, 398] width 299 height 26
click at [606, 396] on input "date" at bounding box center [480, 398] width 299 height 26
type input "[DATE]"
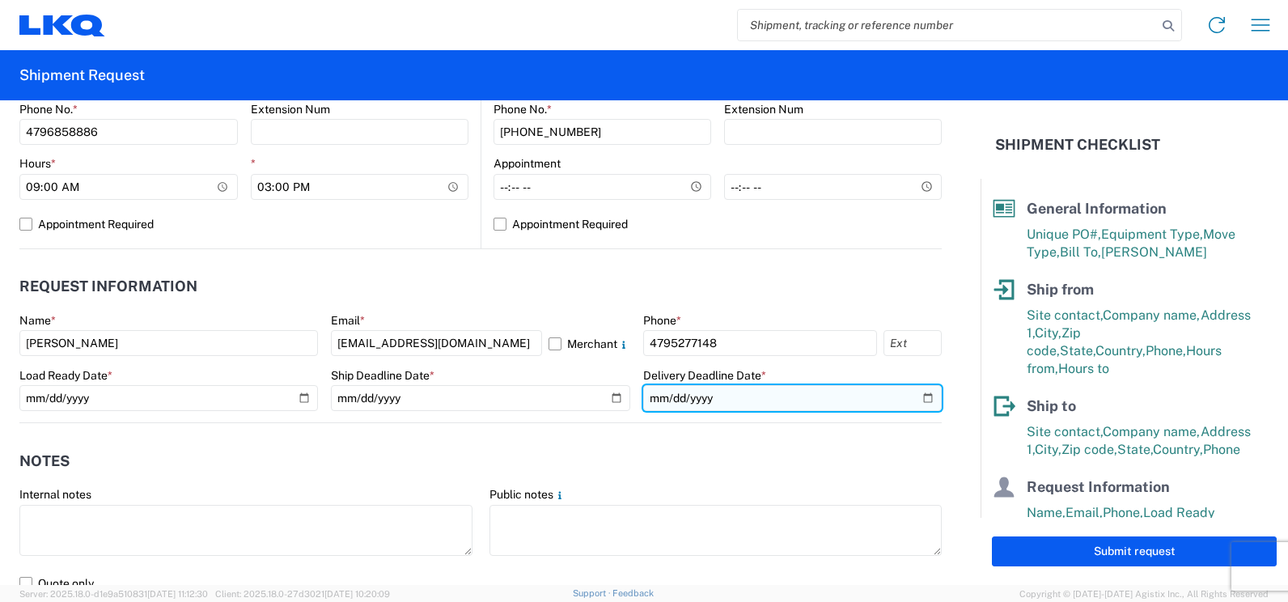
click at [918, 396] on input "date" at bounding box center [792, 398] width 299 height 26
type input "[DATE]"
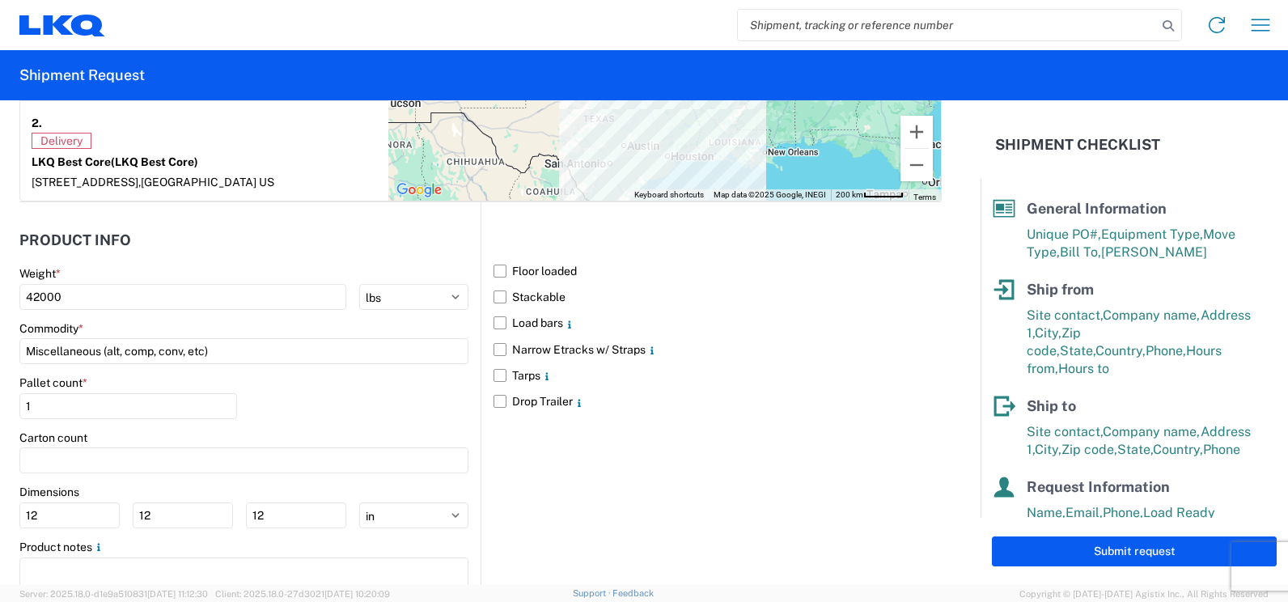
scroll to position [1456, 0]
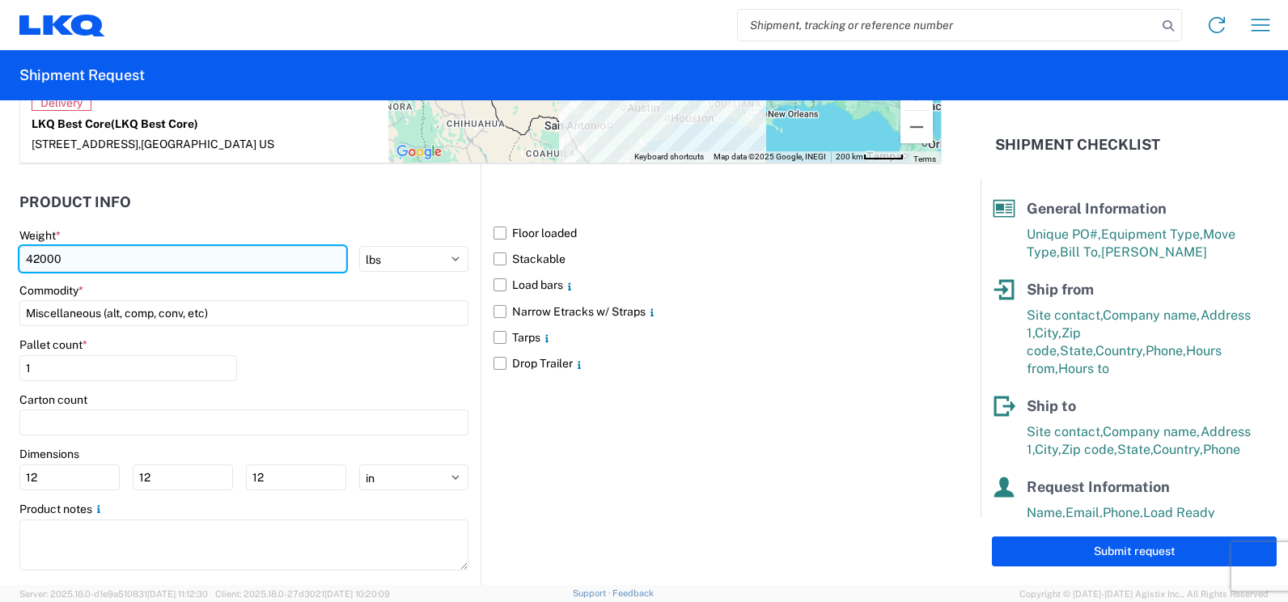
drag, startPoint x: 52, startPoint y: 240, endPoint x: 22, endPoint y: 246, distance: 30.6
click at [22, 246] on input "42000" at bounding box center [182, 259] width 327 height 26
type input "36549"
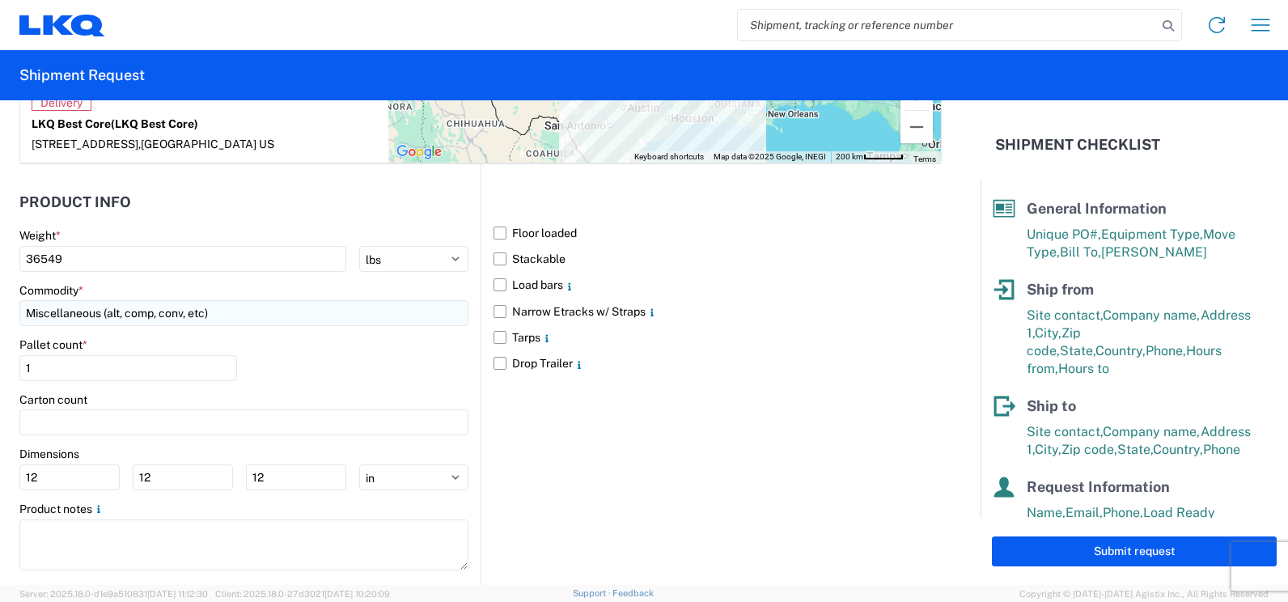
click at [98, 300] on input "Miscellaneous (alt, comp, conv, etc)" at bounding box center [243, 313] width 449 height 26
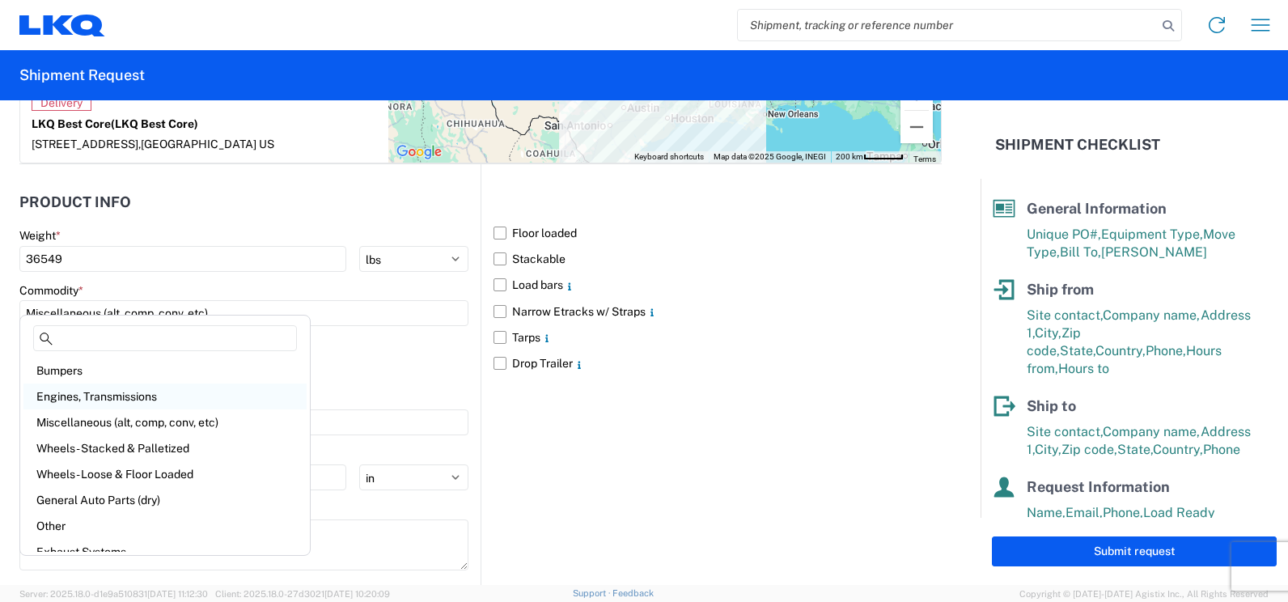
click at [126, 407] on div "Engines, Transmissions" at bounding box center [164, 397] width 283 height 26
type input "Engines, Transmissions"
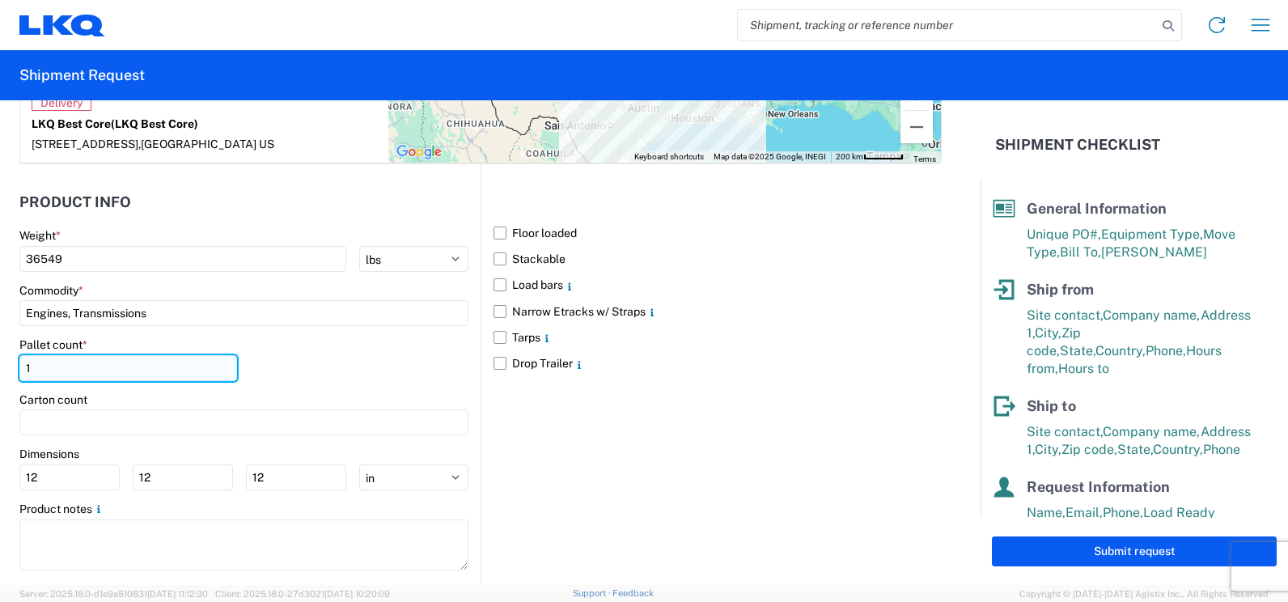
click at [74, 359] on input "1" at bounding box center [128, 368] width 218 height 26
type input "25"
click at [498, 220] on label "Floor loaded" at bounding box center [718, 233] width 448 height 26
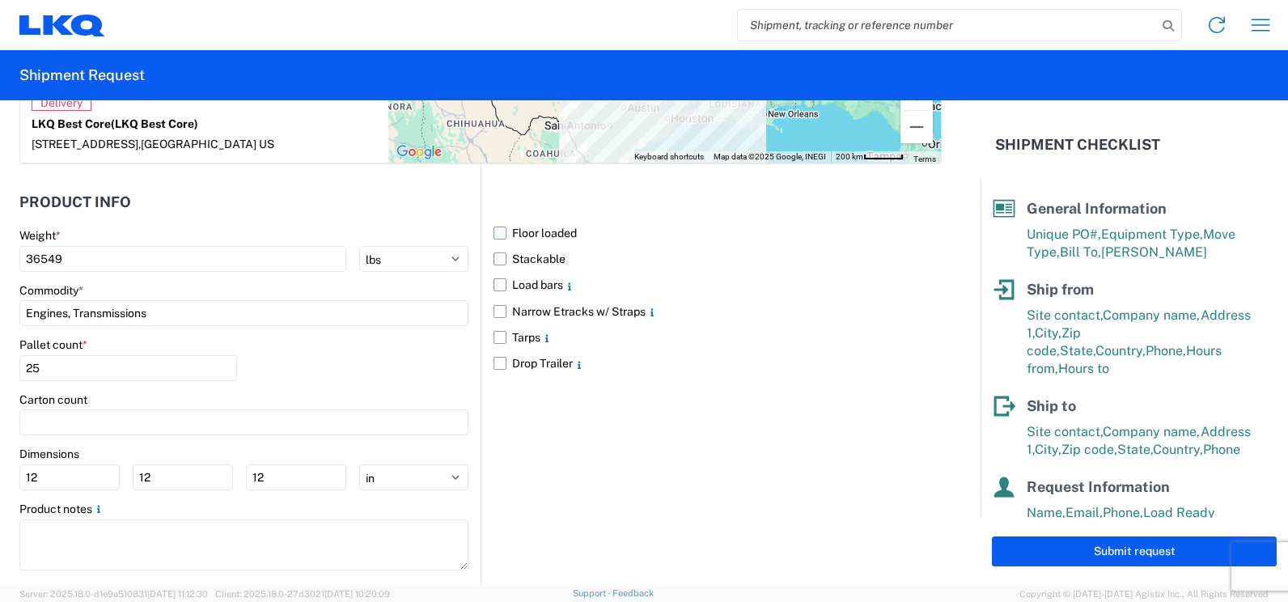
click at [0, 0] on input "Floor loaded" at bounding box center [0, 0] width 0 height 0
drag, startPoint x: 492, startPoint y: 239, endPoint x: 493, endPoint y: 254, distance: 15.4
click at [494, 246] on label "Stackable" at bounding box center [718, 259] width 448 height 26
click at [0, 0] on input "Stackable" at bounding box center [0, 0] width 0 height 0
click at [494, 272] on label "Load bars" at bounding box center [718, 285] width 448 height 26
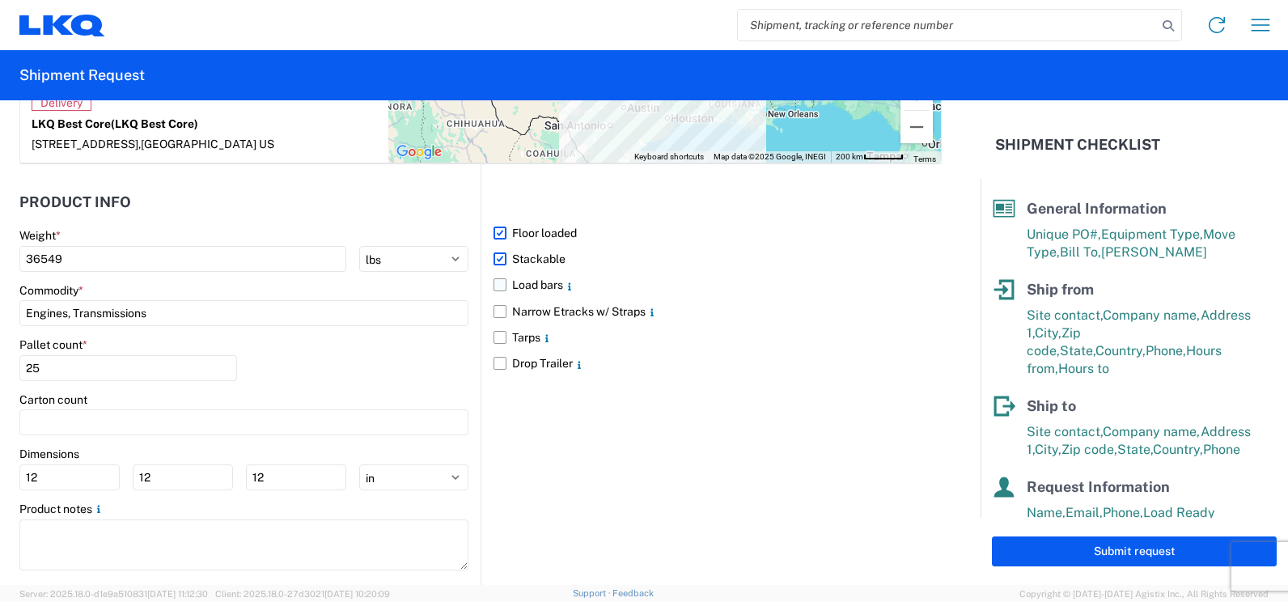
click at [0, 0] on input "Load bars" at bounding box center [0, 0] width 0 height 0
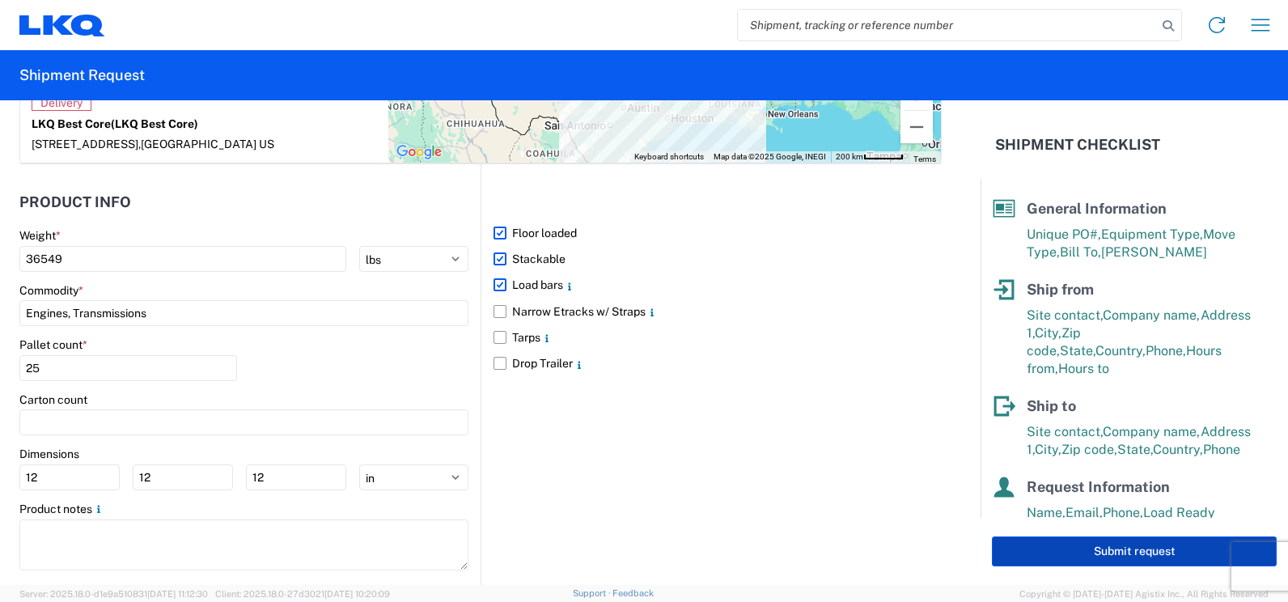
click at [1075, 555] on button "Submit request" at bounding box center [1134, 551] width 285 height 30
